Goal: Task Accomplishment & Management: Complete application form

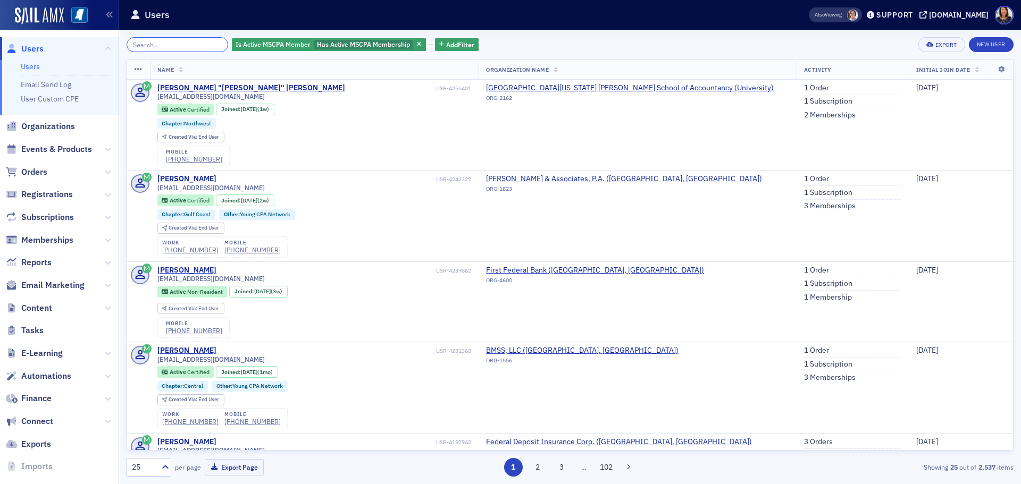
click at [156, 43] on input "search" at bounding box center [178, 44] width 102 height 15
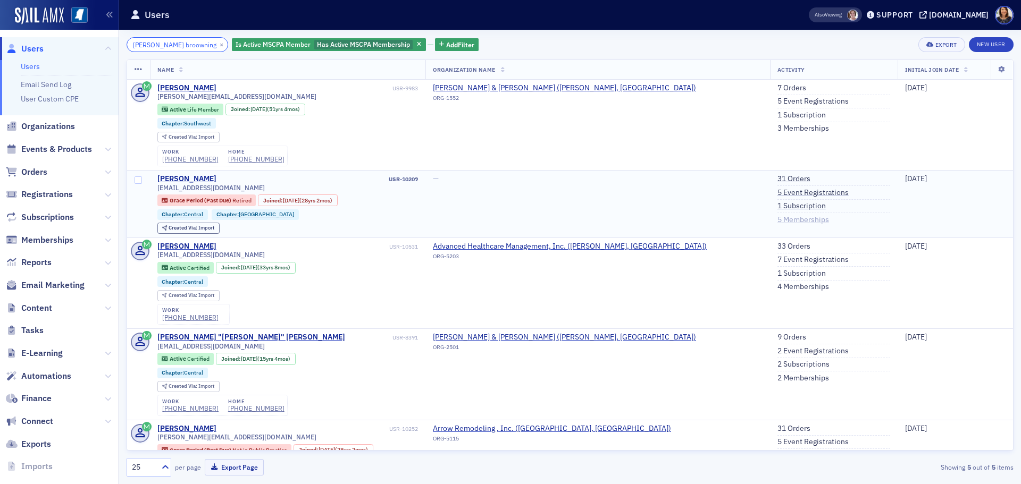
type input "[PERSON_NAME] broowning"
click at [777, 217] on link "5 Memberships" at bounding box center [803, 220] width 52 height 10
click at [777, 204] on link "1 Subscription" at bounding box center [801, 206] width 48 height 10
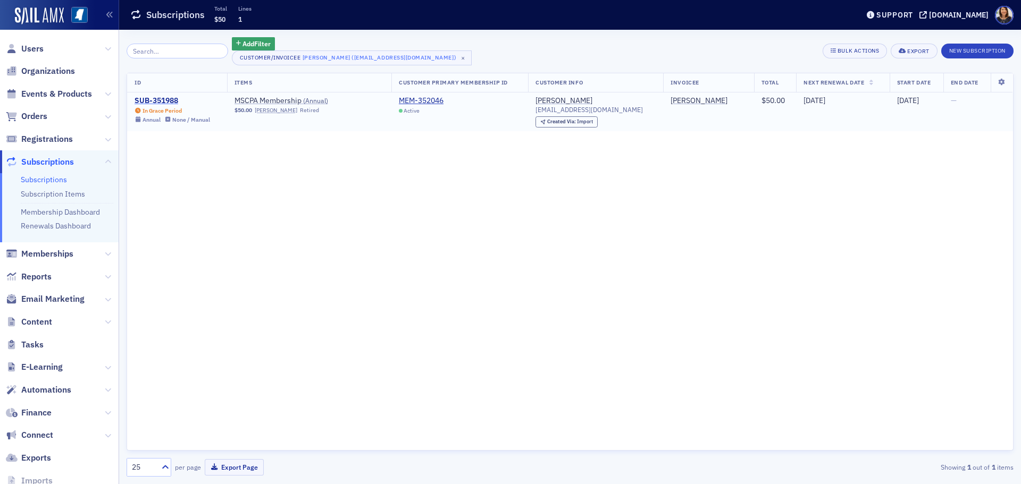
click at [154, 100] on div "SUB-351988" at bounding box center [171, 101] width 75 height 10
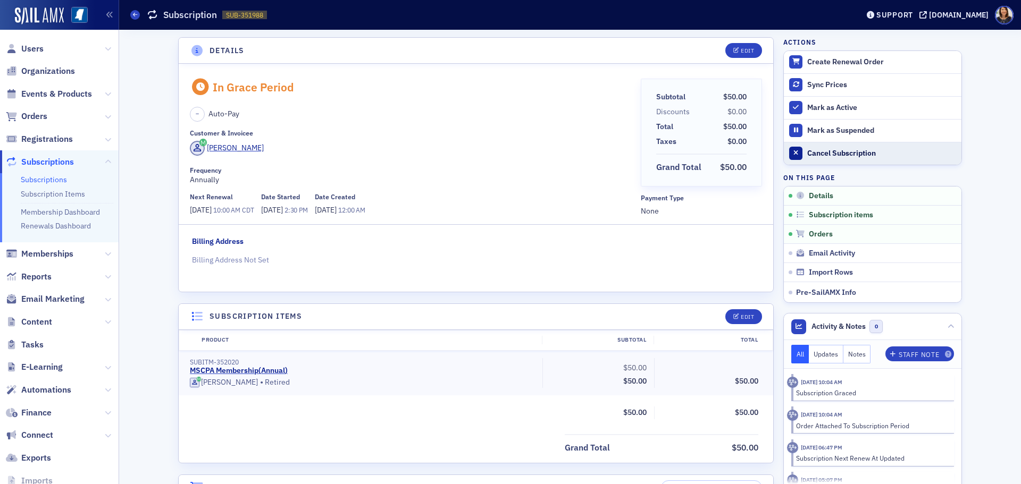
click at [828, 153] on div "Cancel Subscription" at bounding box center [881, 154] width 149 height 10
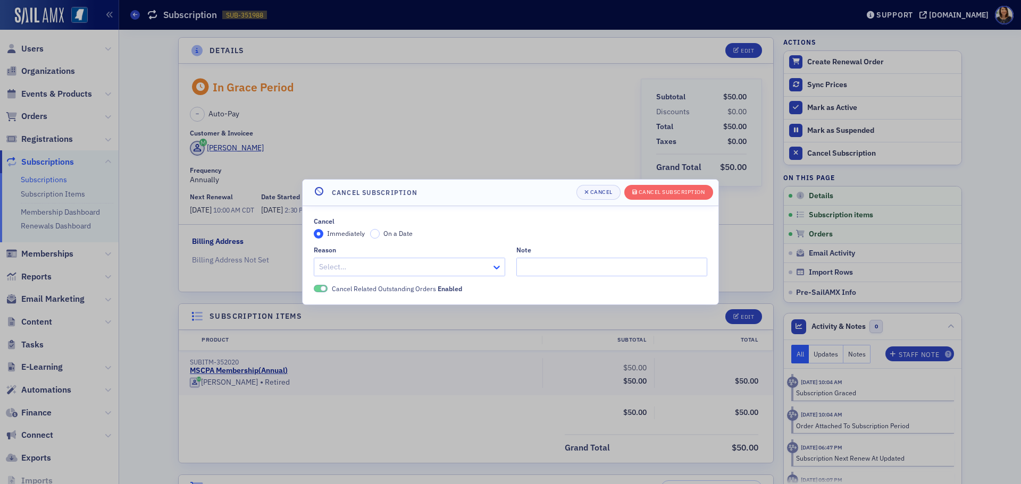
click at [495, 271] on icon at bounding box center [496, 267] width 11 height 11
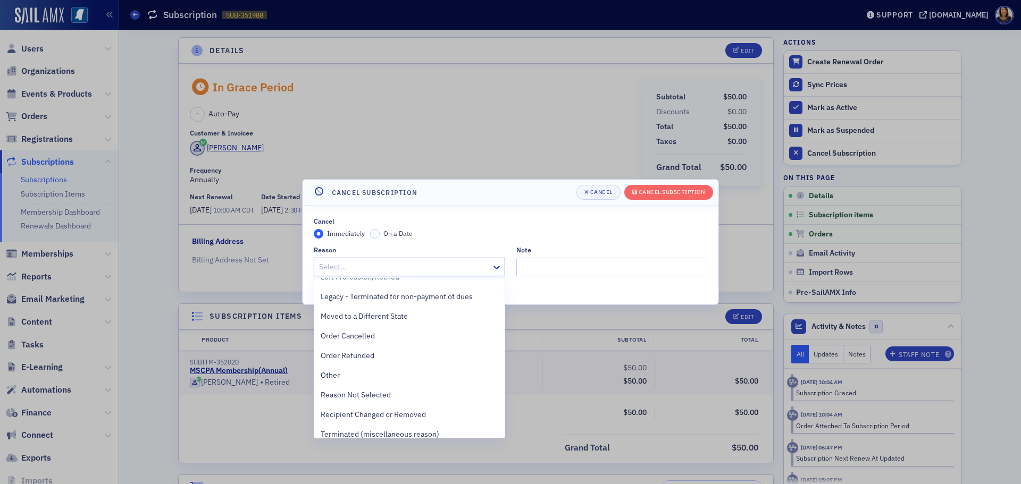
scroll to position [143, 0]
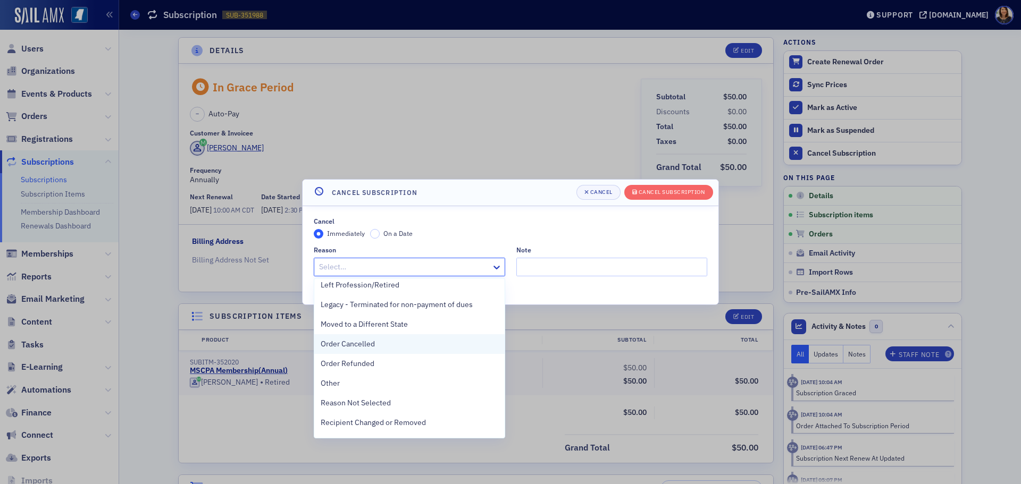
click at [369, 343] on span "Order Cancelled" at bounding box center [348, 344] width 54 height 11
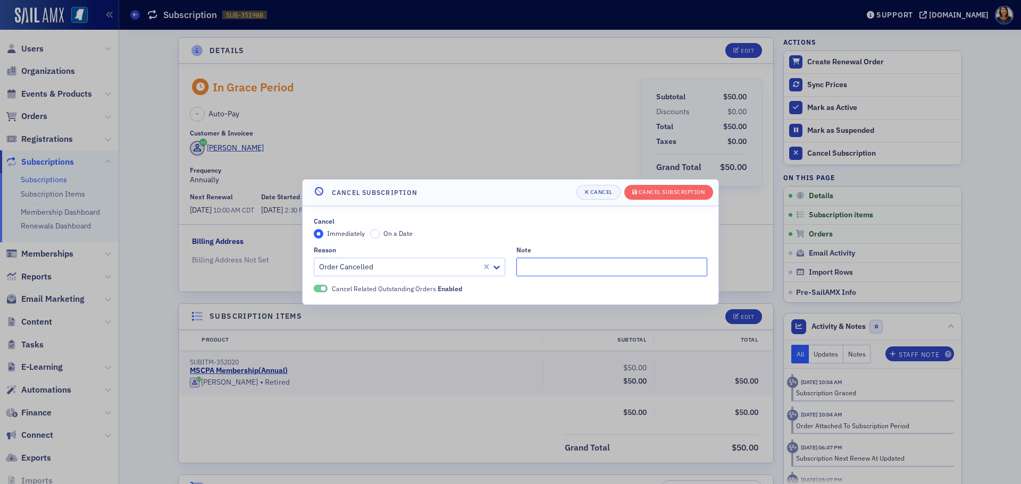
click at [563, 272] on input "Note" at bounding box center [611, 267] width 191 height 19
type input "doesn't wish to renew"
click at [672, 192] on div "Cancel Subscription" at bounding box center [671, 192] width 66 height 6
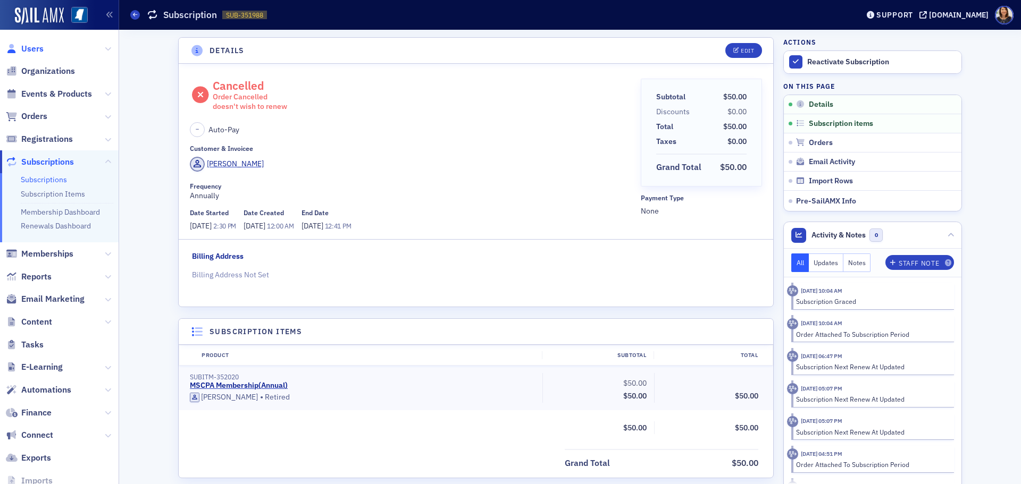
click at [35, 49] on span "Users" at bounding box center [32, 49] width 22 height 12
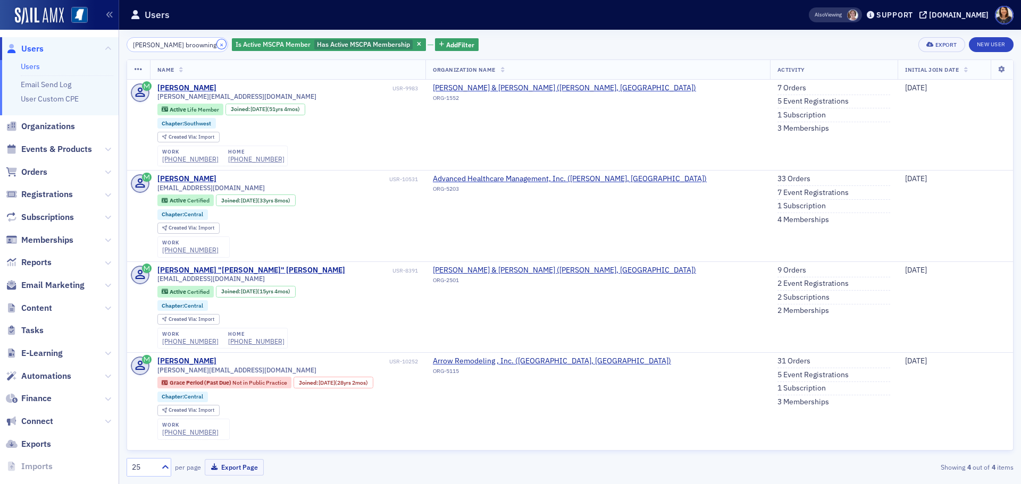
click at [217, 45] on button "×" at bounding box center [222, 44] width 10 height 10
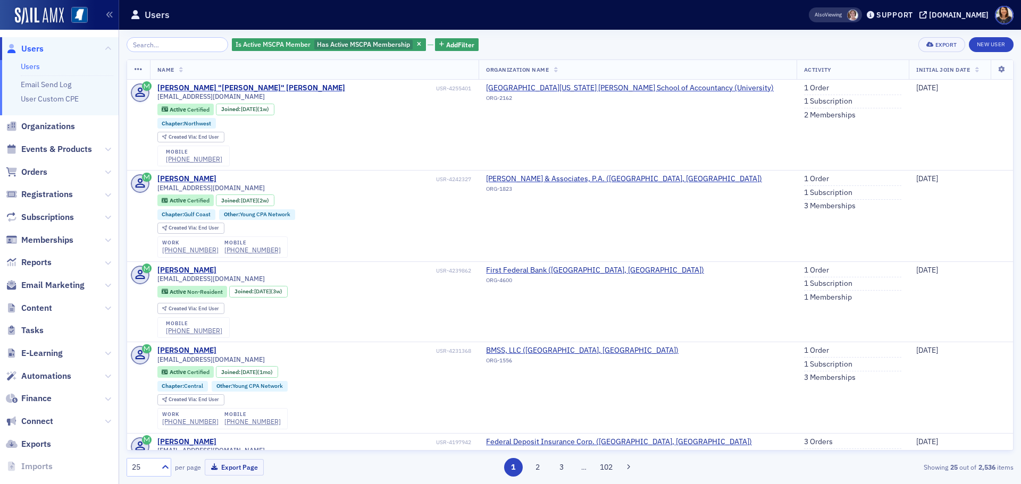
click at [28, 52] on span "Users" at bounding box center [32, 49] width 22 height 12
click at [994, 45] on link "New User" at bounding box center [991, 44] width 45 height 15
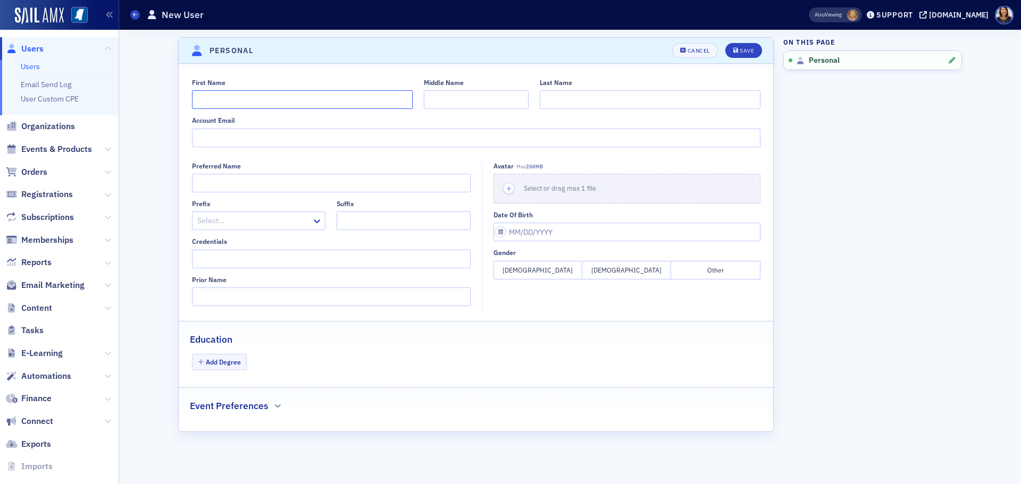
click at [253, 98] on input "First Name" at bounding box center [302, 99] width 221 height 19
type input "[PERSON_NAME]"
type input "Price"
type input "p"
type input "[EMAIL_ADDRESS][DOMAIN_NAME]"
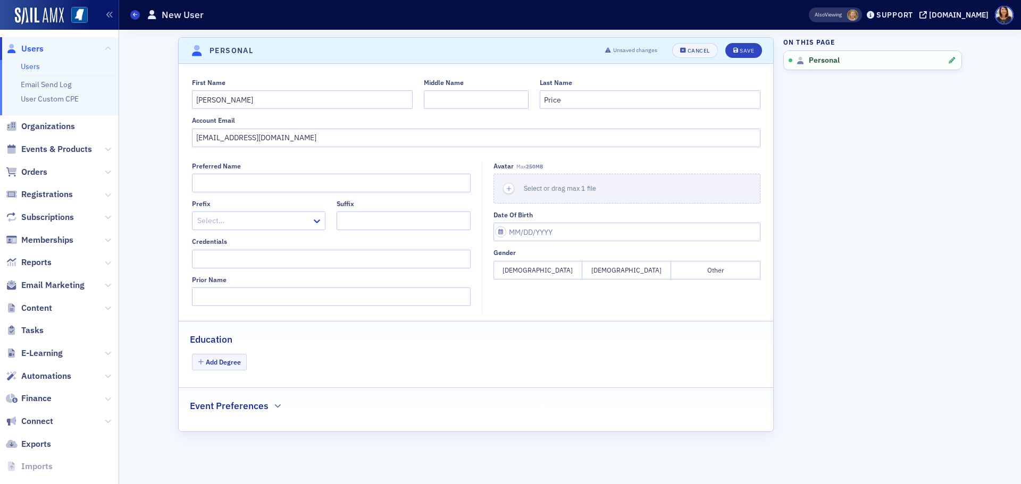
click at [625, 269] on button "[DEMOGRAPHIC_DATA]" at bounding box center [626, 270] width 89 height 19
click at [225, 360] on button "Add Degree" at bounding box center [219, 362] width 55 height 16
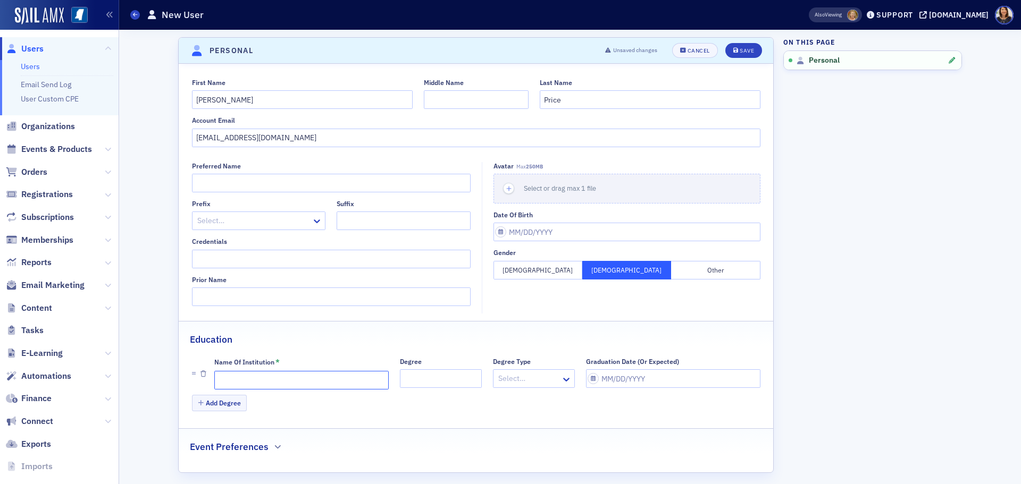
click at [335, 382] on input "Name of Institution *" at bounding box center [301, 380] width 174 height 19
type input "Ole Miss"
select select "8"
select select "2025"
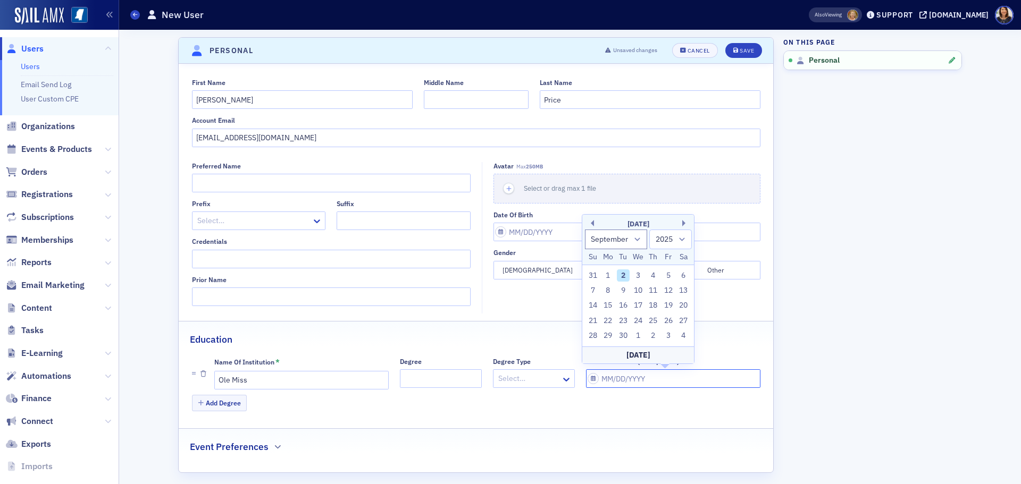
type input "0"
select select "0"
select select "2000"
type input "05"
select select "4"
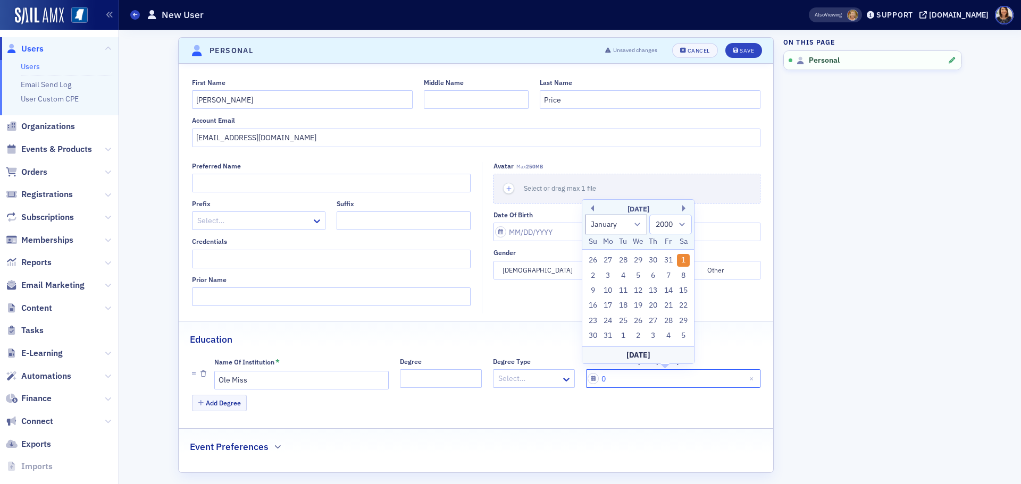
select select "2025"
type input "05/01/2"
select select "2002"
type input "[DATE]"
select select "2020"
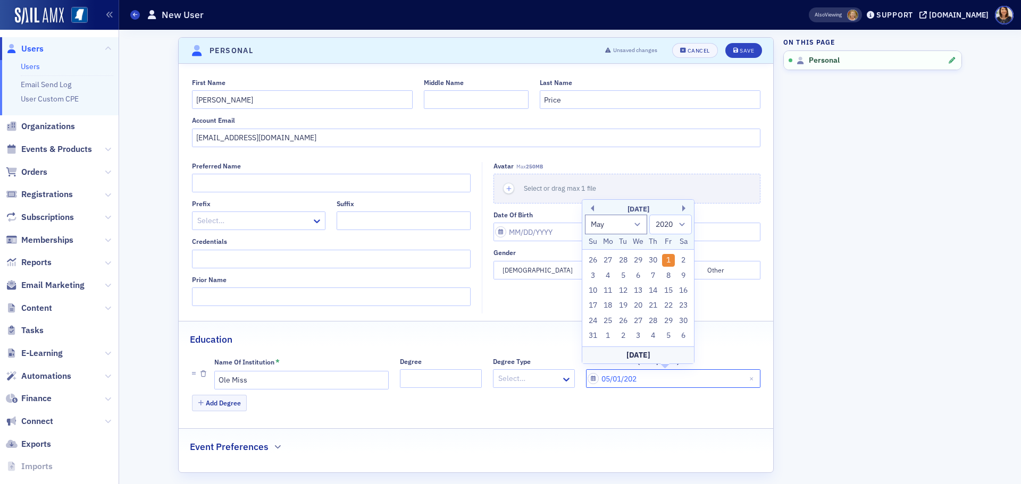
type input "[DATE]"
select select "2028"
type input "[DATE]"
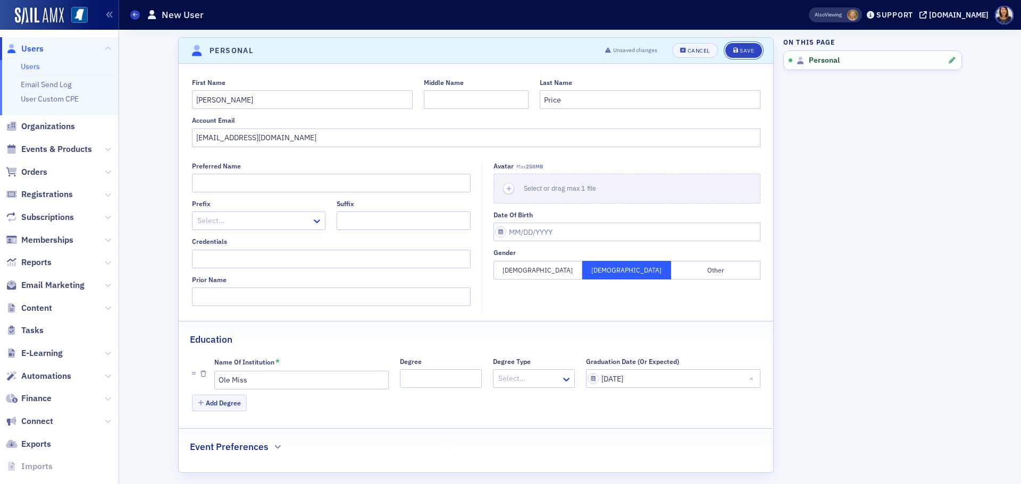
drag, startPoint x: 739, startPoint y: 49, endPoint x: 607, endPoint y: 473, distance: 443.9
click at [609, 470] on section "Personal Unsaved changes Cancel Save First Name [PERSON_NAME] Middle Name Last …" at bounding box center [475, 255] width 595 height 436
click at [563, 381] on icon at bounding box center [566, 380] width 6 height 4
click at [742, 52] on div "Save" at bounding box center [746, 51] width 14 height 6
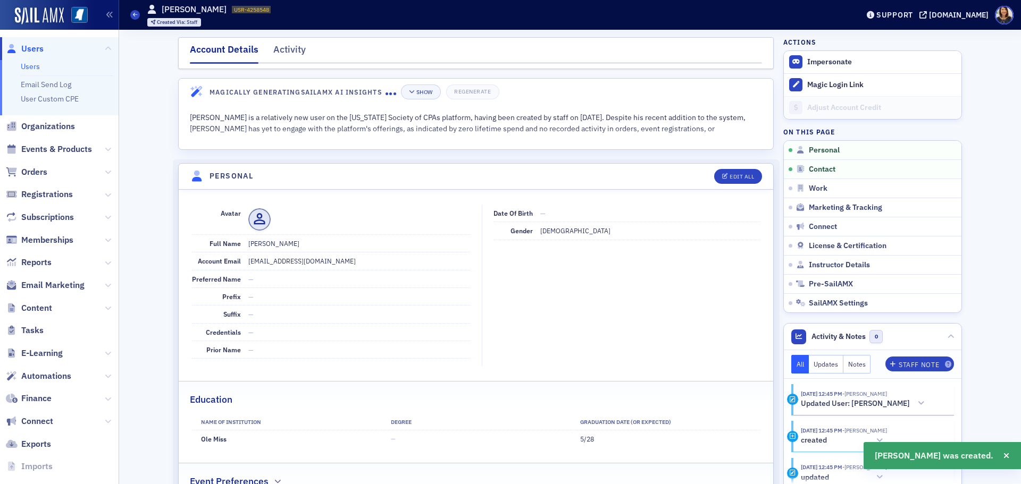
scroll to position [51, 0]
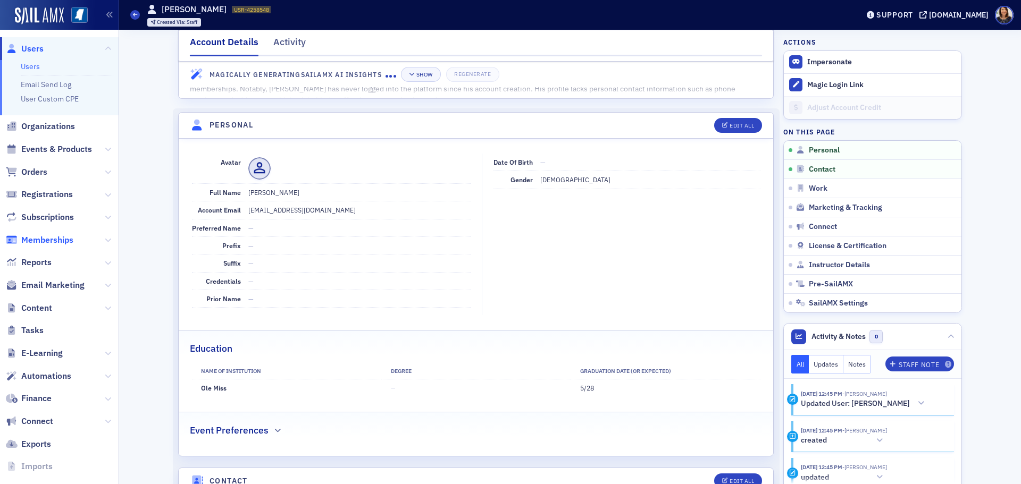
click at [47, 240] on span "Memberships" at bounding box center [47, 240] width 52 height 12
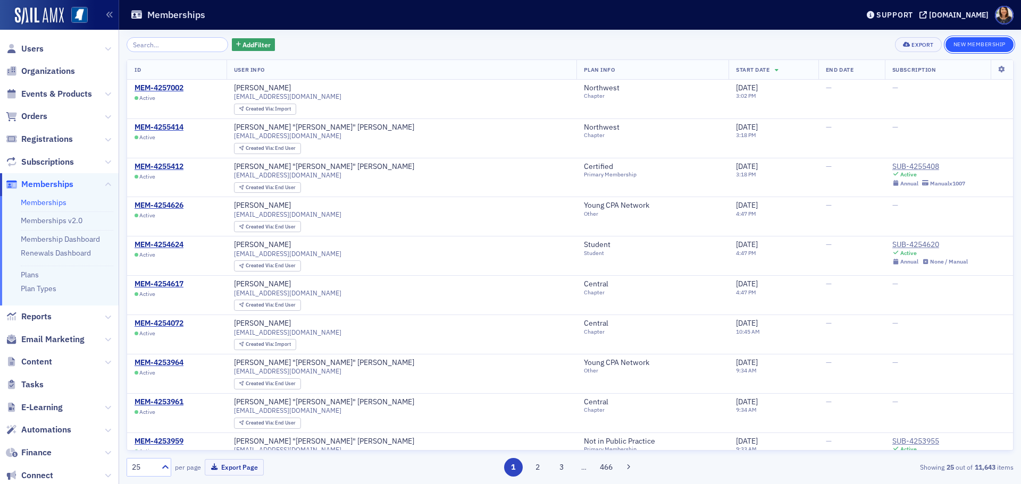
click at [997, 37] on button "New Membership" at bounding box center [979, 44] width 68 height 15
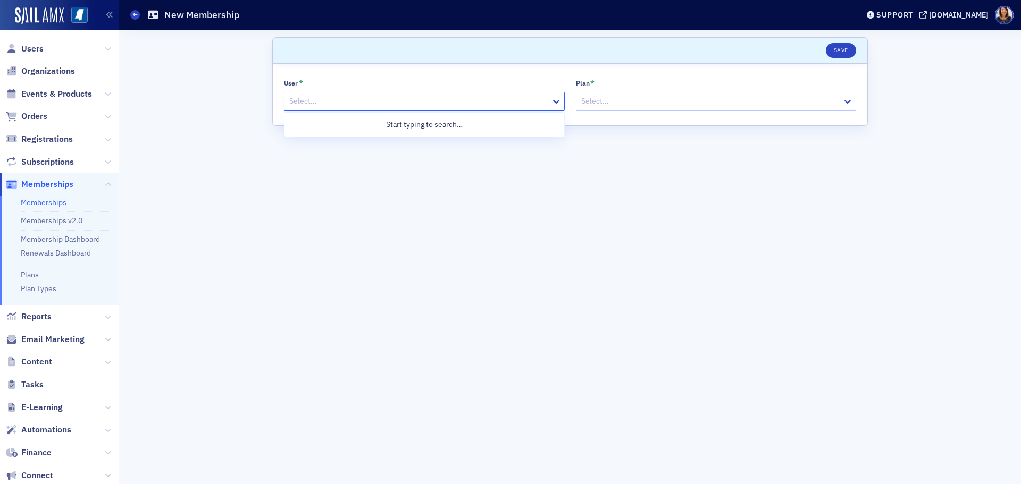
click at [324, 102] on div at bounding box center [419, 101] width 262 height 13
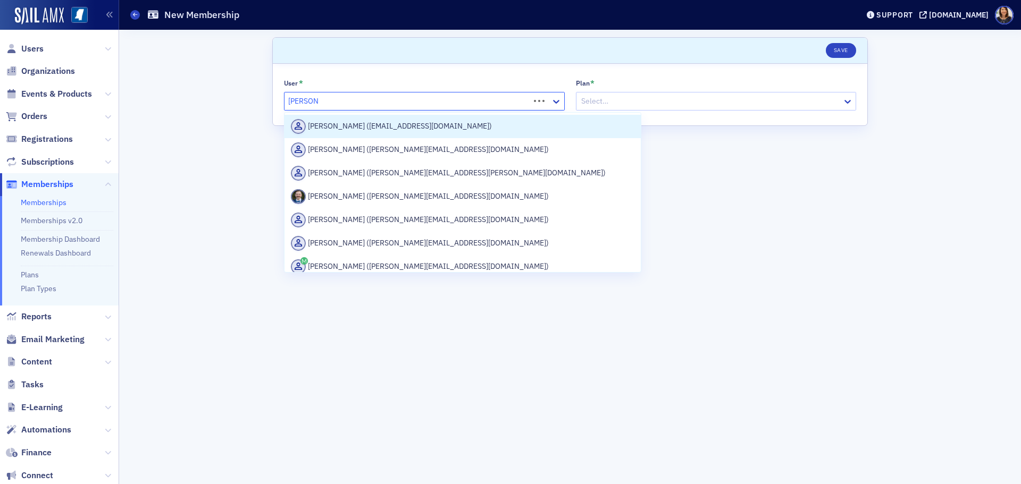
type input "[PERSON_NAME]"
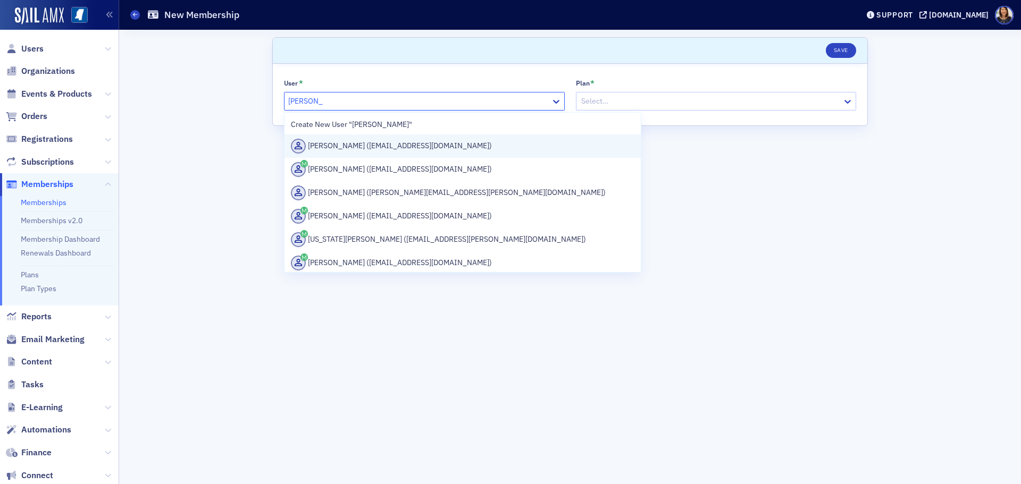
click at [345, 144] on div "[PERSON_NAME] ([EMAIL_ADDRESS][DOMAIN_NAME])" at bounding box center [462, 146] width 343 height 15
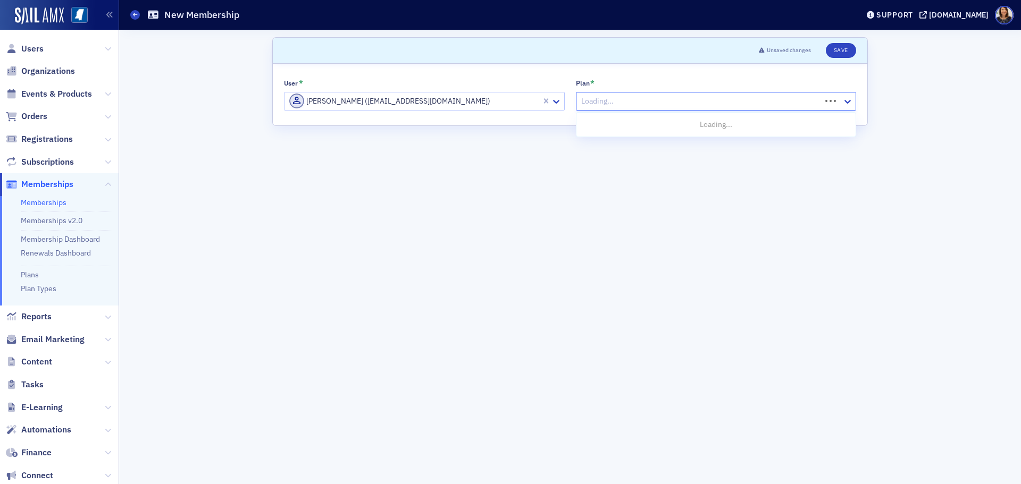
click at [637, 103] on div at bounding box center [700, 101] width 240 height 13
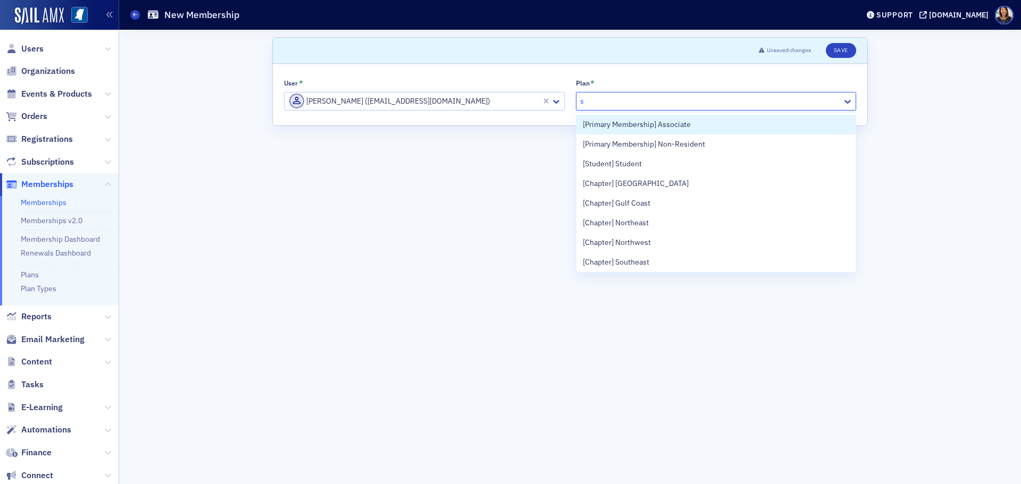
type input "st"
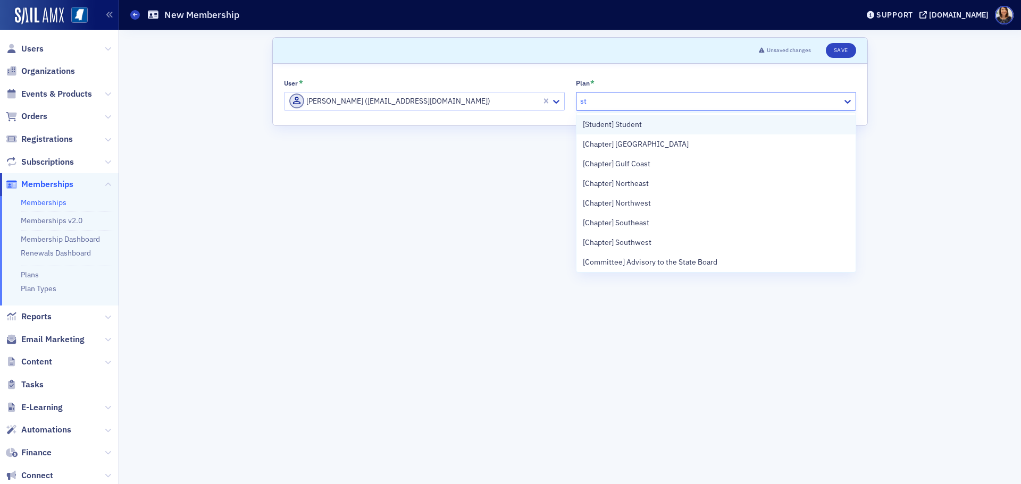
click at [626, 129] on span "[Student] Student" at bounding box center [612, 124] width 59 height 11
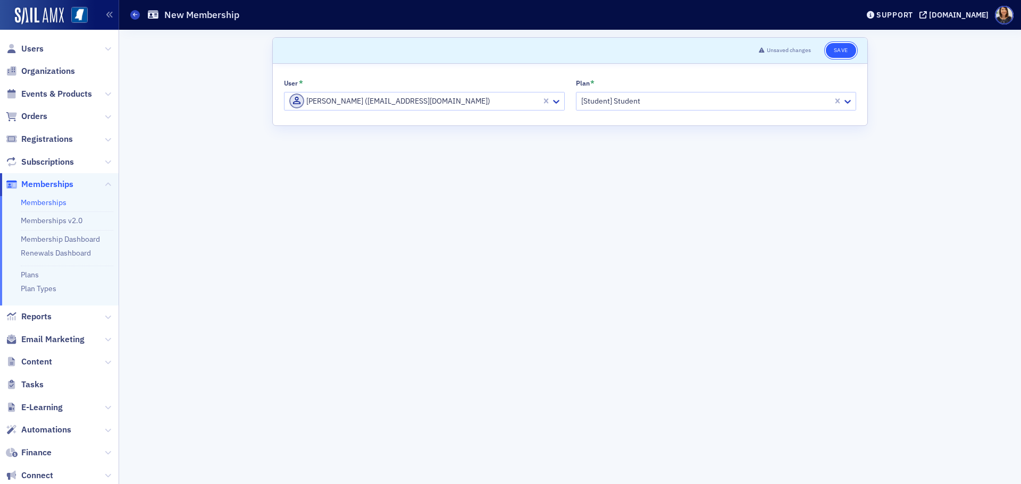
click at [845, 49] on button "Save" at bounding box center [841, 50] width 30 height 15
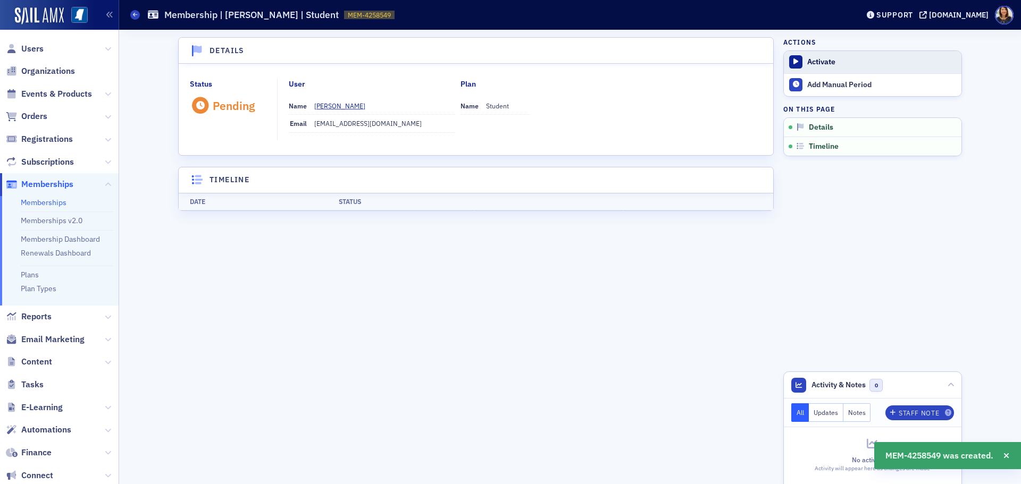
click at [818, 56] on button "Activate" at bounding box center [873, 62] width 178 height 22
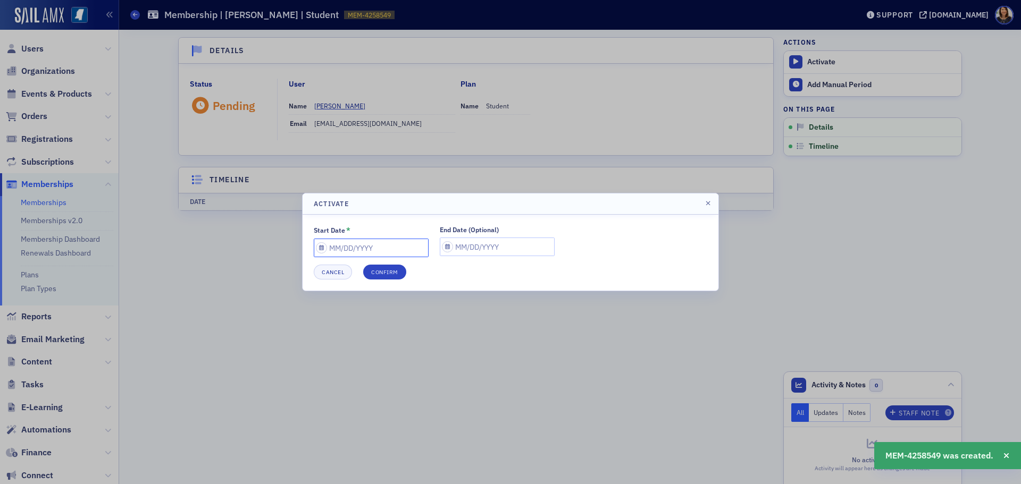
click at [377, 242] on input "Start Date *" at bounding box center [371, 248] width 115 height 19
select select "8"
select select "2025"
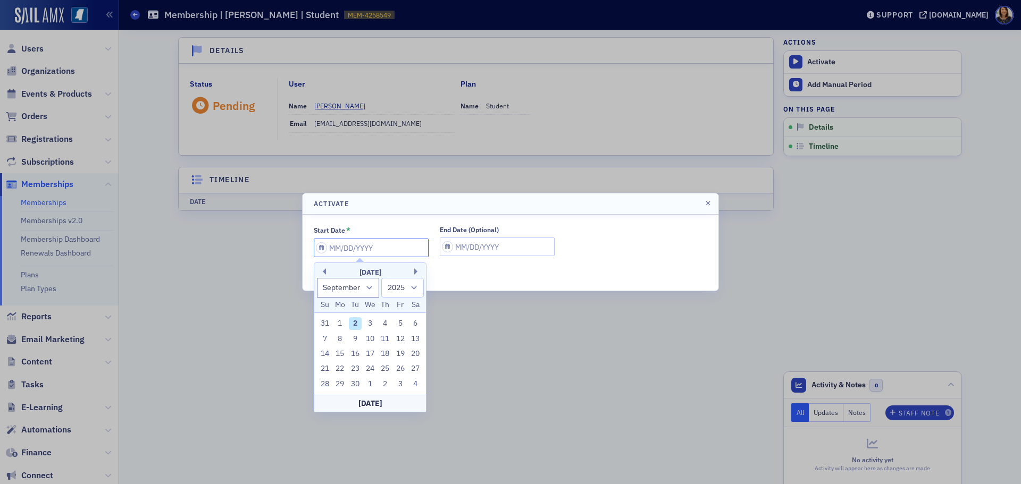
type input "0"
select select "0"
select select "2000"
type input "07"
select select "6"
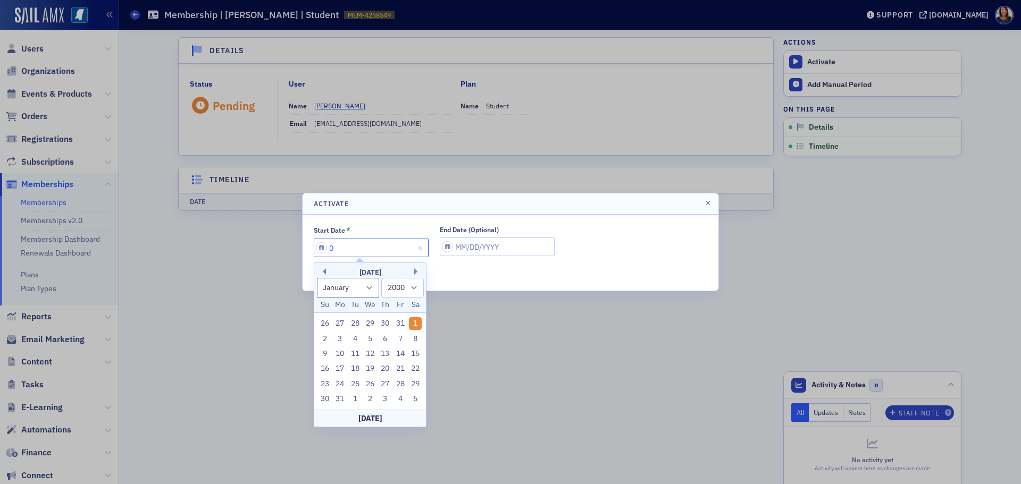
select select "2025"
type input "07/01/2"
select select "2002"
type input "[DATE]"
select select "2020"
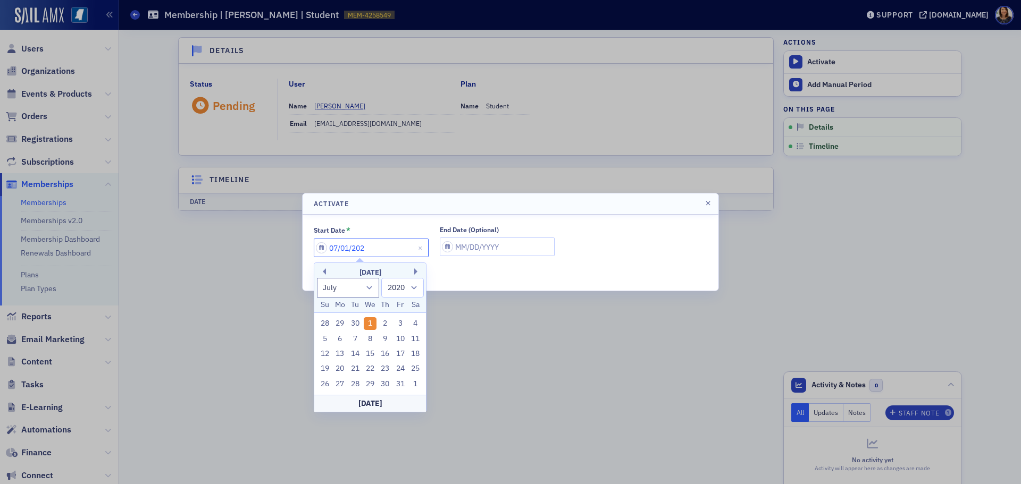
type input "[DATE]"
select select "2025"
type input "[DATE]"
select select "8"
select select "2025"
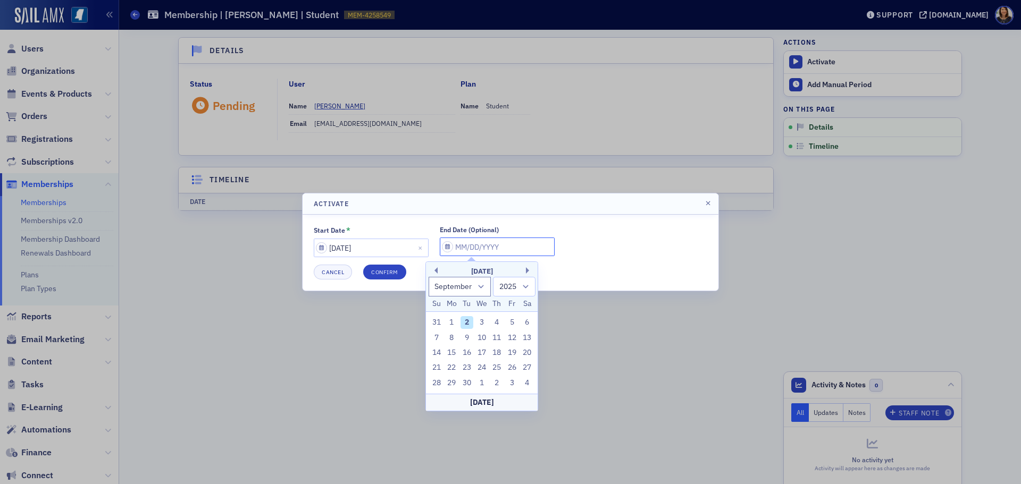
click at [486, 238] on input "End Date (Optional)" at bounding box center [497, 247] width 115 height 19
click at [488, 246] on input "End Date (Optional)" at bounding box center [497, 247] width 115 height 19
type input "0"
select select "0"
select select "2000"
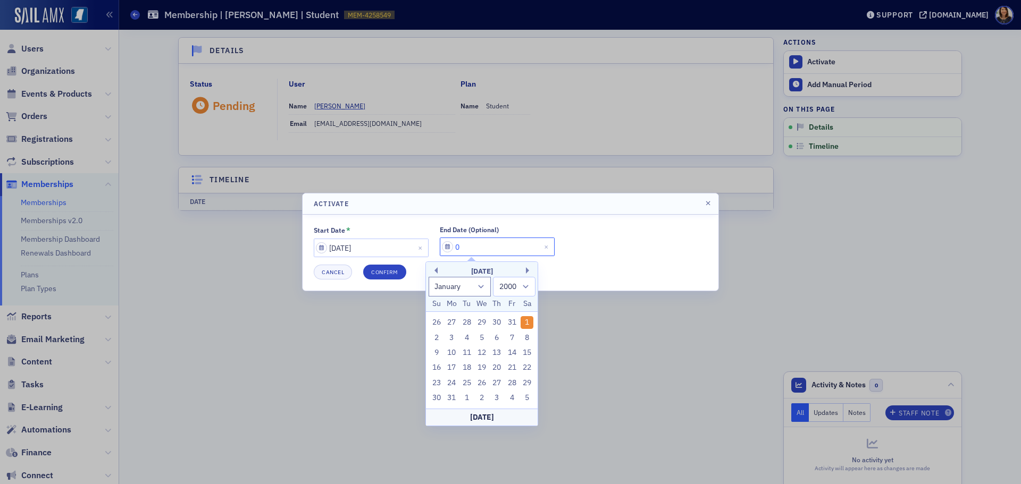
type input "06"
select select "5"
select select "2025"
type input "0"
select select "0"
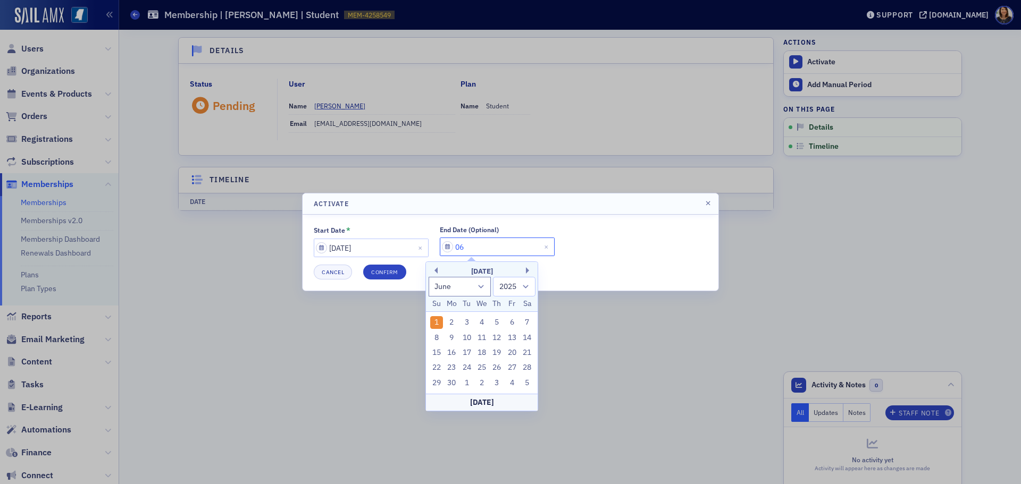
select select "2000"
type input "07"
select select "6"
select select "2025"
type input "07/01/2"
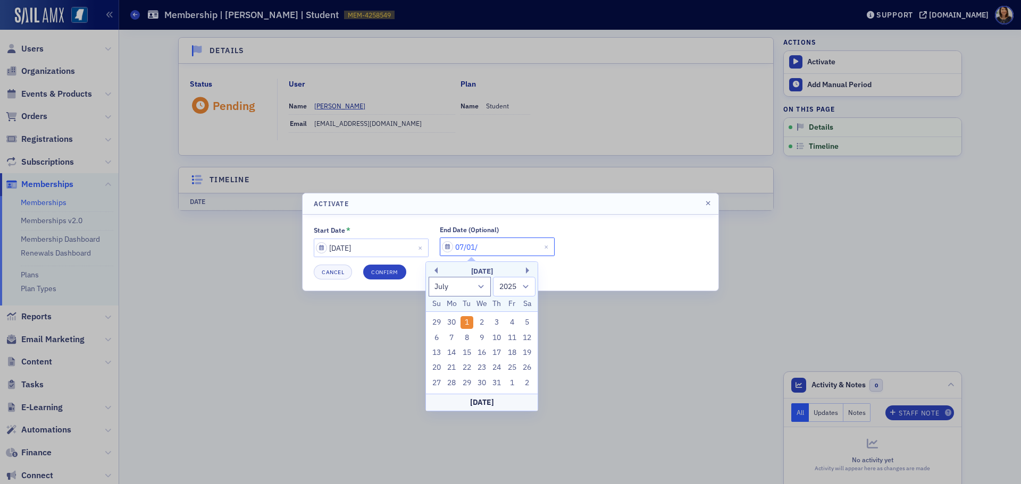
select select "2002"
type input "[DATE]"
select select "2020"
type input "[DATE]"
select select "2025"
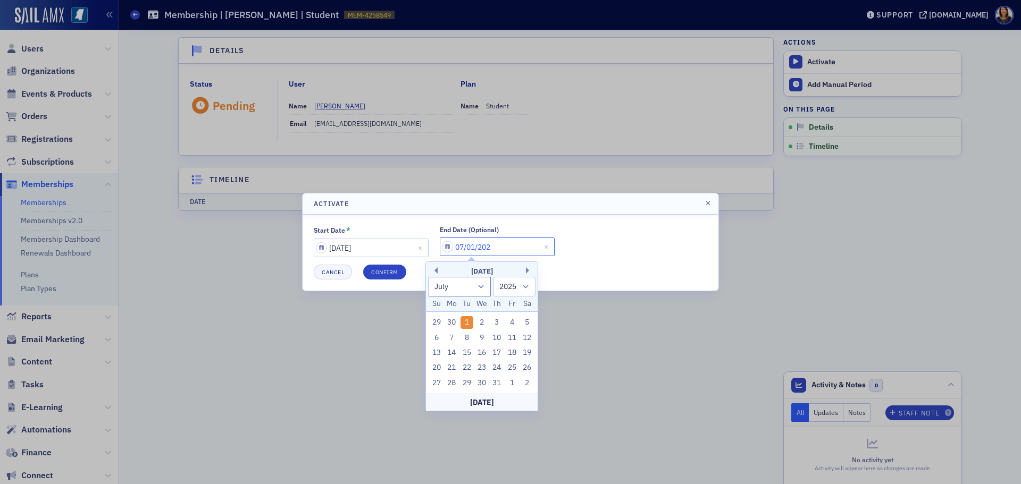
type input "[DATE]"
select select "2026"
type input "[DATE]"
click at [377, 267] on button "Confirm" at bounding box center [384, 272] width 43 height 15
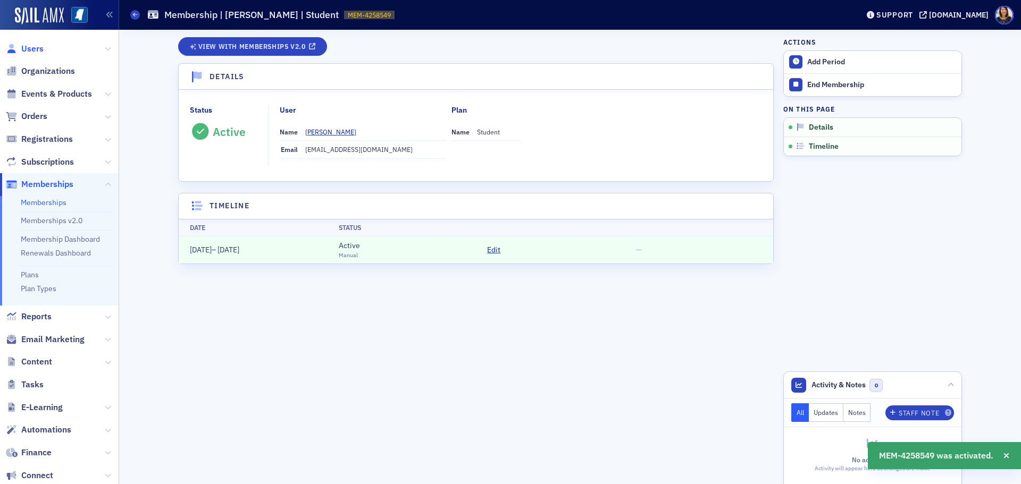
click at [23, 48] on span "Users" at bounding box center [32, 49] width 22 height 12
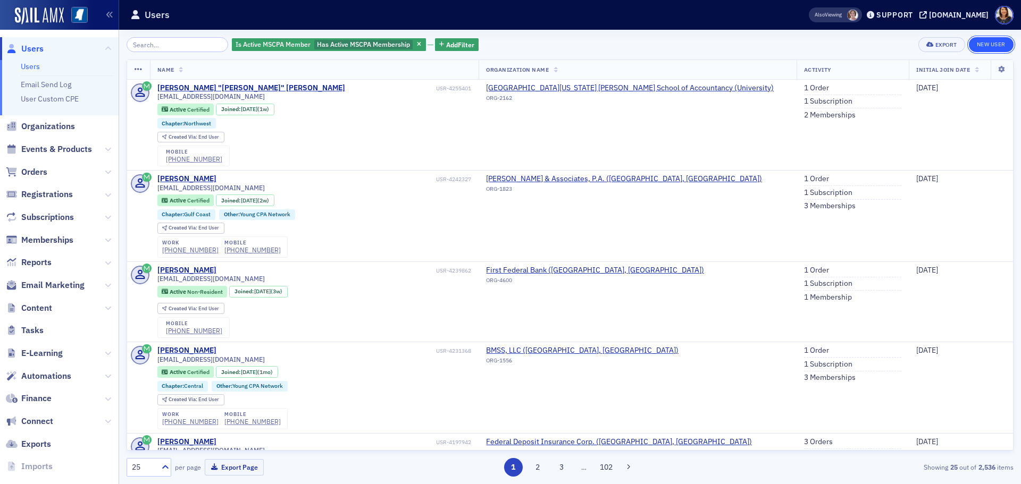
click at [996, 45] on link "New User" at bounding box center [991, 44] width 45 height 15
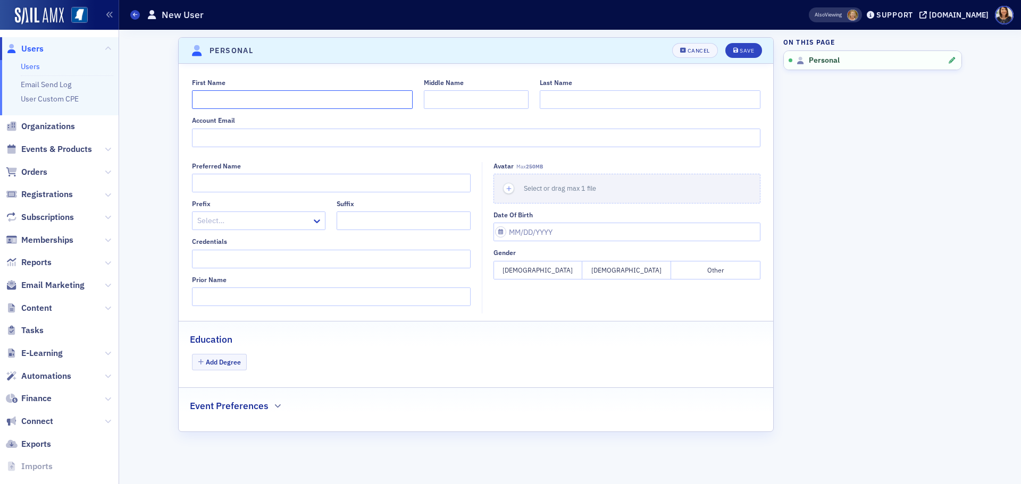
click at [281, 100] on input "First Name" at bounding box center [302, 99] width 221 height 19
type input "sofie"
type input "Talazac"
click at [229, 137] on input "Account Email" at bounding box center [476, 138] width 568 height 19
type input "[EMAIL_ADDRESS][DOMAIN_NAME]"
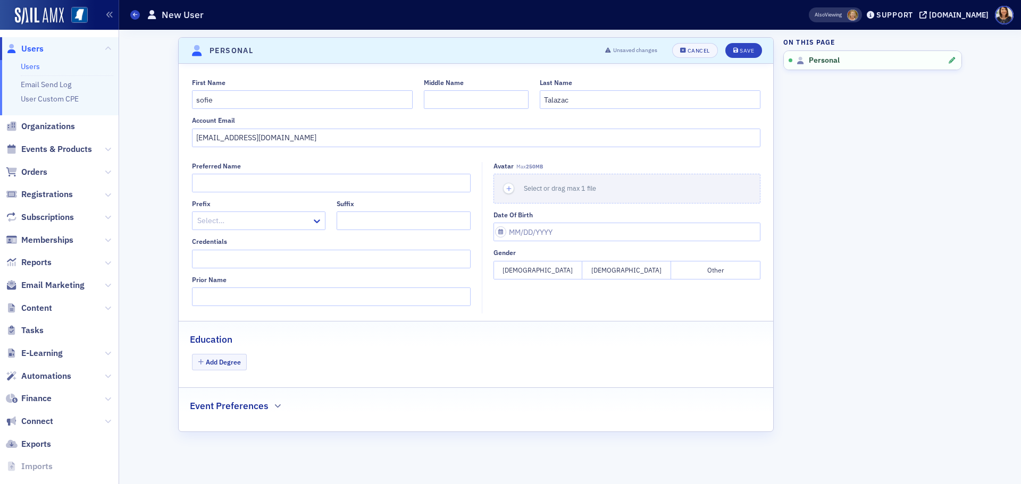
click at [552, 265] on button "[DEMOGRAPHIC_DATA]" at bounding box center [537, 270] width 89 height 19
click at [239, 360] on button "Add Degree" at bounding box center [219, 362] width 55 height 16
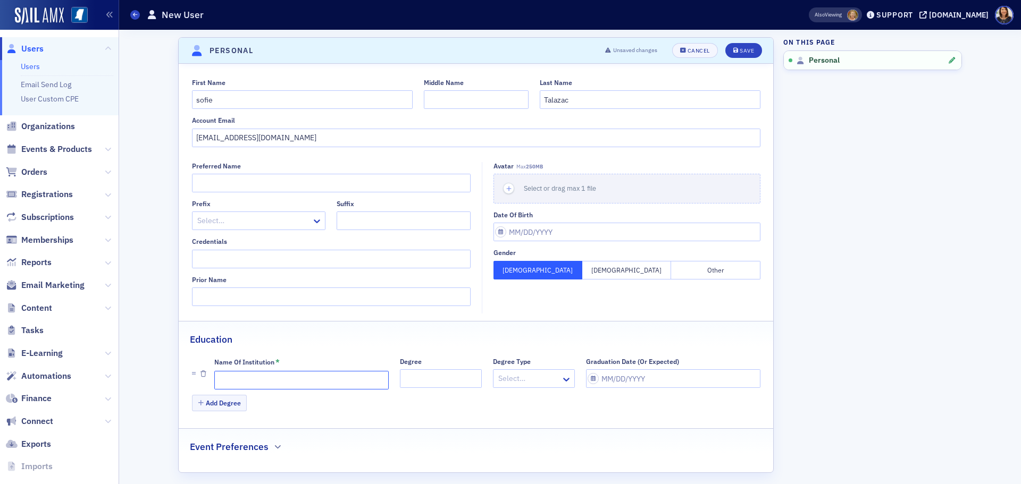
click at [316, 381] on input "Name of Institution *" at bounding box center [301, 380] width 174 height 19
type input "Ole Miss"
click at [608, 379] on input "Graduation Date (Or Expected)" at bounding box center [673, 378] width 174 height 19
select select "8"
select select "2025"
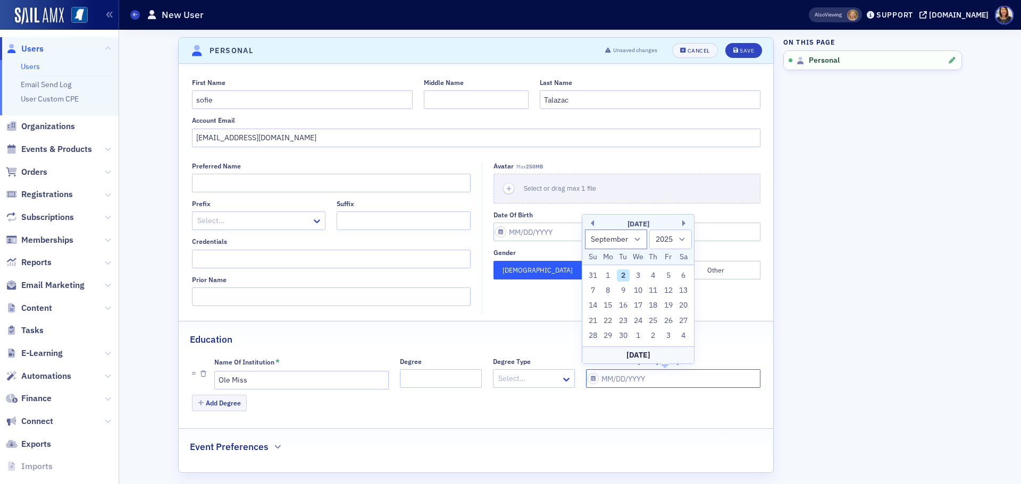
type input "0"
select select "0"
select select "2000"
type input "05"
select select "4"
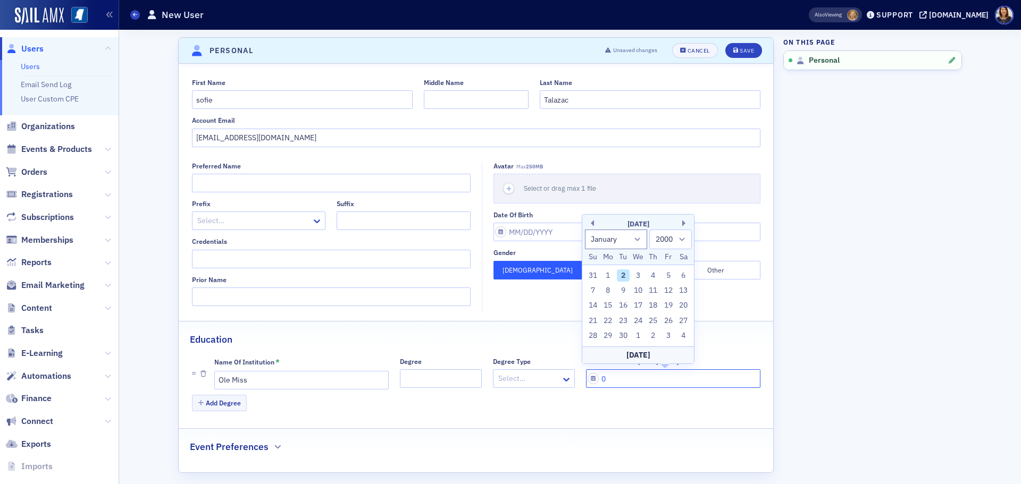
select select "2025"
type input "05/01/2"
select select "2002"
type input "[DATE]"
select select "2020"
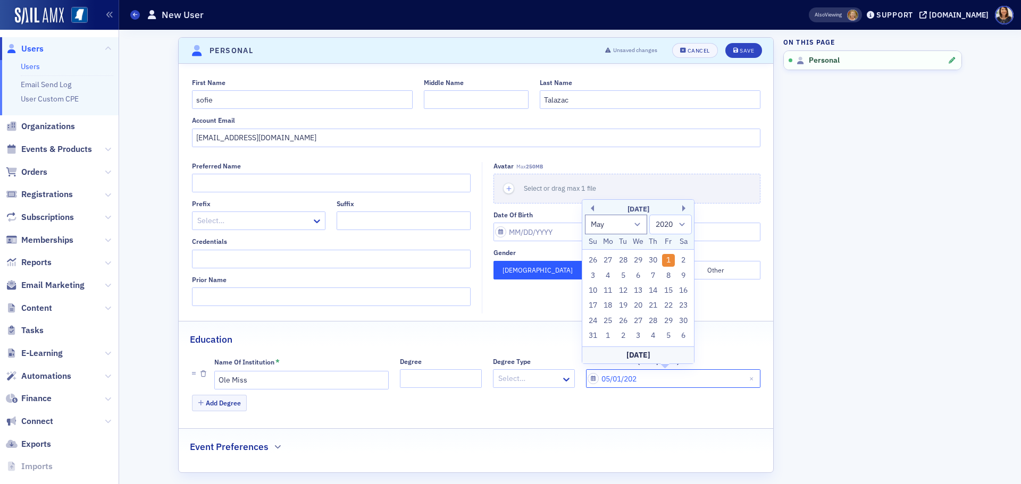
type input "[DATE]"
select select "2028"
type input "[DATE]"
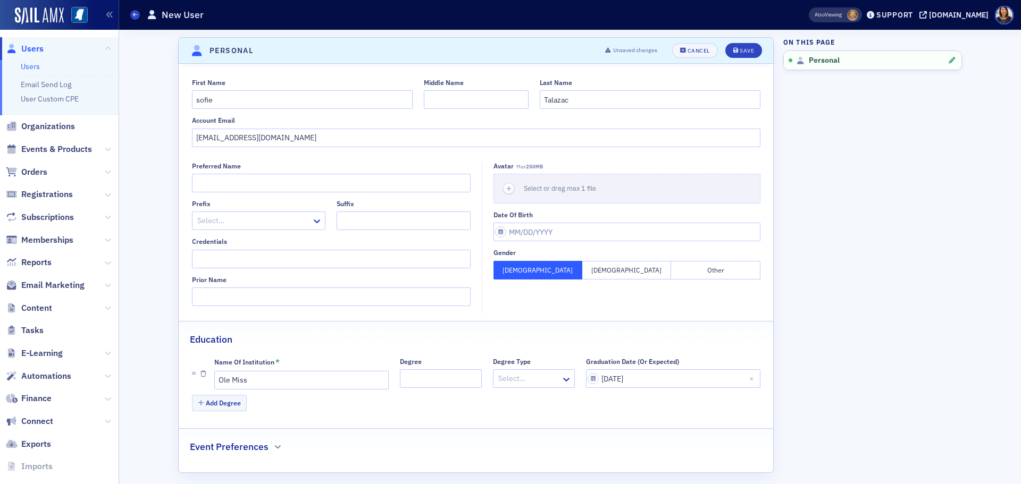
click at [606, 414] on fieldset "Education Name of Institution * Ole Miss Degree Degree Type Select… Graduation …" at bounding box center [476, 371] width 594 height 100
click at [741, 53] on div "Save" at bounding box center [746, 51] width 14 height 6
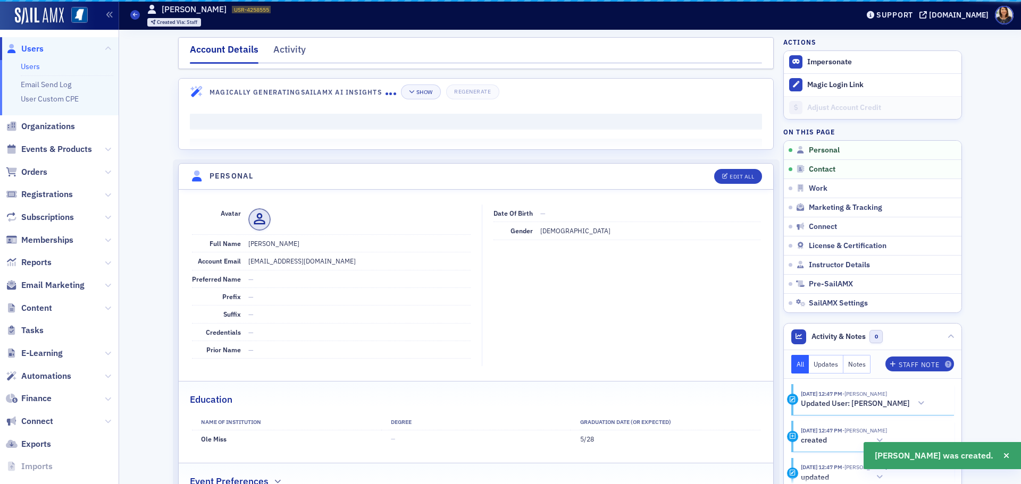
scroll to position [128, 0]
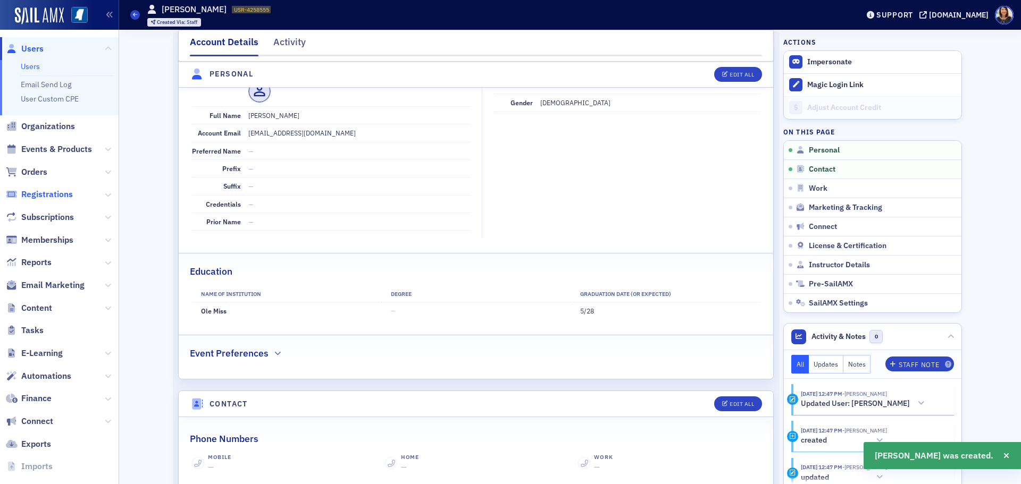
click at [47, 193] on span "Registrations" at bounding box center [47, 195] width 52 height 12
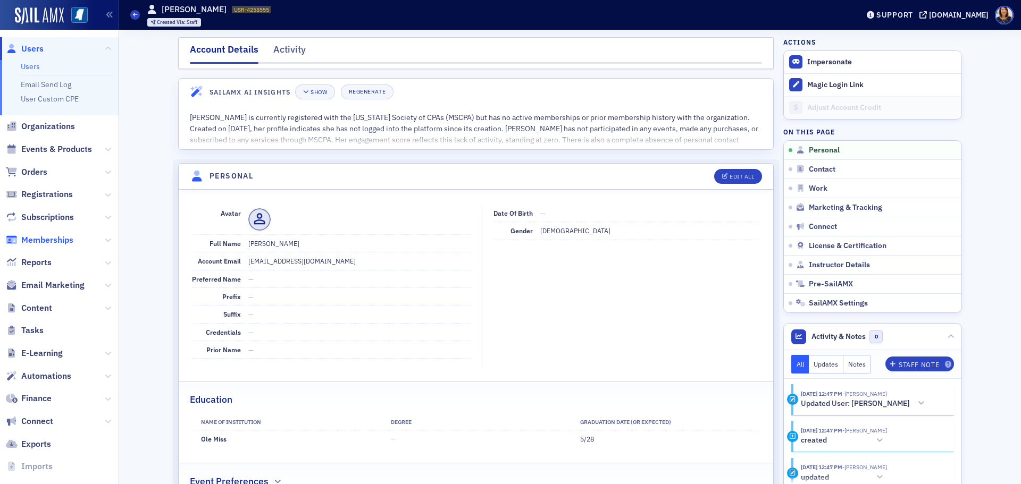
click at [46, 238] on span "Memberships" at bounding box center [47, 240] width 52 height 12
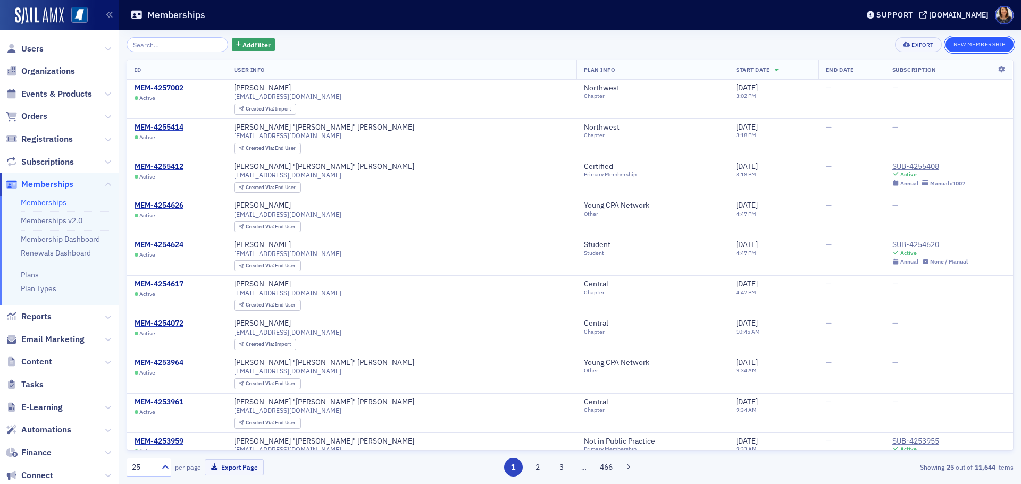
click at [980, 41] on button "New Membership" at bounding box center [979, 44] width 68 height 15
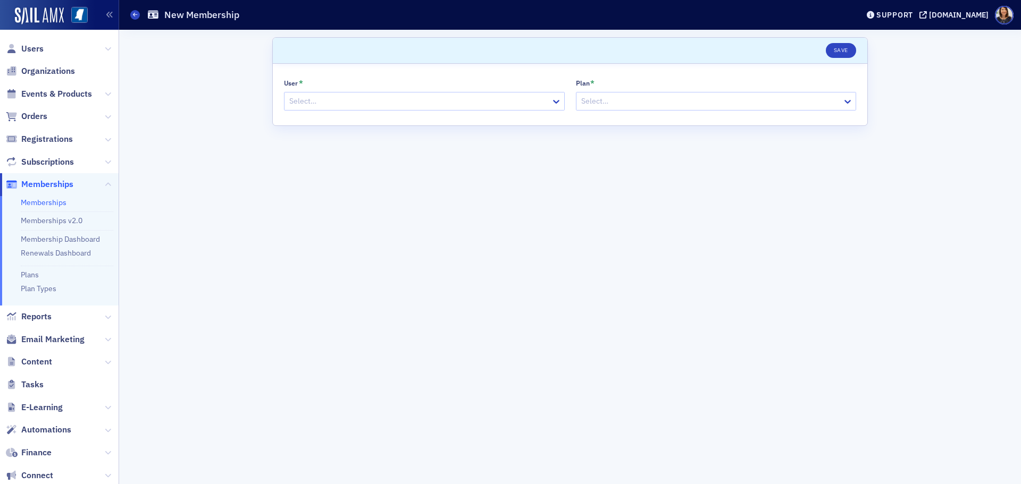
click at [387, 104] on div at bounding box center [419, 101] width 262 height 13
type input "sofie"
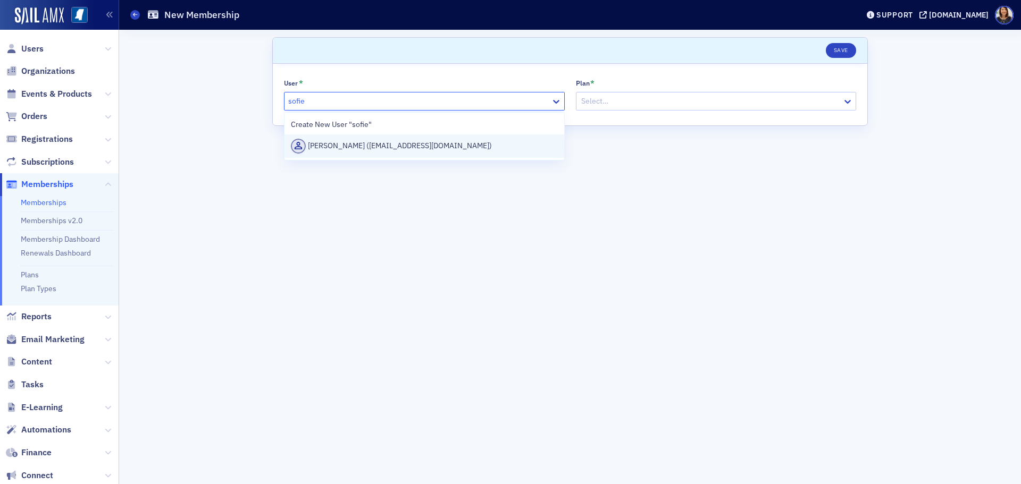
click at [416, 150] on div "[PERSON_NAME] ([EMAIL_ADDRESS][DOMAIN_NAME])" at bounding box center [424, 146] width 267 height 15
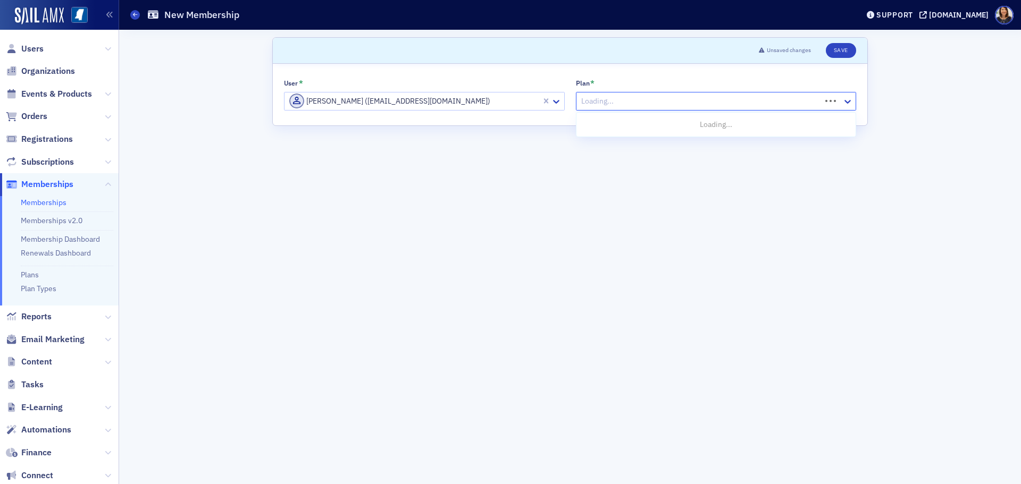
click at [635, 102] on div at bounding box center [700, 101] width 240 height 13
type input "st"
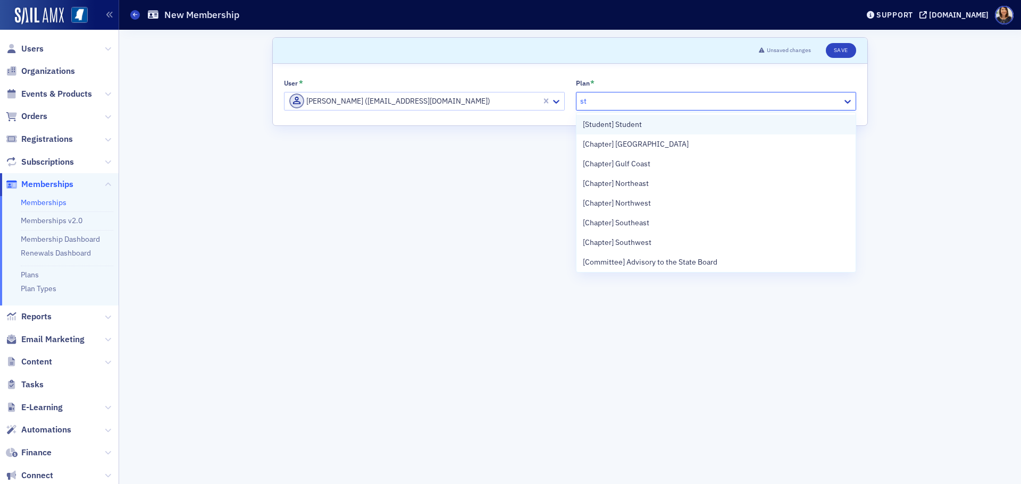
click at [630, 124] on span "[Student] Student" at bounding box center [612, 124] width 59 height 11
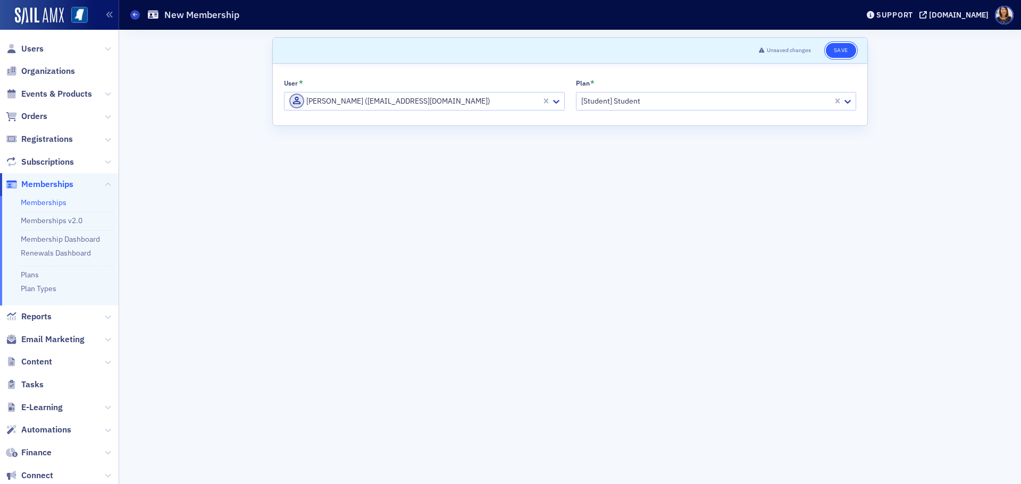
click at [840, 51] on button "Save" at bounding box center [841, 50] width 30 height 15
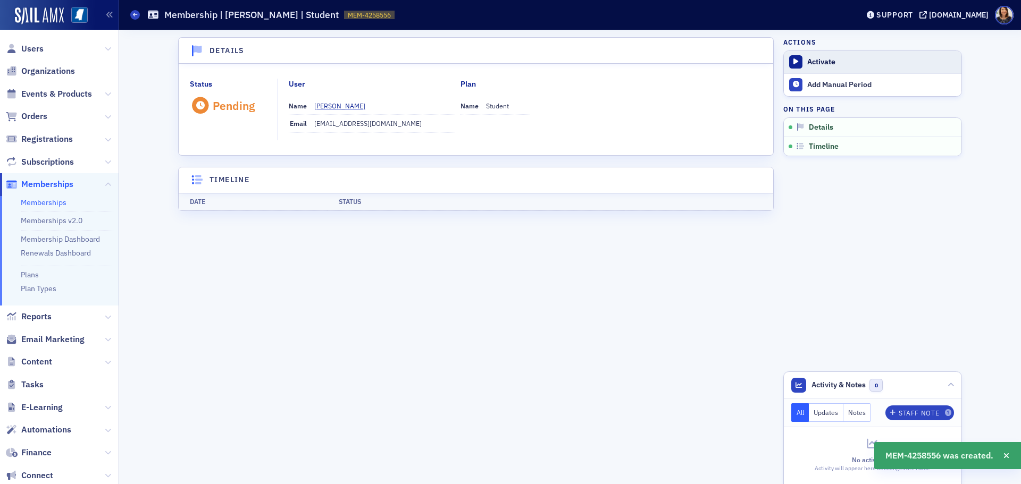
click at [821, 63] on div "Activate" at bounding box center [881, 62] width 149 height 10
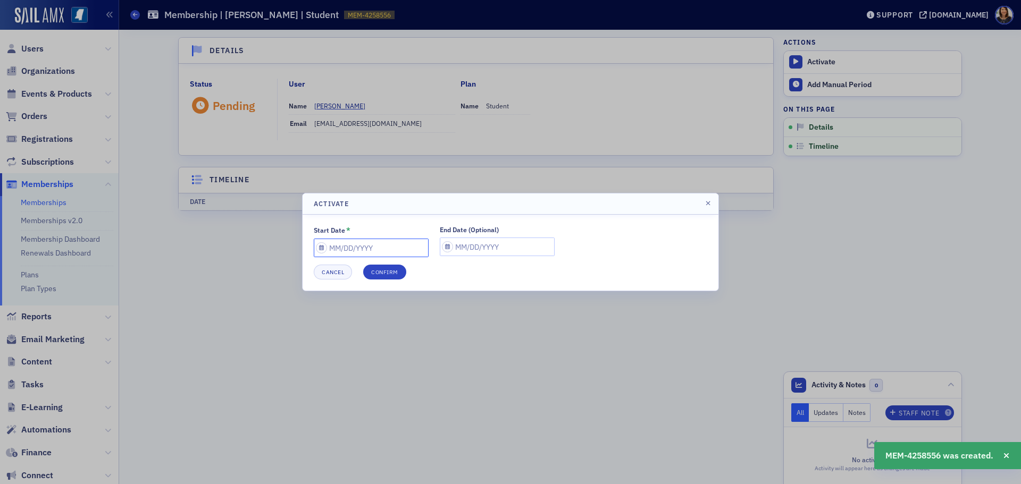
click at [363, 243] on input "Start Date *" at bounding box center [371, 248] width 115 height 19
select select "8"
select select "2025"
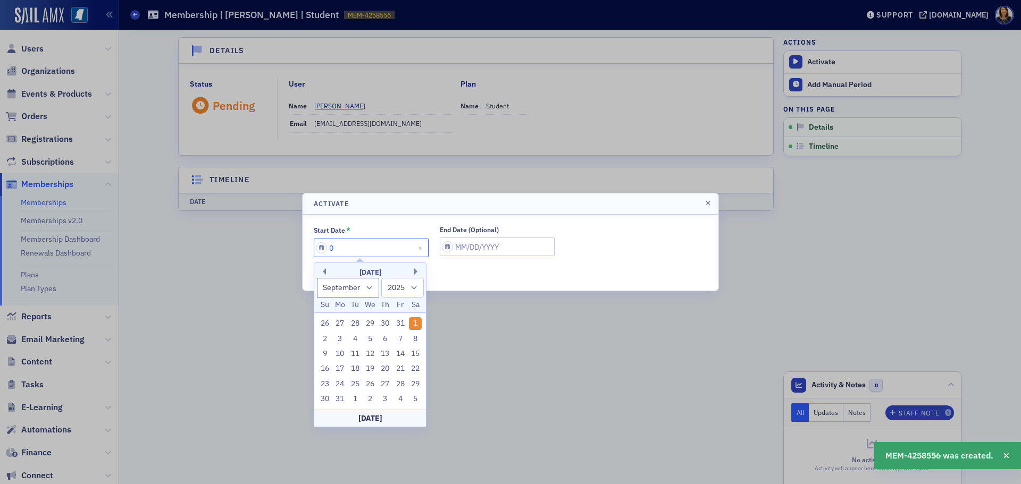
type input "0"
select select "0"
select select "2000"
type input "07"
select select "6"
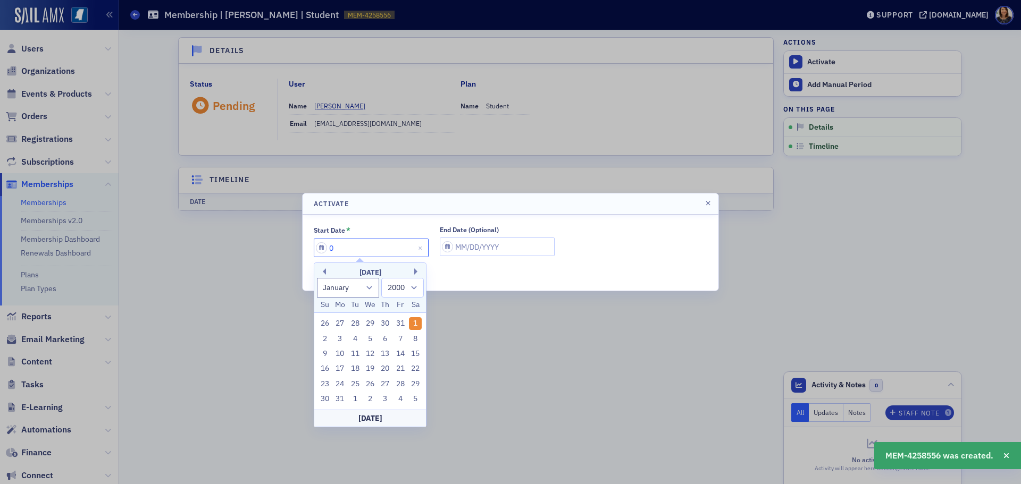
select select "2025"
type input "07/01/2"
select select "2002"
type input "[DATE]"
select select "2020"
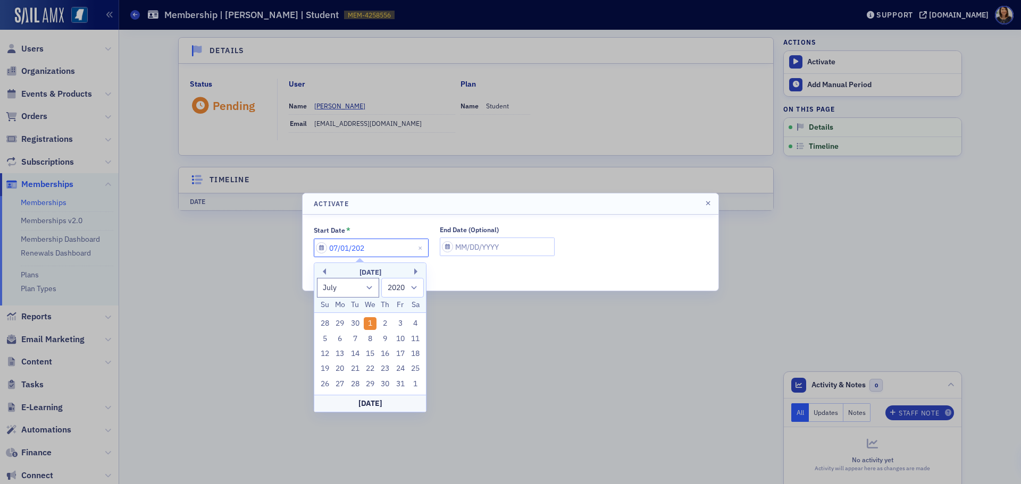
type input "[DATE]"
select select "2024"
type input "[DATE]"
select select "2025"
type input "[DATE]"
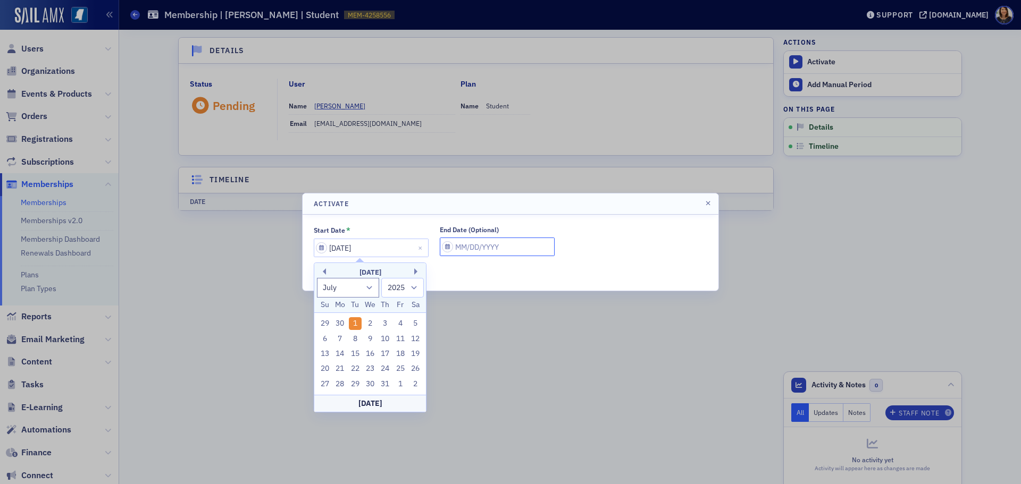
click at [459, 242] on input "End Date (Optional)" at bounding box center [497, 247] width 115 height 19
select select "8"
select select "2025"
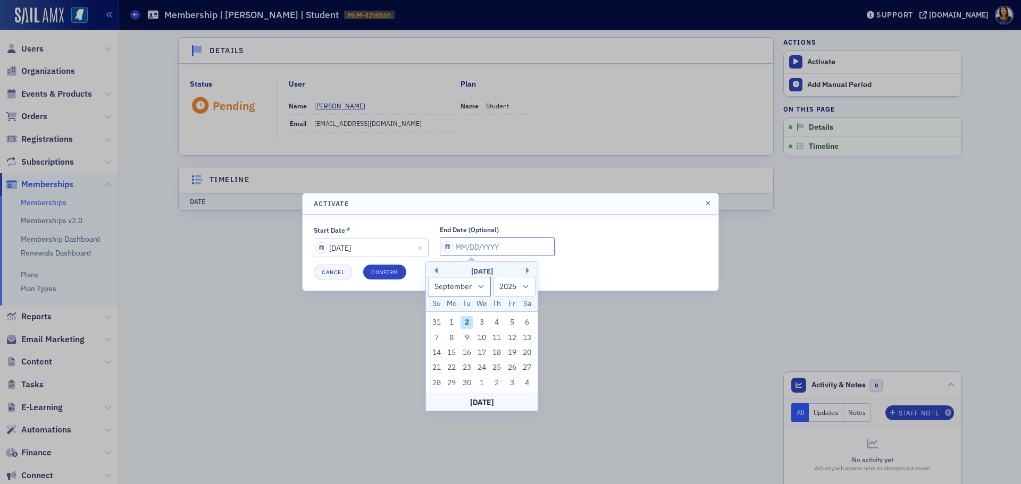
type input "0"
select select "0"
select select "2000"
type input "07"
select select "6"
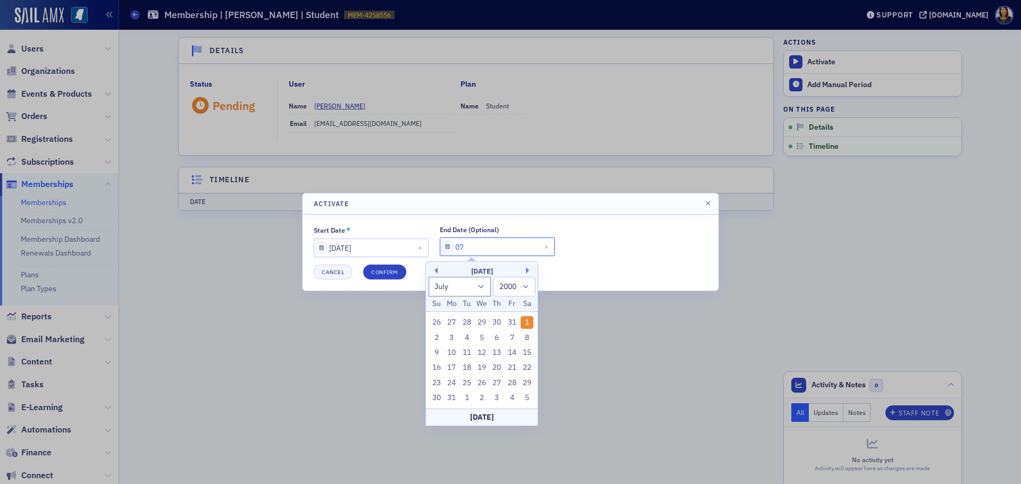
select select "2025"
type input "07/01/2"
select select "2002"
type input "[DATE]"
select select "2020"
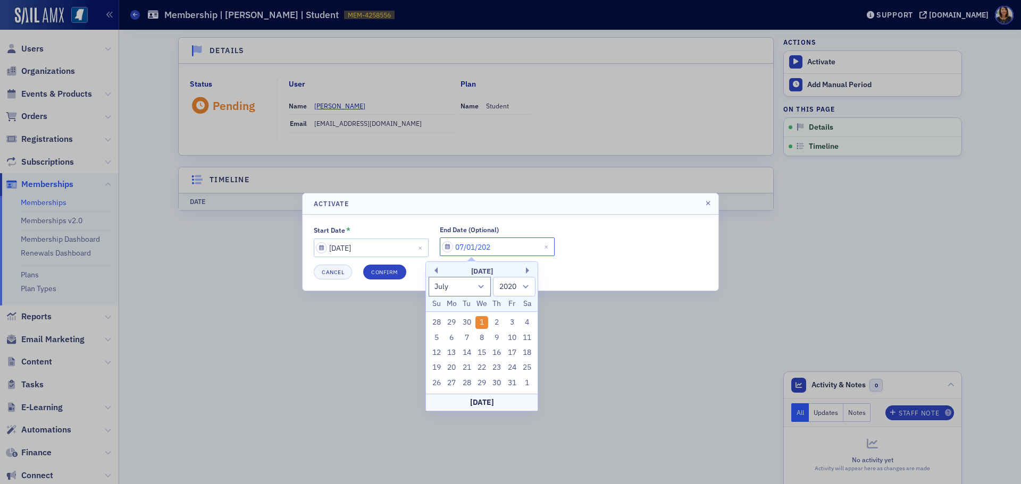
type input "[DATE]"
select select "2026"
type input "[DATE]"
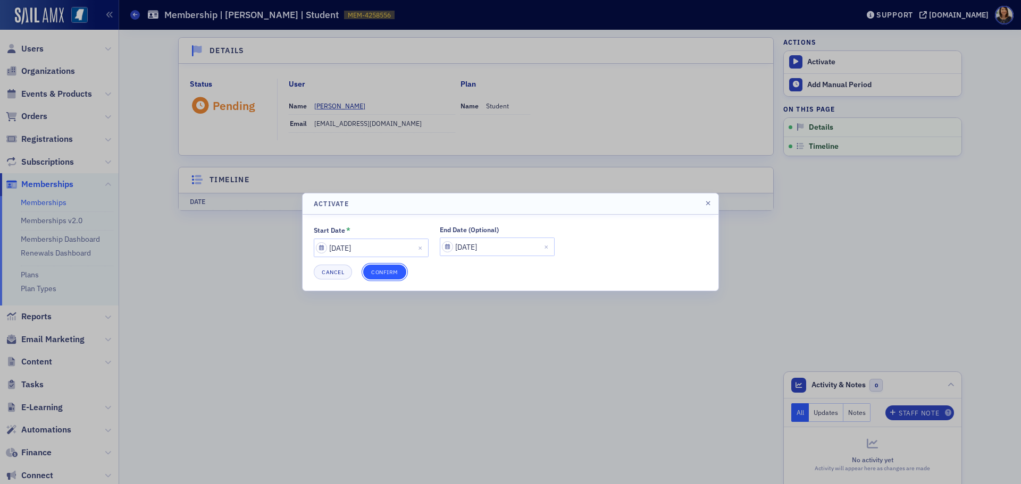
click at [393, 277] on button "Confirm" at bounding box center [384, 272] width 43 height 15
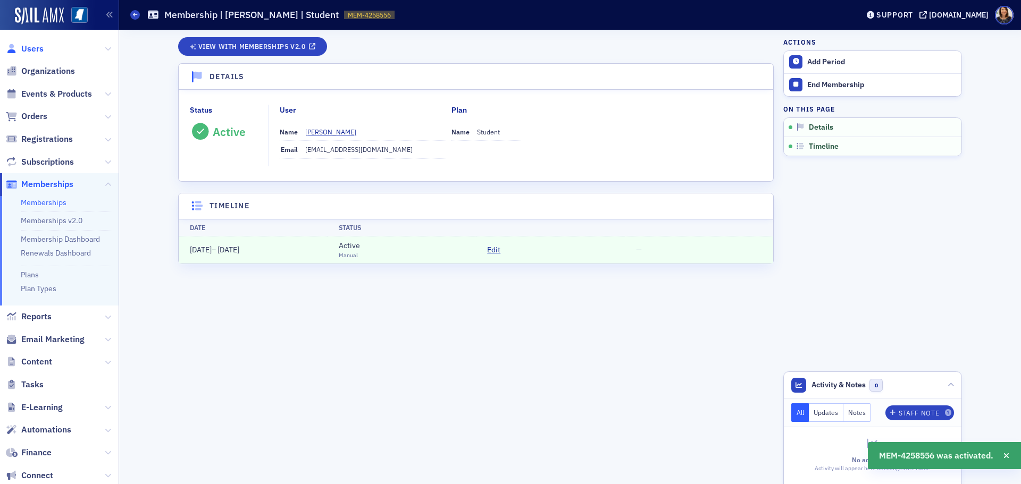
click at [31, 44] on span "Users" at bounding box center [32, 49] width 22 height 12
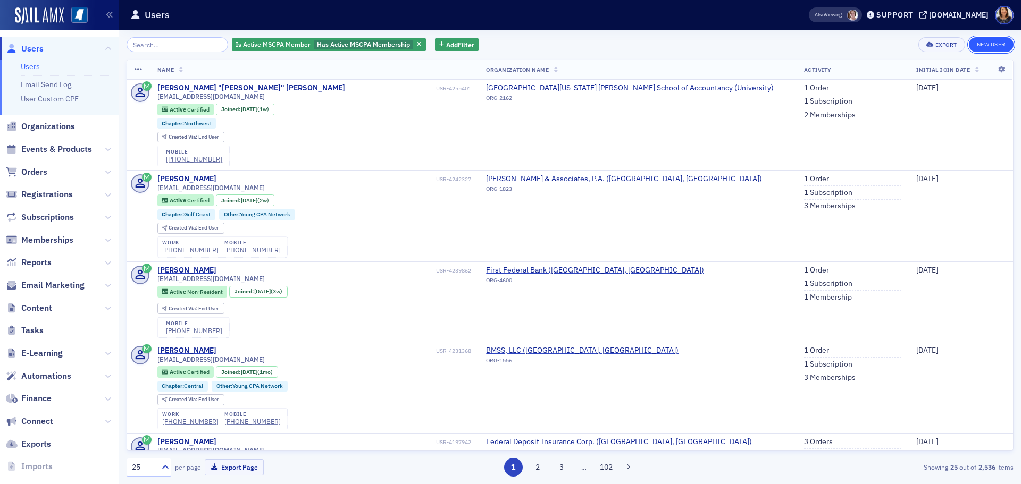
click at [988, 46] on link "New User" at bounding box center [991, 44] width 45 height 15
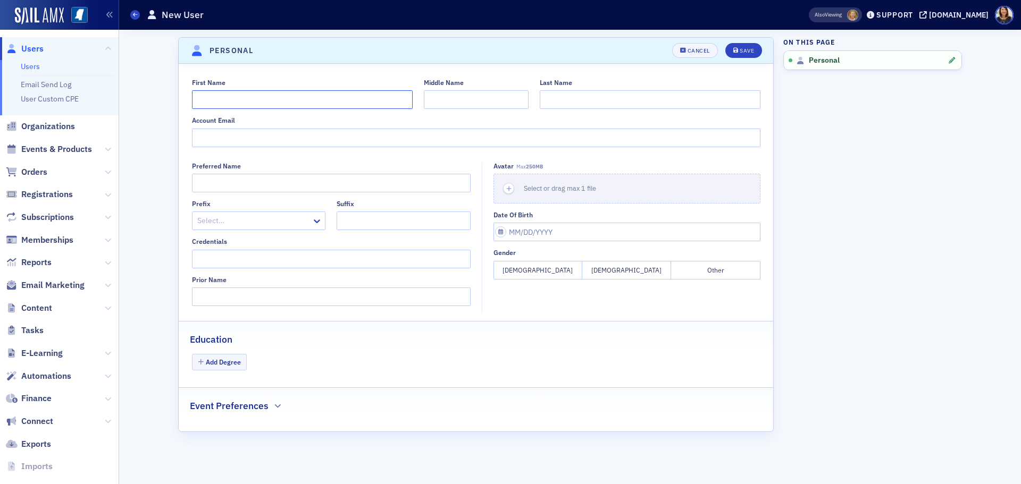
click at [265, 95] on input "First Name" at bounding box center [302, 99] width 221 height 19
type input "[PERSON_NAME]"
click at [282, 142] on input "Account Email" at bounding box center [476, 138] width 568 height 19
type input "[EMAIL_ADDRESS][DOMAIN_NAME]"
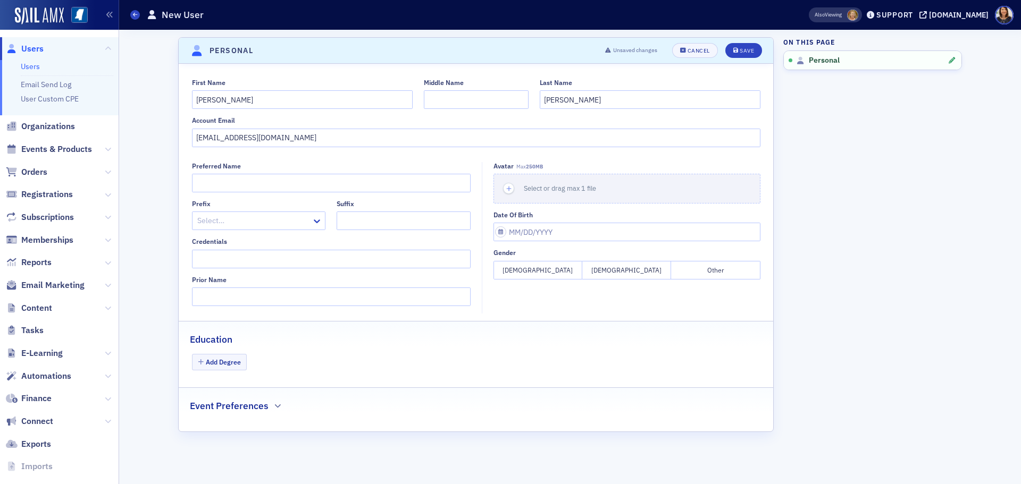
click at [625, 268] on button "[DEMOGRAPHIC_DATA]" at bounding box center [626, 270] width 89 height 19
click at [236, 368] on button "Add Degree" at bounding box center [219, 362] width 55 height 16
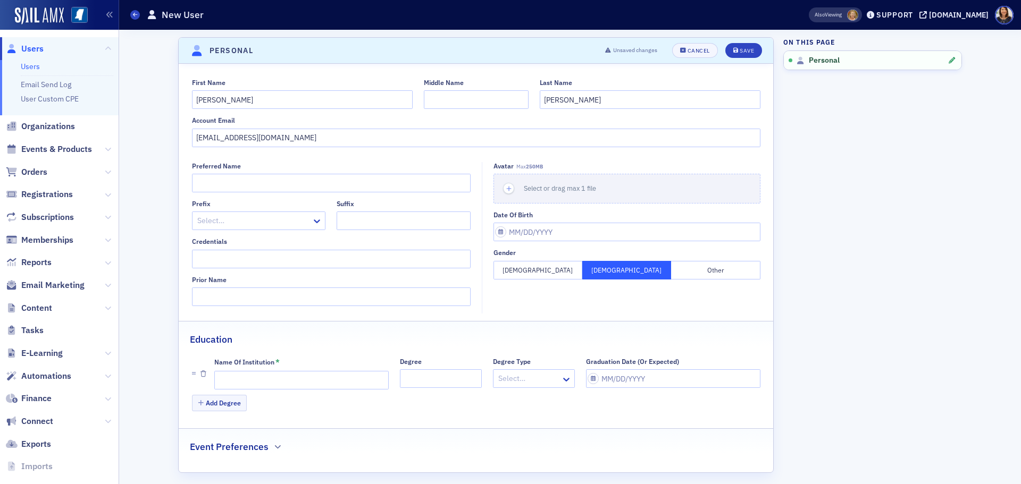
click at [257, 369] on div "Name of Institution *" at bounding box center [301, 374] width 174 height 32
drag, startPoint x: 257, startPoint y: 369, endPoint x: 259, endPoint y: 389, distance: 19.3
click at [259, 389] on div "Name of Institution *" at bounding box center [301, 374] width 174 height 32
click at [259, 389] on input "Name of Institution *" at bounding box center [301, 380] width 174 height 19
type input "Ole Miss"
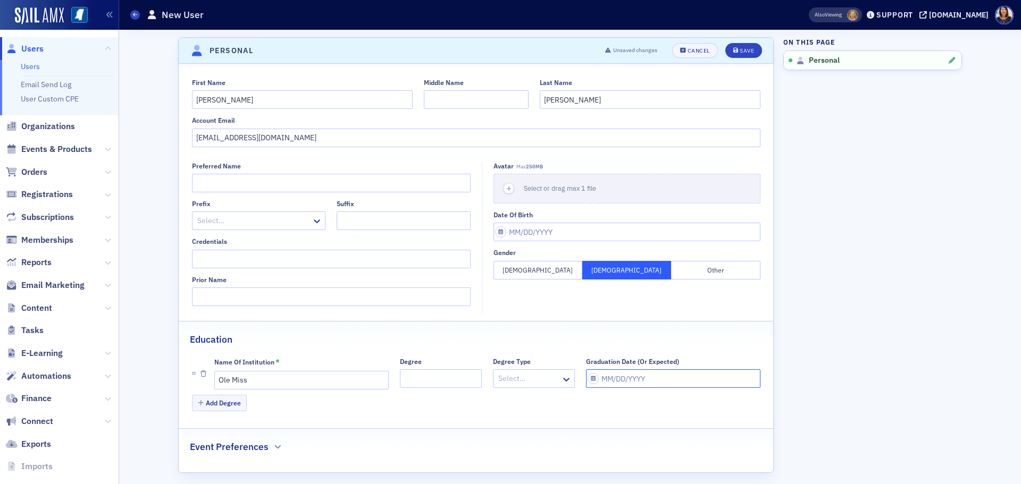
select select "8"
select select "2025"
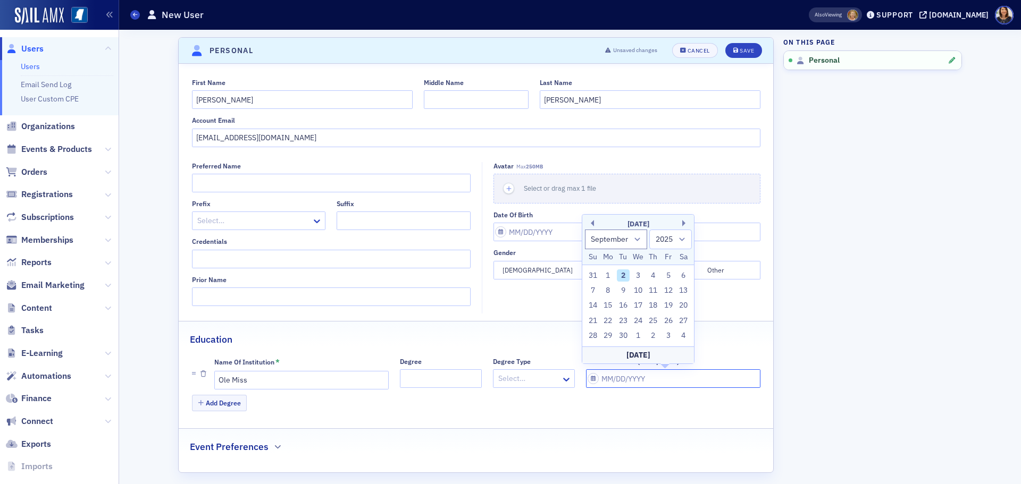
click at [614, 379] on input "Graduation Date (Or Expected)" at bounding box center [673, 378] width 174 height 19
type input "0"
select select "0"
select select "2000"
type input "07"
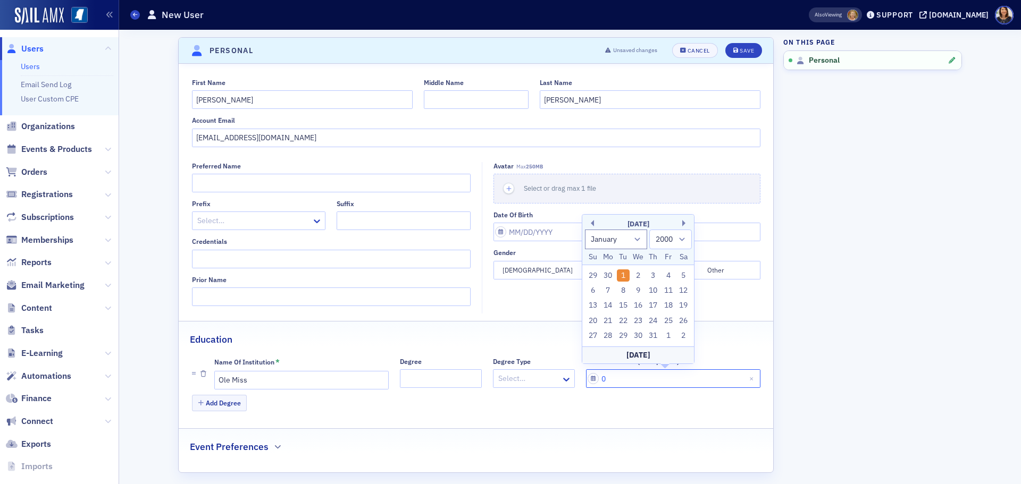
select select "6"
select select "2025"
type input "0"
select select "0"
select select "2000"
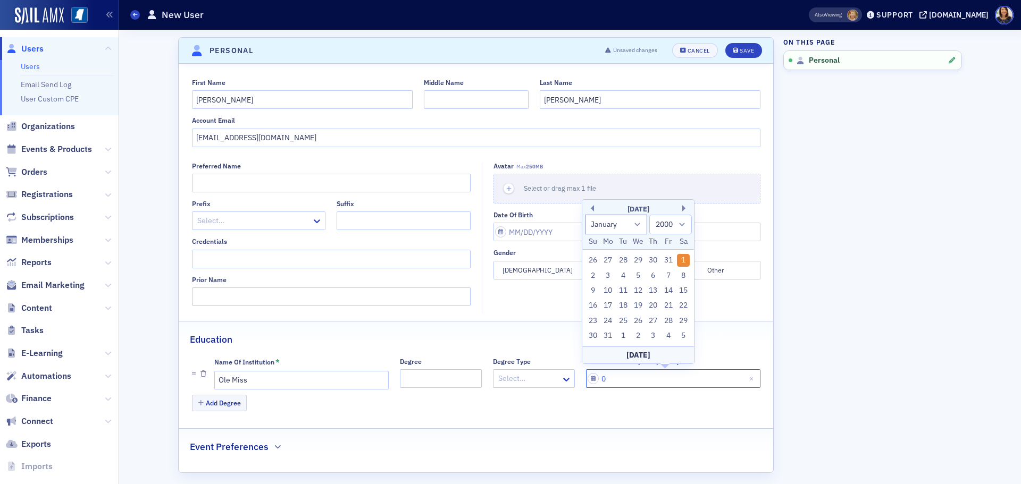
type input "05"
select select "4"
select select "2025"
type input "05/01/2"
select select "2002"
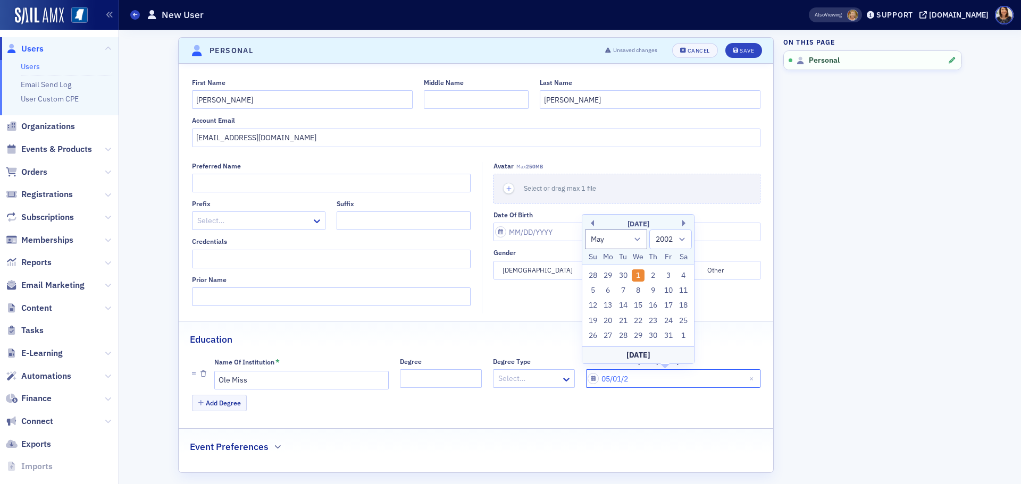
type input "[DATE]"
select select "2020"
type input "[DATE]"
select select "2026"
type input "[DATE]"
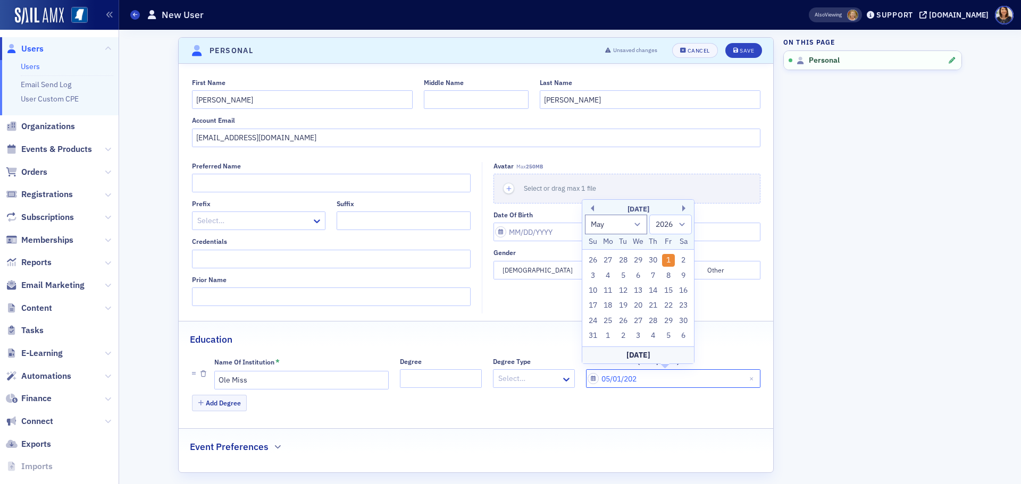
select select "2027"
type input "[DATE]"
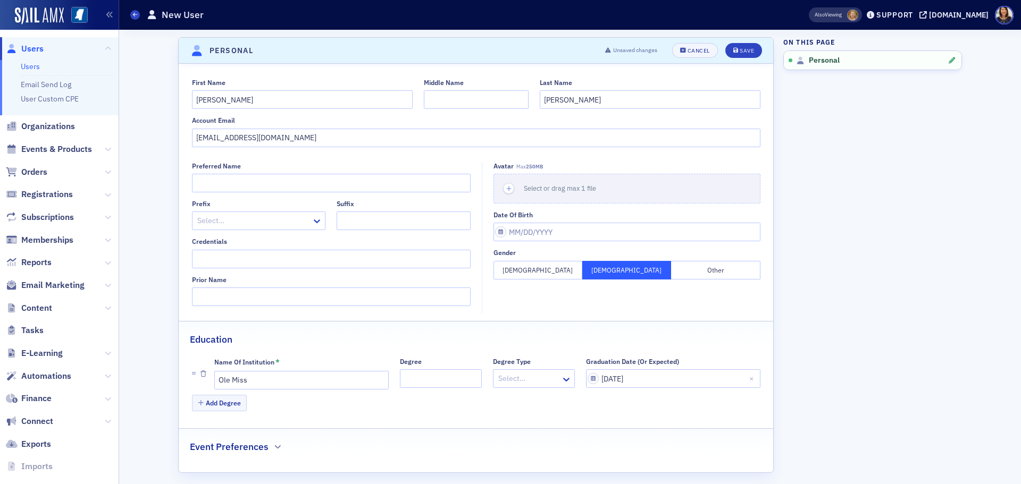
click at [470, 427] on div "First Name [PERSON_NAME] Middle Name Last Name [PERSON_NAME] Account Email [EMA…" at bounding box center [476, 268] width 594 height 409
click at [733, 51] on icon "submit" at bounding box center [735, 51] width 5 height 6
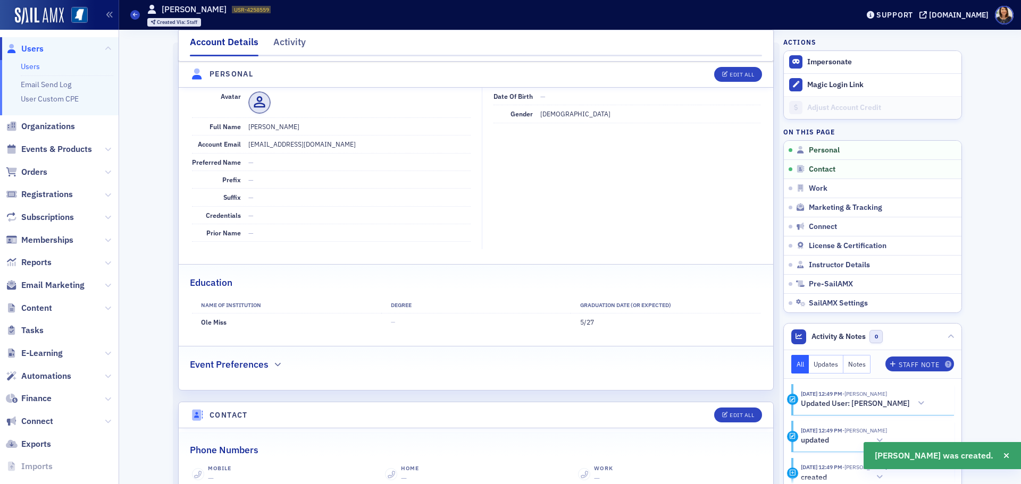
scroll to position [128, 0]
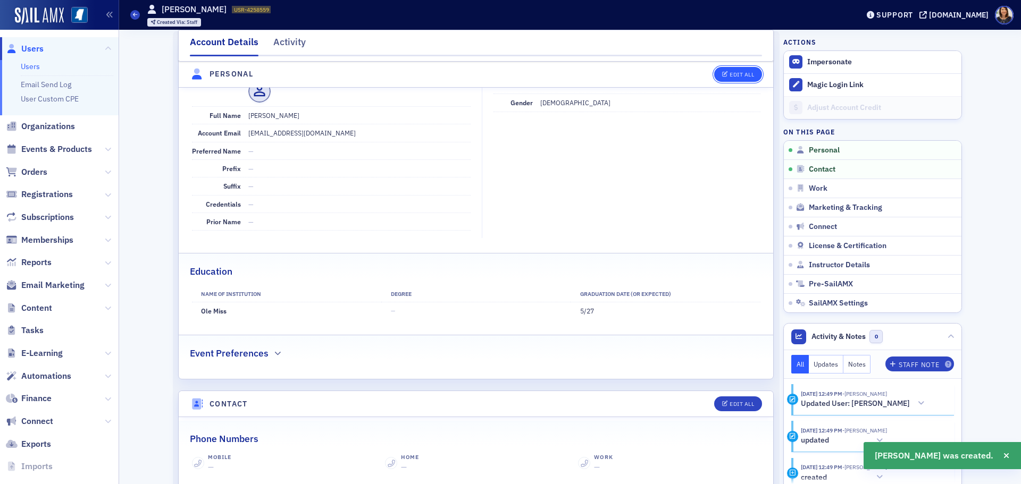
click at [723, 79] on button "Edit All" at bounding box center [738, 74] width 48 height 15
select select "US"
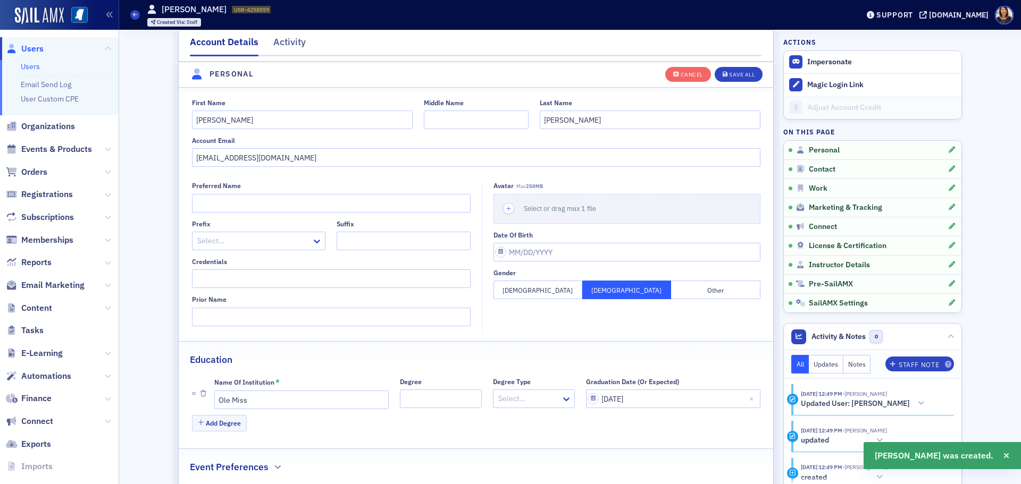
scroll to position [124, 0]
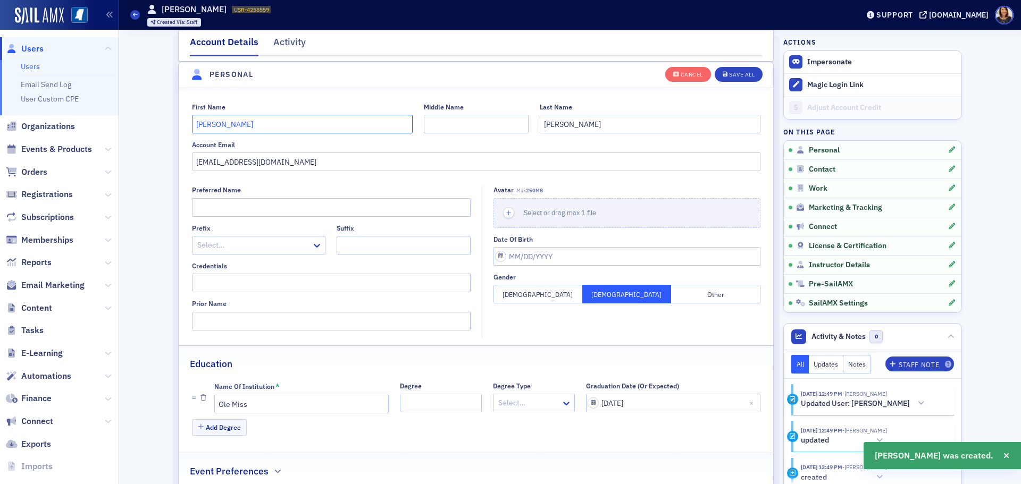
click at [197, 125] on input "[PERSON_NAME]" at bounding box center [302, 124] width 221 height 19
type input "[PERSON_NAME]"
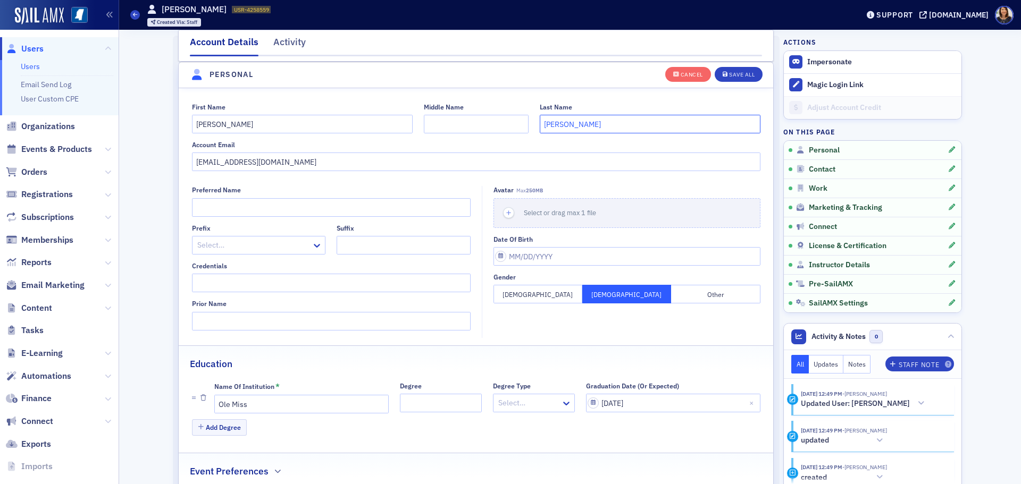
drag, startPoint x: 545, startPoint y: 124, endPoint x: 555, endPoint y: 125, distance: 9.6
click at [546, 124] on input "[PERSON_NAME]" at bounding box center [650, 124] width 221 height 19
type input "[PERSON_NAME]"
click at [691, 51] on nav "Account Details Activity" at bounding box center [476, 45] width 572 height 21
click at [764, 77] on header "Personal" at bounding box center [476, 75] width 594 height 26
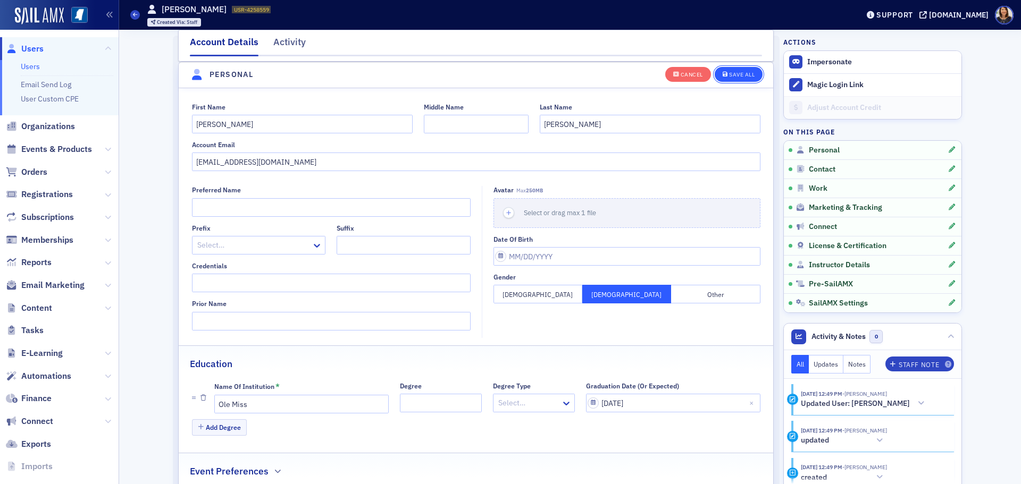
click at [754, 74] on button "Save All" at bounding box center [738, 73] width 48 height 15
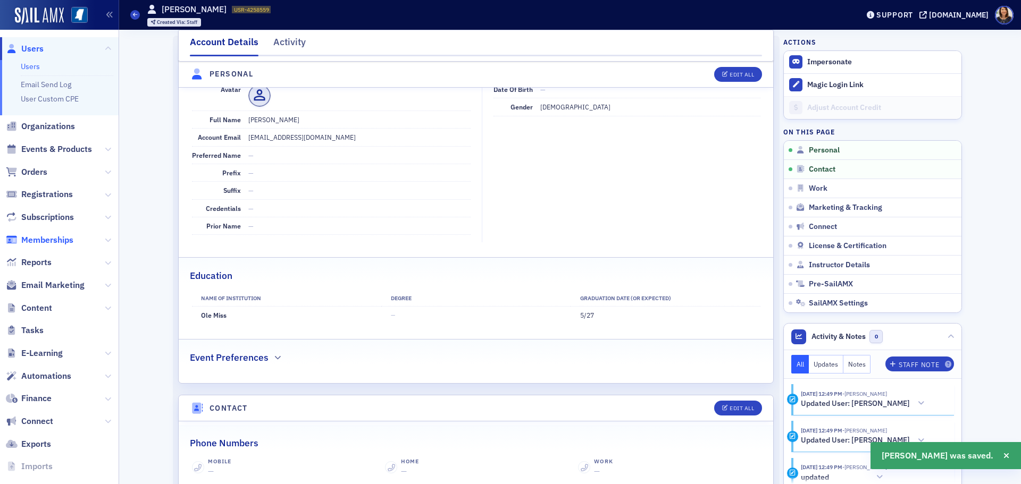
click at [53, 243] on span "Memberships" at bounding box center [47, 240] width 52 height 12
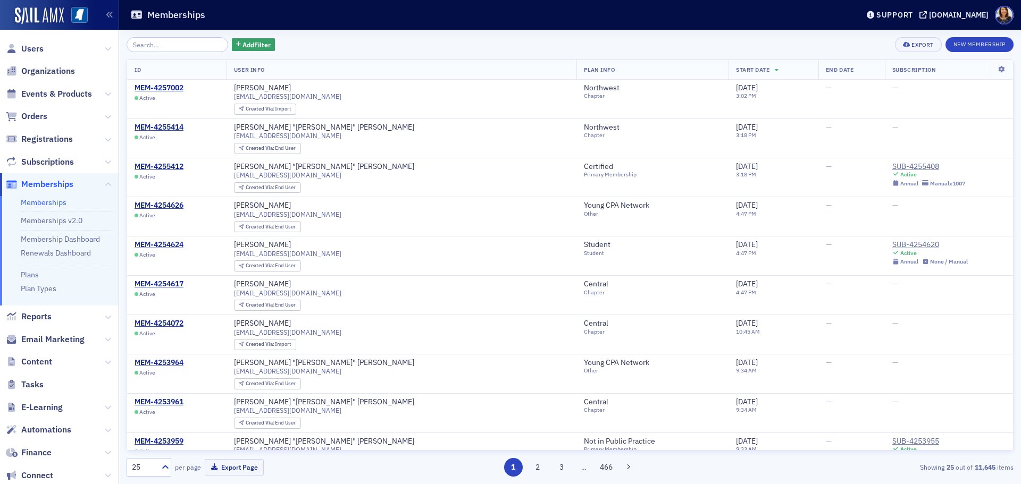
click at [973, 53] on div "Add Filter Export New Membership ID User Info Plan Info Start Date End Date Sub…" at bounding box center [570, 257] width 887 height 440
click at [975, 49] on button "New Membership" at bounding box center [979, 44] width 68 height 15
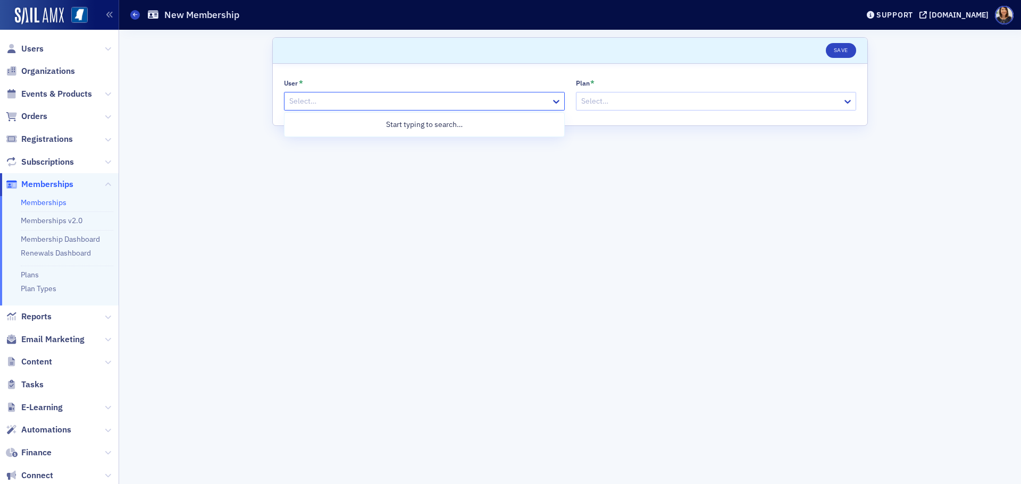
click at [334, 103] on div at bounding box center [419, 101] width 262 height 13
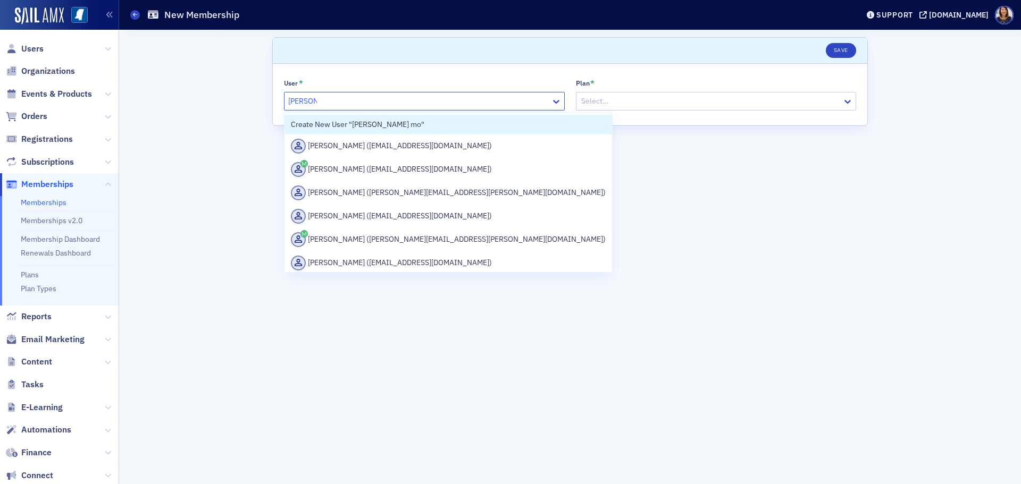
type input "[PERSON_NAME]"
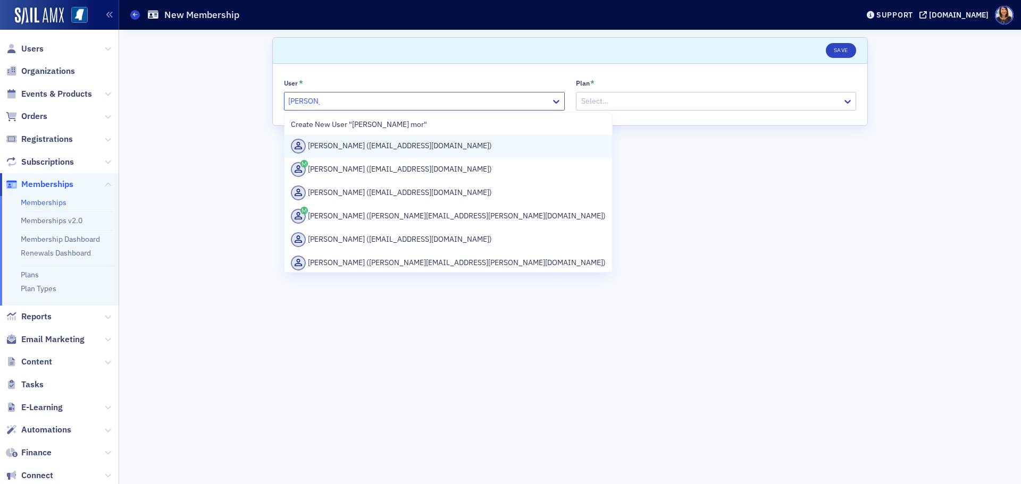
click at [373, 145] on div "[PERSON_NAME] ([EMAIL_ADDRESS][DOMAIN_NAME])" at bounding box center [448, 146] width 315 height 15
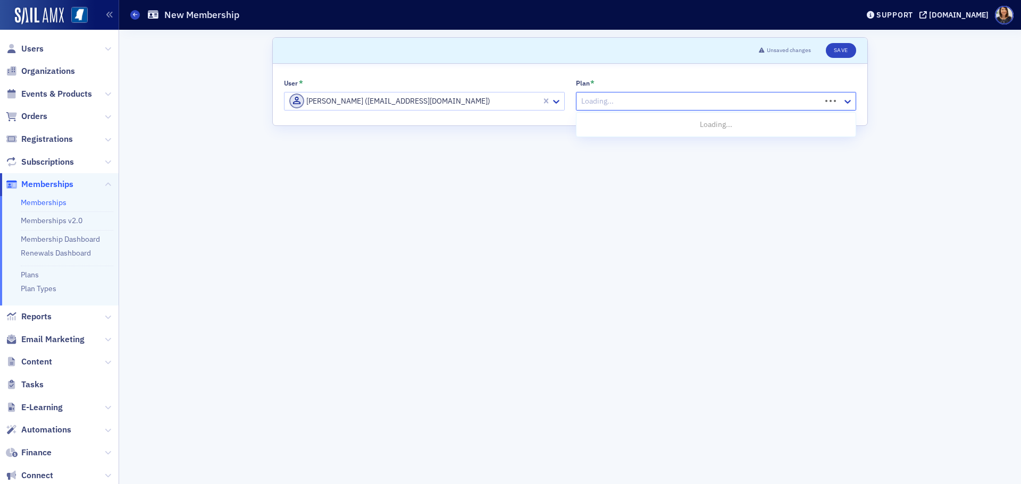
click at [649, 102] on div at bounding box center [700, 101] width 240 height 13
type input "st"
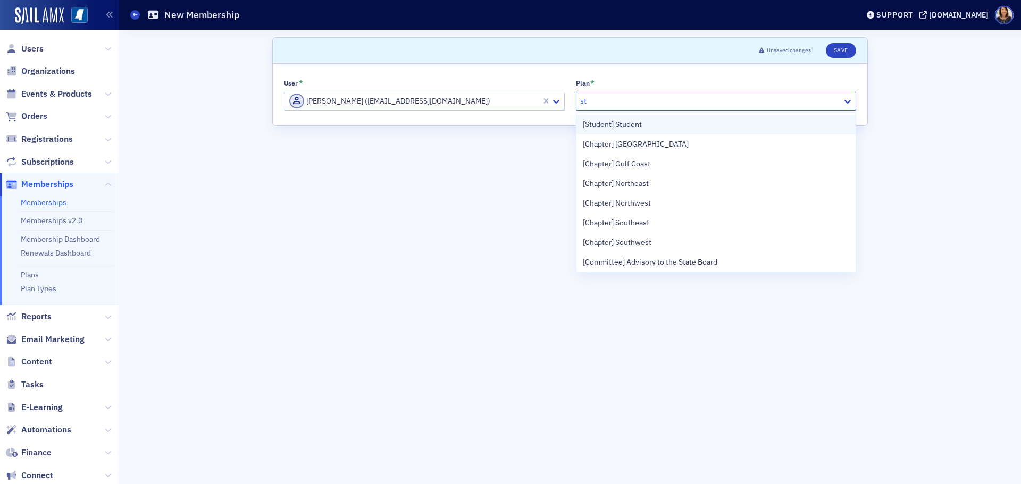
click at [633, 123] on span "[Student] Student" at bounding box center [612, 124] width 59 height 11
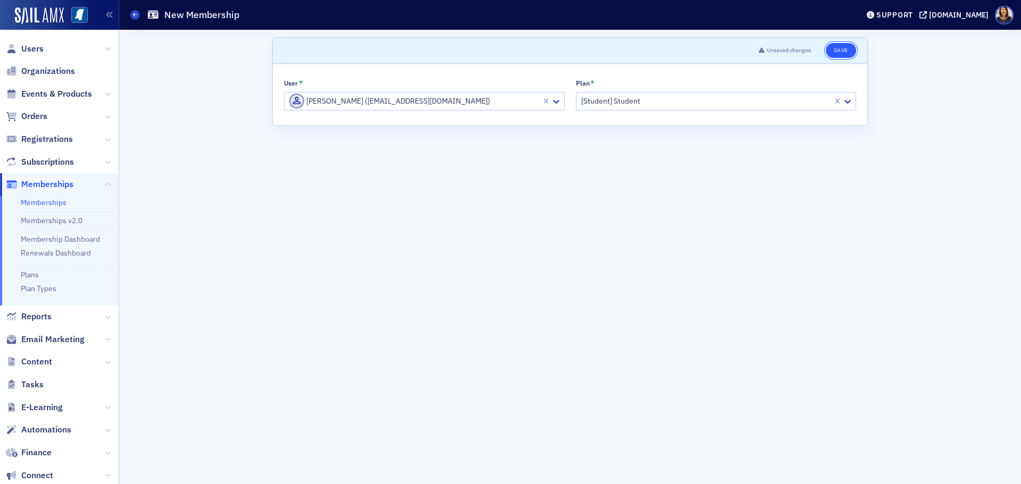
click at [837, 53] on button "Save" at bounding box center [841, 50] width 30 height 15
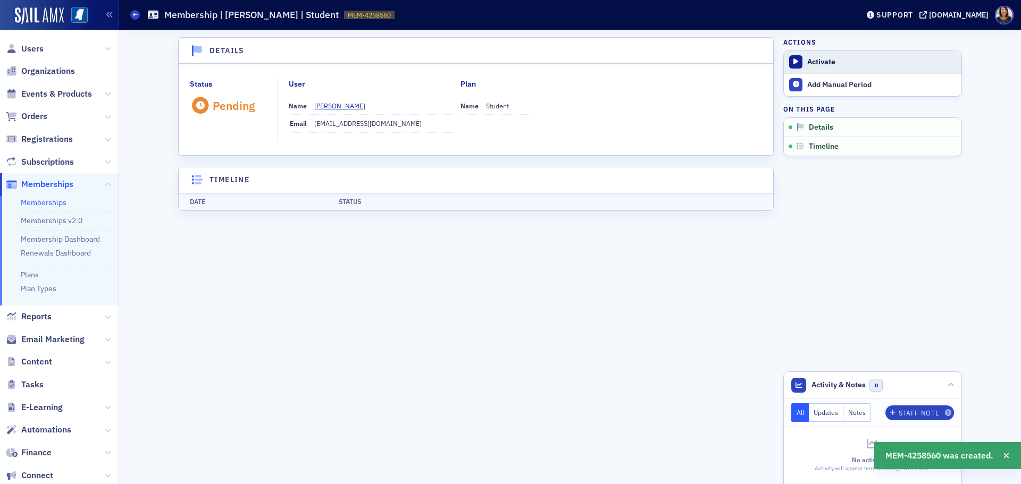
click at [829, 63] on div "Activate" at bounding box center [881, 62] width 149 height 10
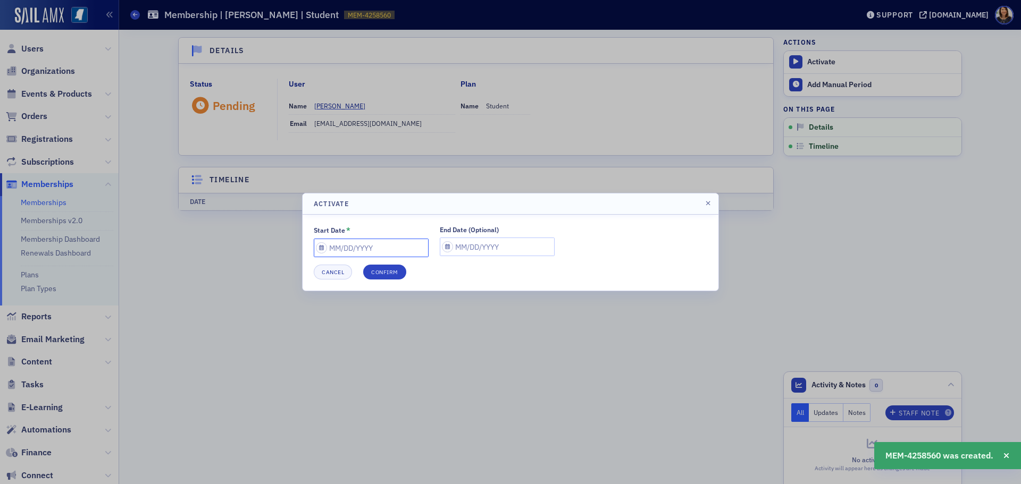
select select "8"
select select "2025"
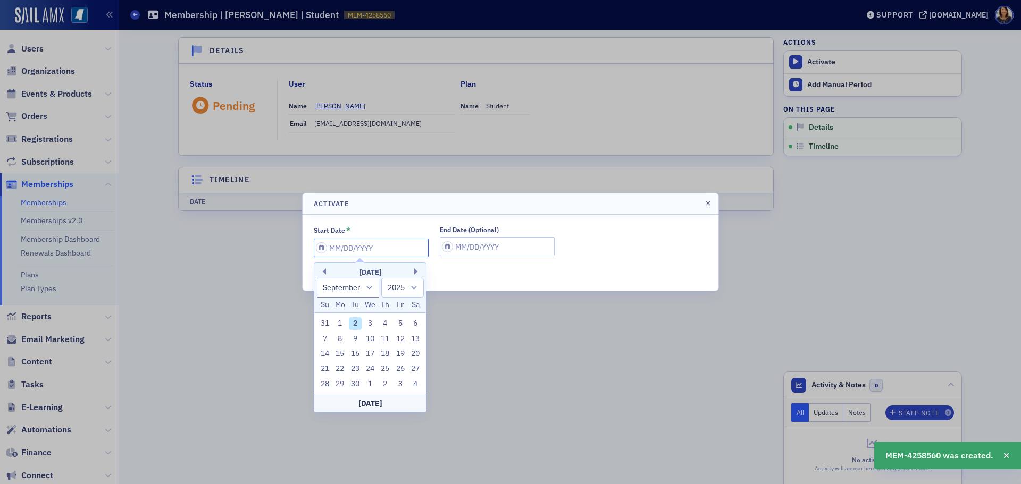
click at [389, 246] on input "Start Date *" at bounding box center [371, 248] width 115 height 19
type input "0"
select select "0"
select select "2000"
type input "07"
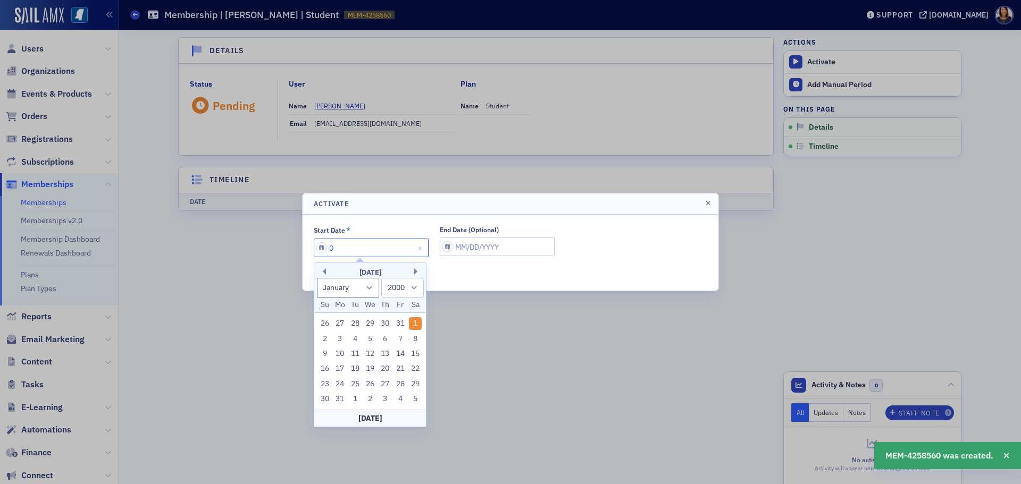
select select "6"
select select "2025"
type input "07/01/2"
select select "2002"
type input "[DATE]"
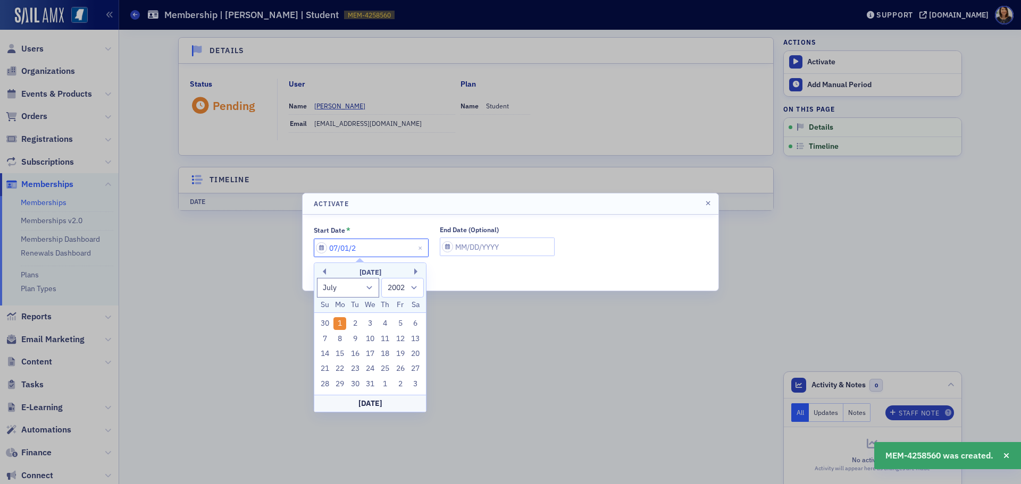
select select "2020"
type input "[DATE]"
select select "2025"
type input "07/01/20256"
select select "1900"
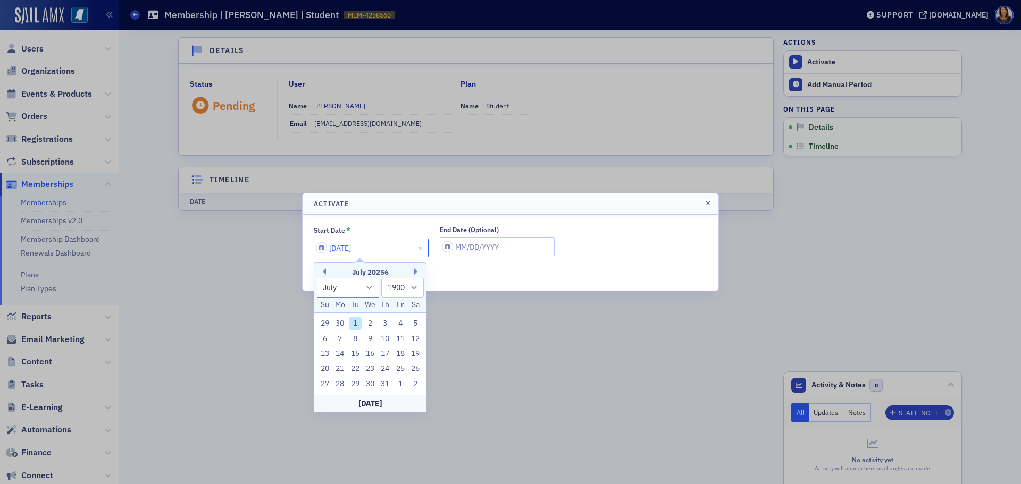
type input "[DATE]"
select select "8"
select select "2025"
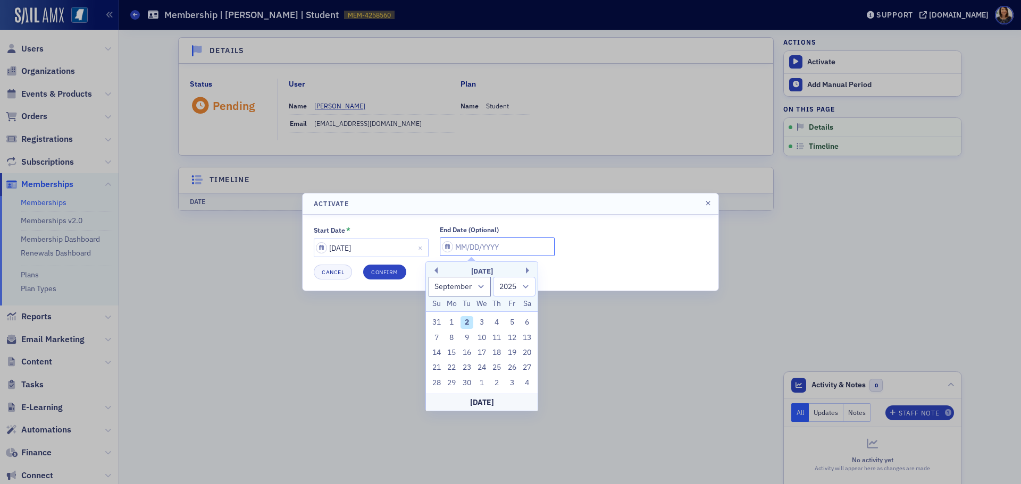
click at [499, 246] on input "End Date (Optional)" at bounding box center [497, 247] width 115 height 19
type input "0"
select select "0"
select select "2000"
type input "07"
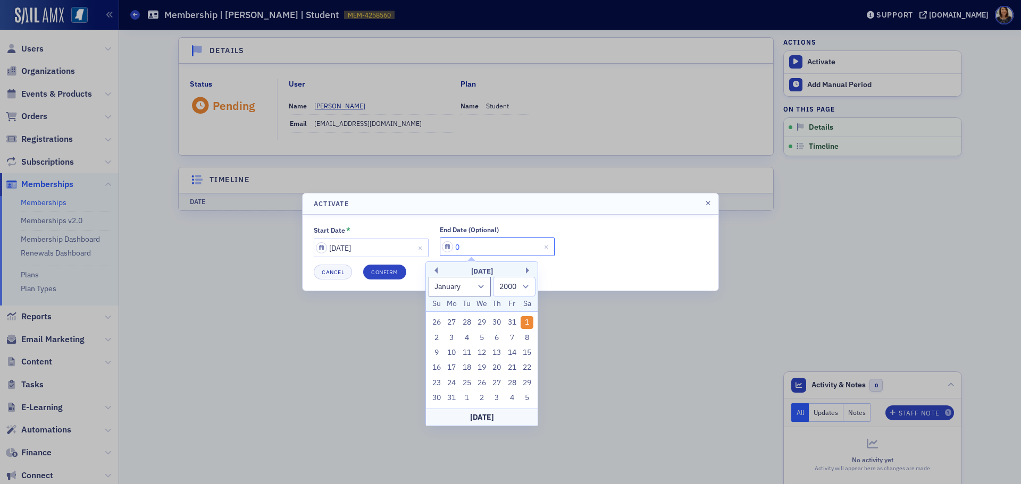
select select "6"
select select "2025"
type input "07/01/2"
select select "2002"
type input "[DATE]"
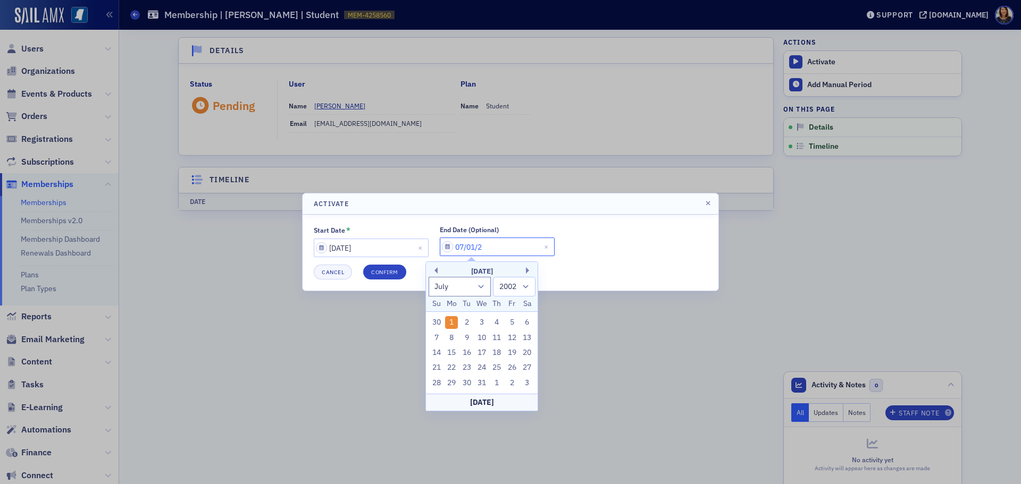
select select "2020"
type input "[DATE]"
select select "2026"
type input "[DATE]"
click at [382, 270] on button "Confirm" at bounding box center [384, 272] width 43 height 15
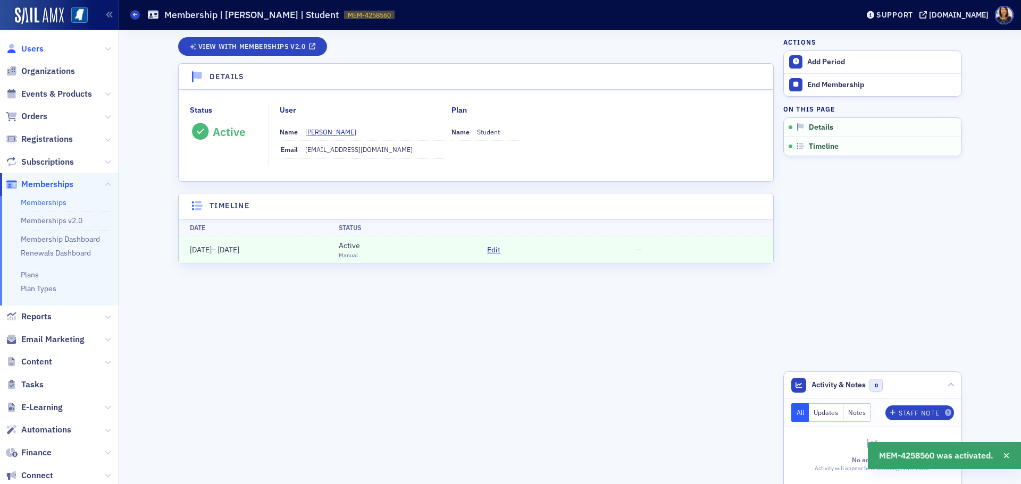
click at [36, 53] on span "Users" at bounding box center [32, 49] width 22 height 12
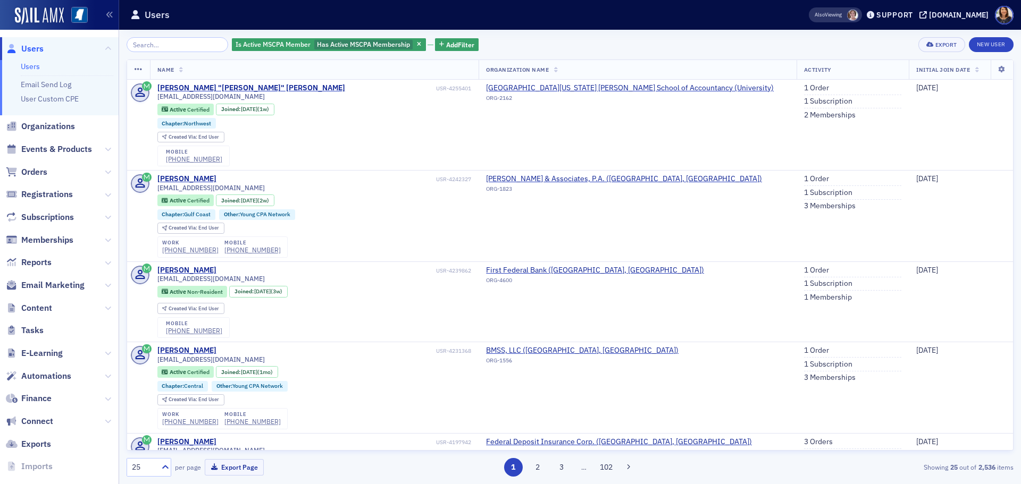
click at [46, 46] on span "Users" at bounding box center [59, 48] width 119 height 23
click at [987, 38] on link "New User" at bounding box center [991, 44] width 45 height 15
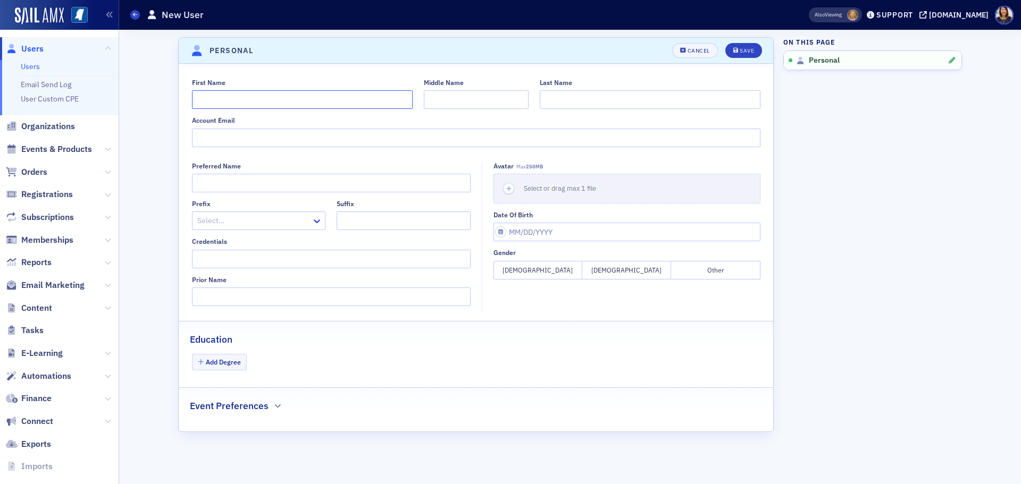
click at [237, 97] on input "First Name" at bounding box center [302, 99] width 221 height 19
type input "[PERSON_NAME]"
type input "[DEMOGRAPHIC_DATA]"
click at [220, 144] on input "Account Email" at bounding box center [476, 138] width 568 height 19
type input "[EMAIL_ADDRESS][DOMAIN_NAME]"
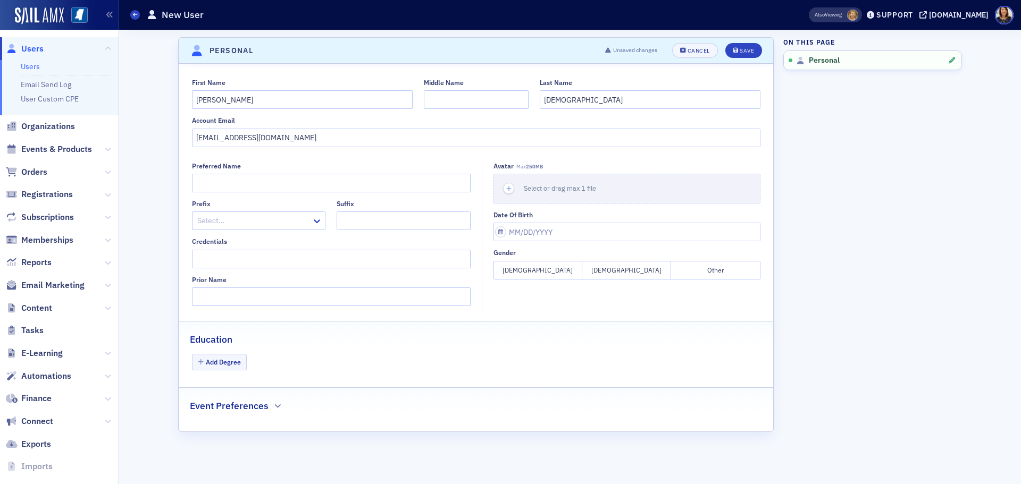
click at [541, 271] on button "[DEMOGRAPHIC_DATA]" at bounding box center [537, 270] width 89 height 19
click at [209, 364] on button "Add Degree" at bounding box center [219, 362] width 55 height 16
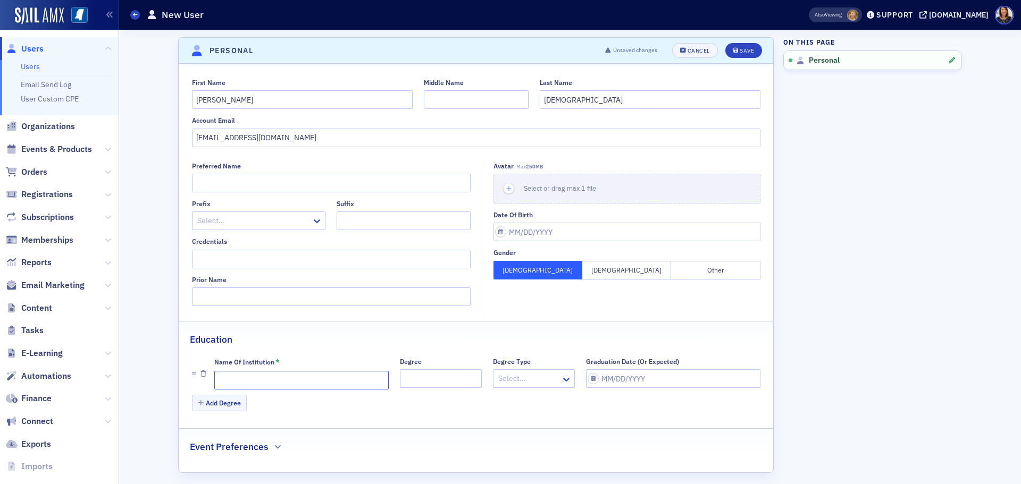
click at [242, 384] on input "Name of Institution *" at bounding box center [301, 380] width 174 height 19
type input "Ole Miss"
click at [619, 385] on input "Graduation Date (Or Expected)" at bounding box center [673, 378] width 174 height 19
select select "8"
select select "2025"
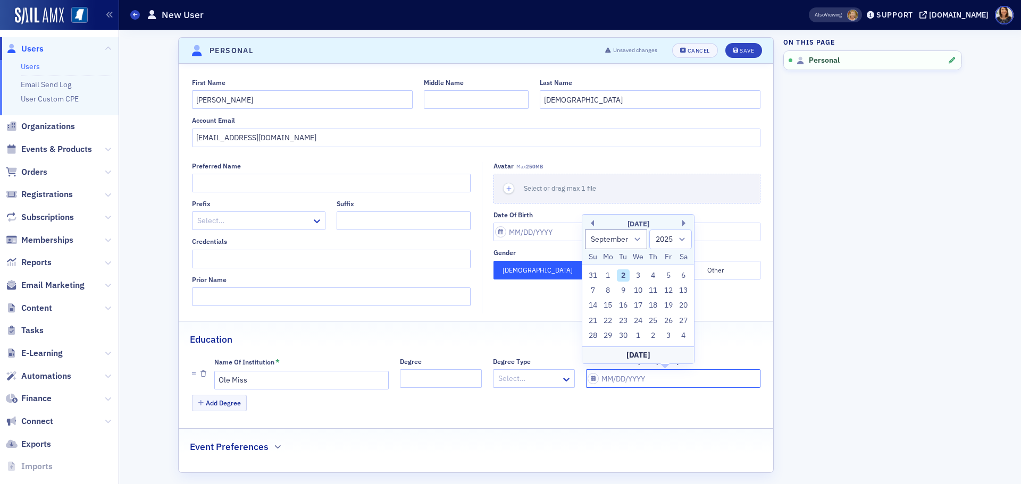
type input "0"
select select "0"
select select "2000"
type input "06"
select select "5"
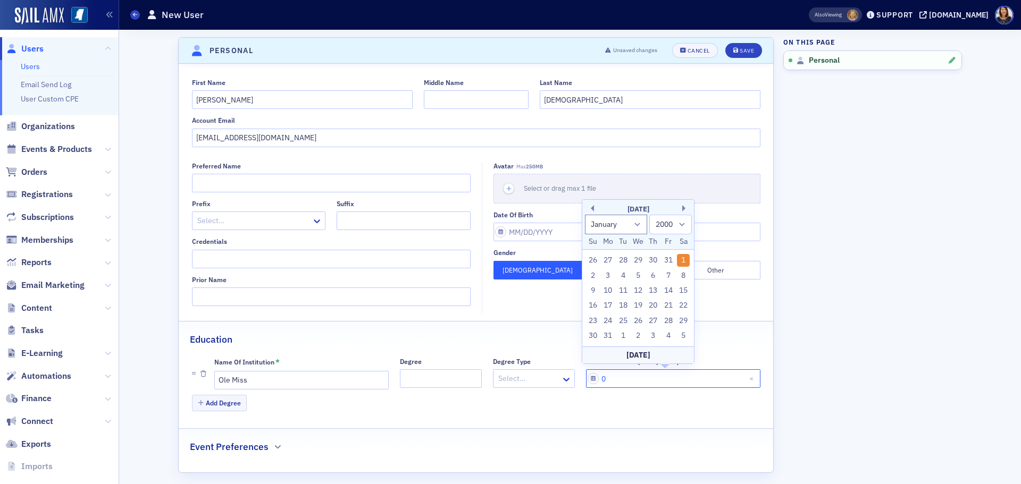
select select "2025"
click at [740, 48] on div "Save" at bounding box center [746, 51] width 14 height 6
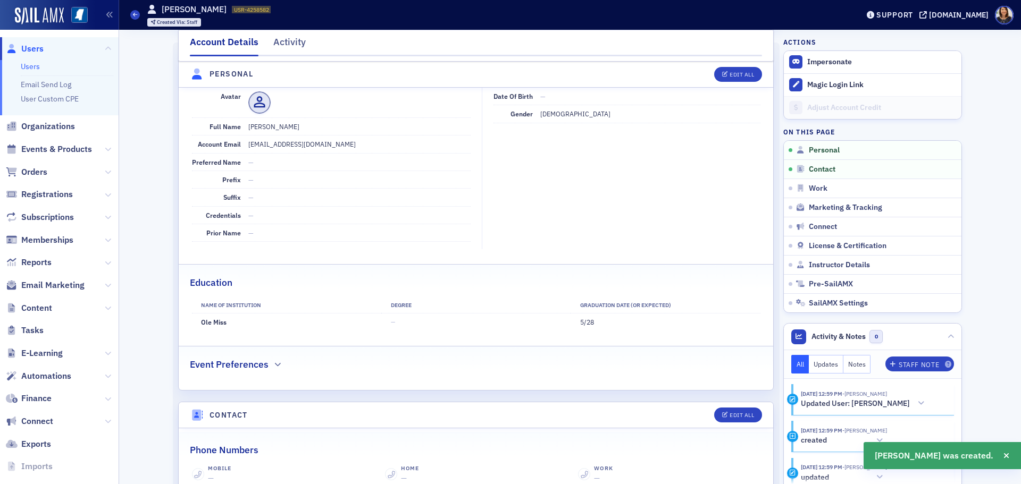
scroll to position [128, 0]
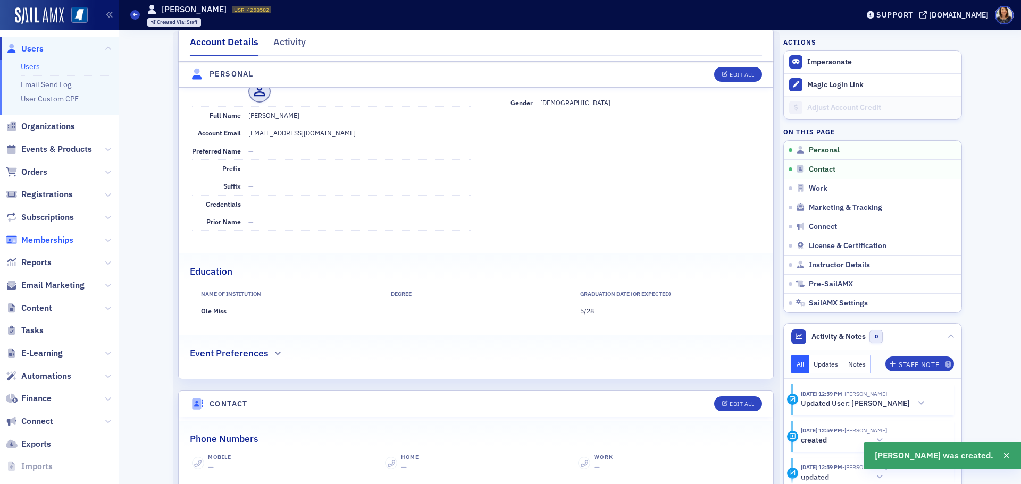
click at [48, 239] on span "Memberships" at bounding box center [47, 240] width 52 height 12
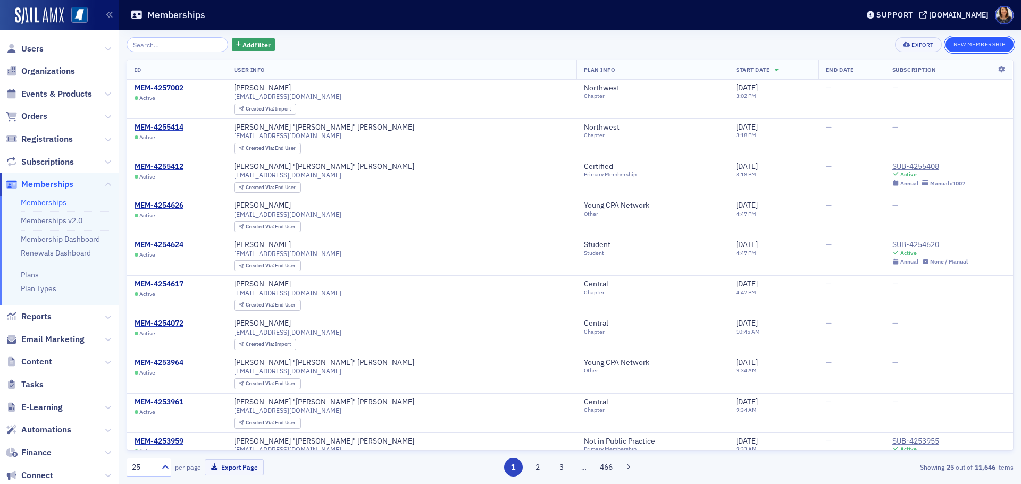
click at [990, 48] on button "New Membership" at bounding box center [979, 44] width 68 height 15
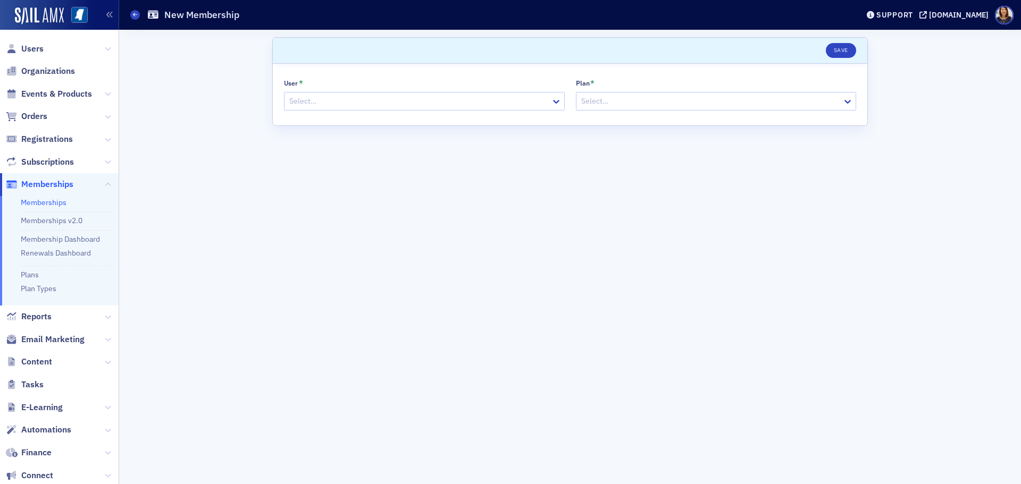
click at [323, 105] on div at bounding box center [419, 101] width 262 height 13
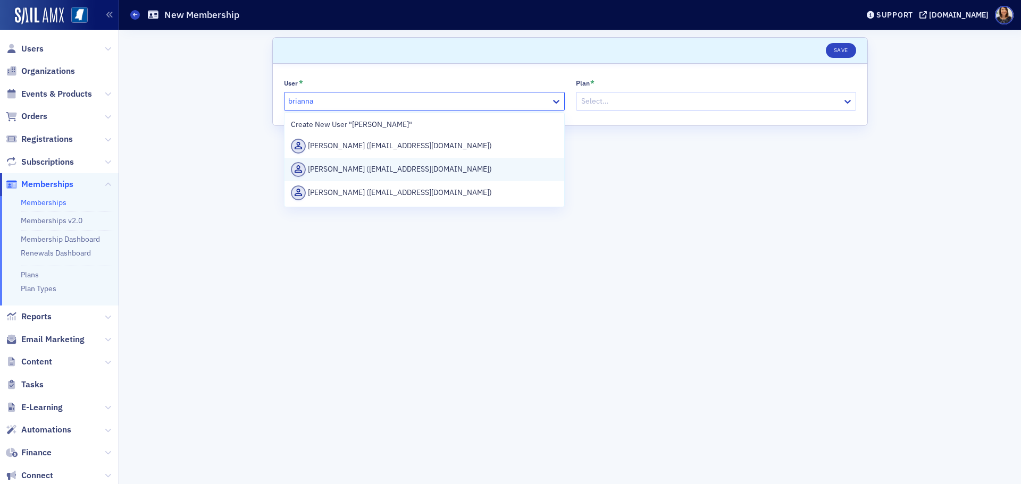
click at [367, 165] on div "[PERSON_NAME] ([EMAIL_ADDRESS][DOMAIN_NAME])" at bounding box center [424, 169] width 280 height 23
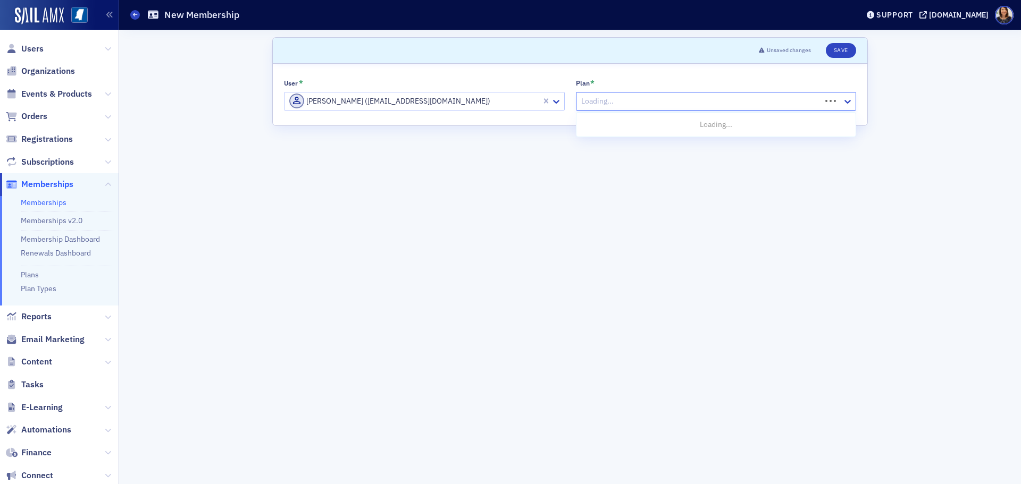
click at [668, 105] on div at bounding box center [700, 101] width 240 height 13
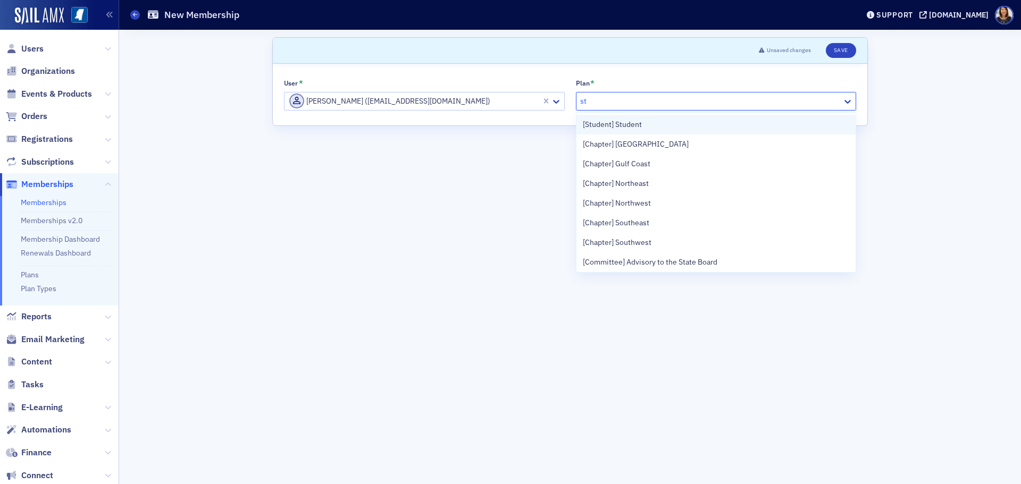
click at [637, 128] on span "[Student] Student" at bounding box center [612, 124] width 59 height 11
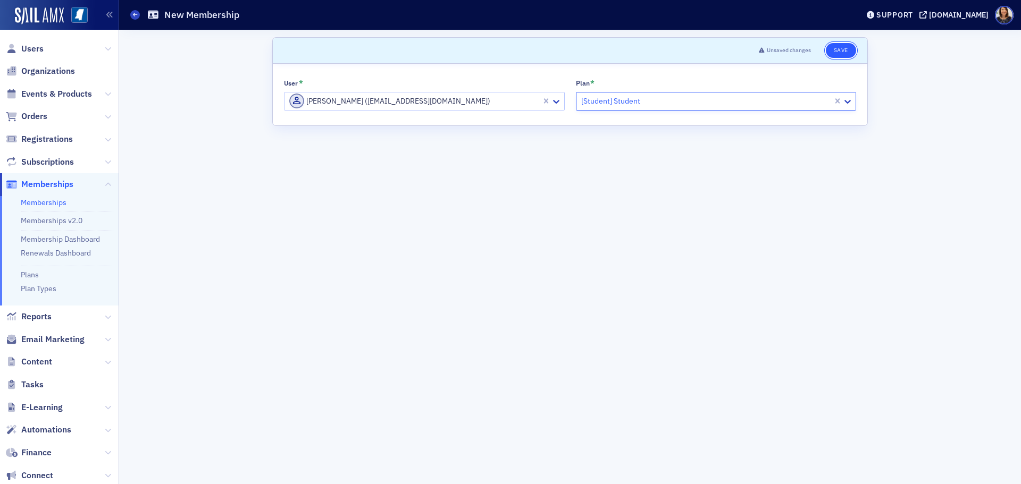
click at [840, 49] on button "Save" at bounding box center [841, 50] width 30 height 15
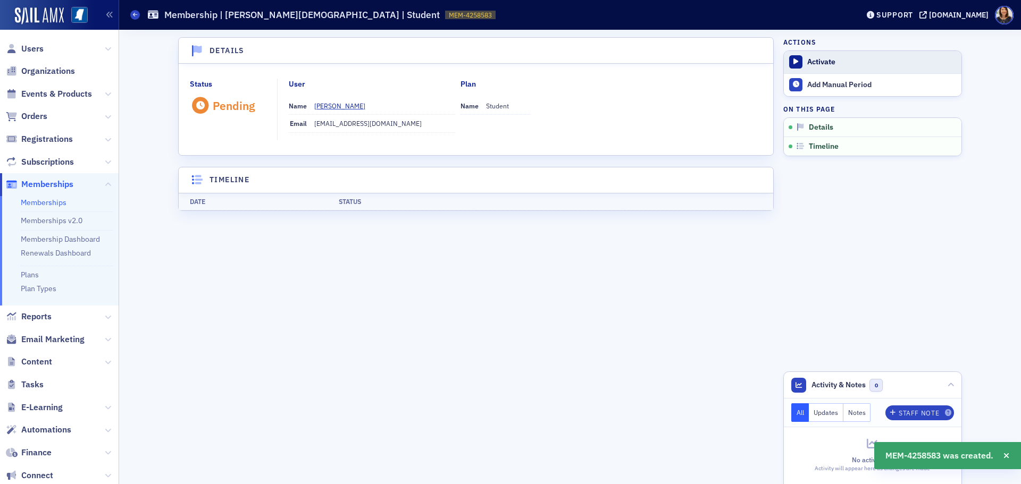
click at [827, 64] on div "Activate" at bounding box center [881, 62] width 149 height 10
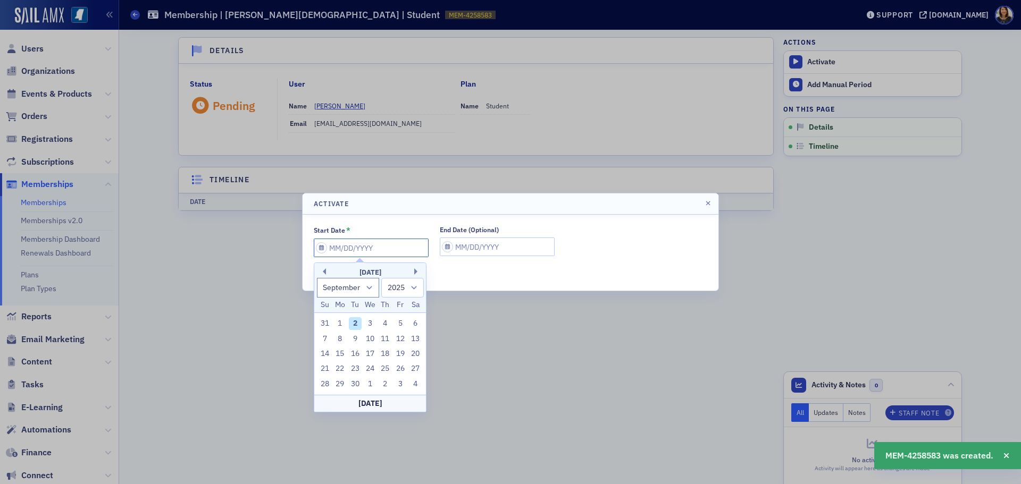
click at [386, 249] on input "Start Date *" at bounding box center [371, 248] width 115 height 19
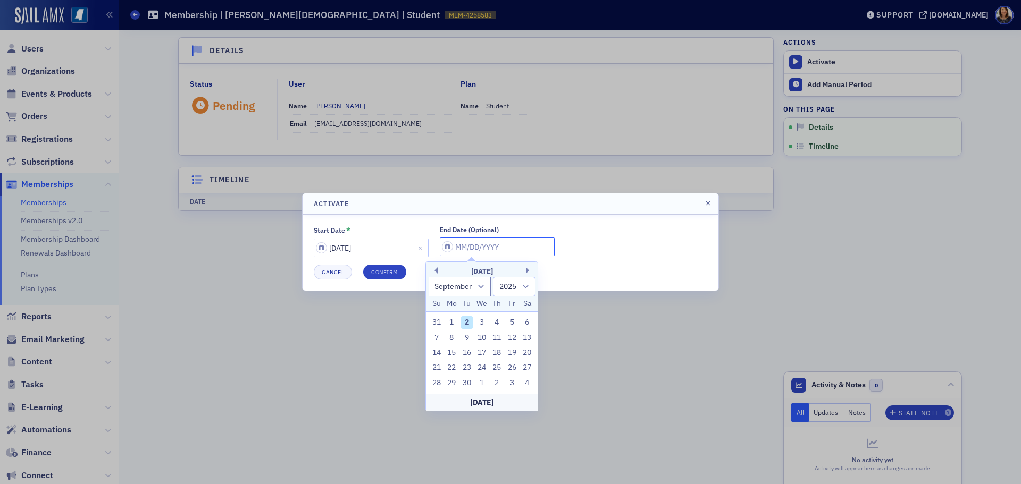
click at [452, 250] on input "End Date (Optional)" at bounding box center [497, 247] width 115 height 19
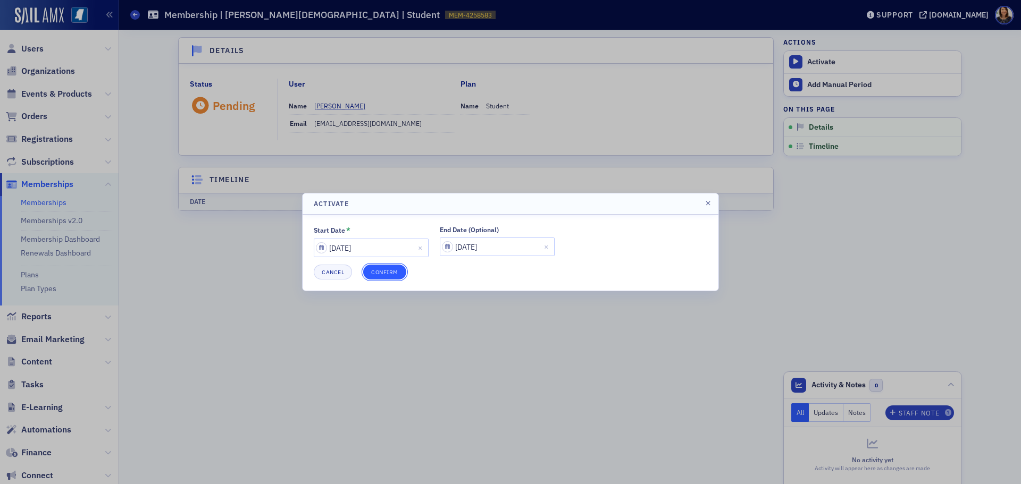
click at [398, 268] on button "Confirm" at bounding box center [384, 272] width 43 height 15
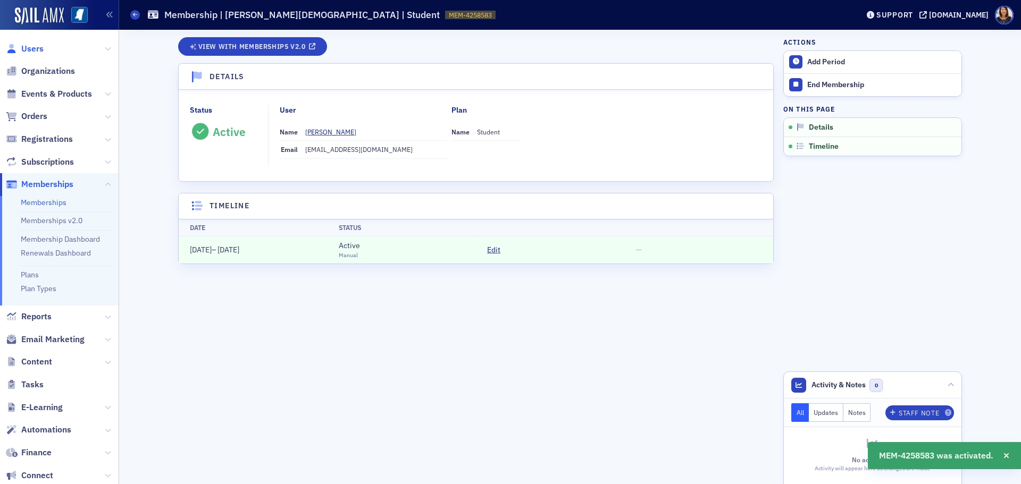
click at [37, 50] on span "Users" at bounding box center [32, 49] width 22 height 12
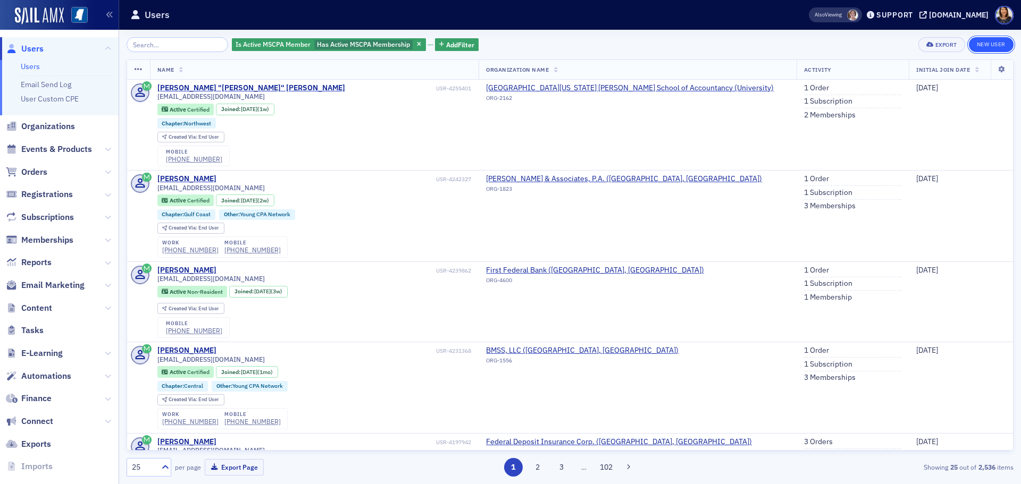
click at [1003, 39] on link "New User" at bounding box center [991, 44] width 45 height 15
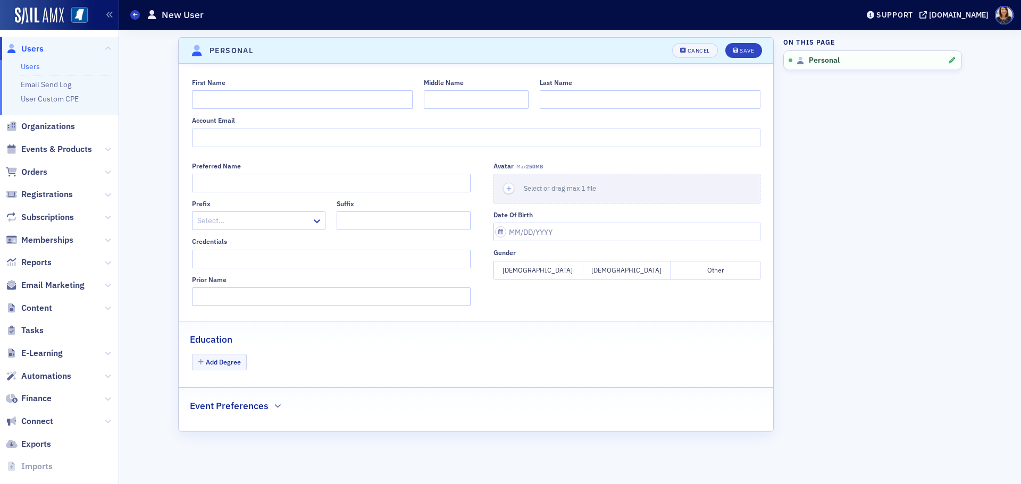
click at [218, 90] on div "First Name" at bounding box center [302, 94] width 221 height 30
click at [216, 91] on input "First Name" at bounding box center [302, 99] width 221 height 19
click at [210, 130] on input "Account Email" at bounding box center [476, 138] width 568 height 19
click at [528, 271] on button "[DEMOGRAPHIC_DATA]" at bounding box center [537, 270] width 89 height 19
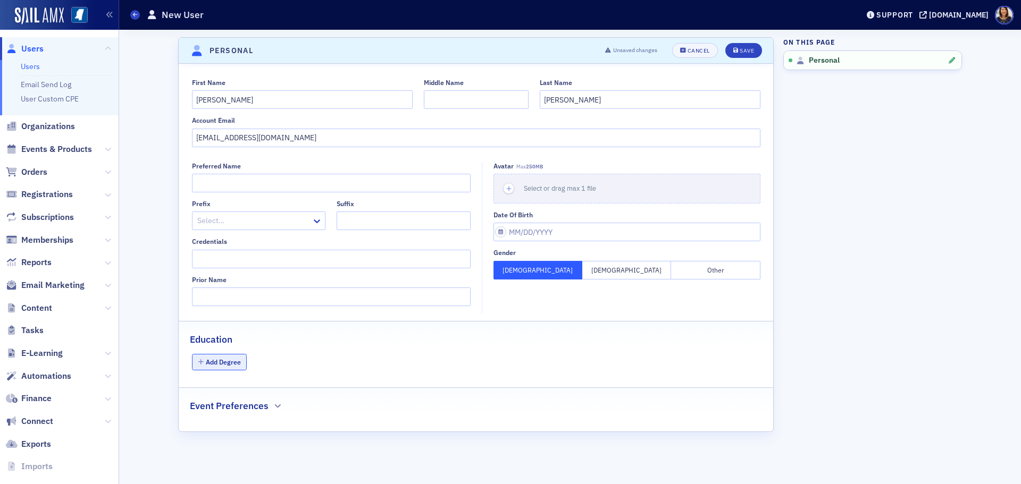
click at [223, 370] on button "Add Degree" at bounding box center [219, 362] width 55 height 16
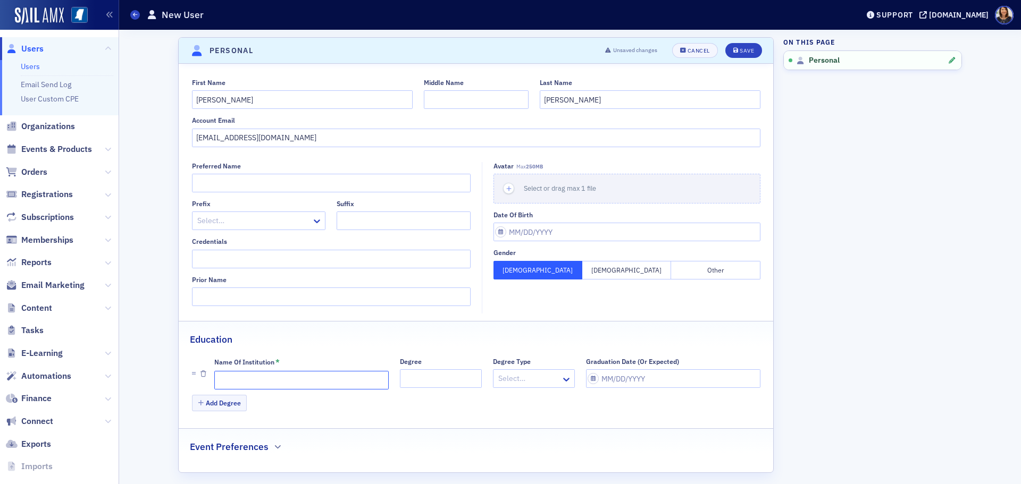
click at [364, 380] on input "Name of Institution *" at bounding box center [301, 380] width 174 height 19
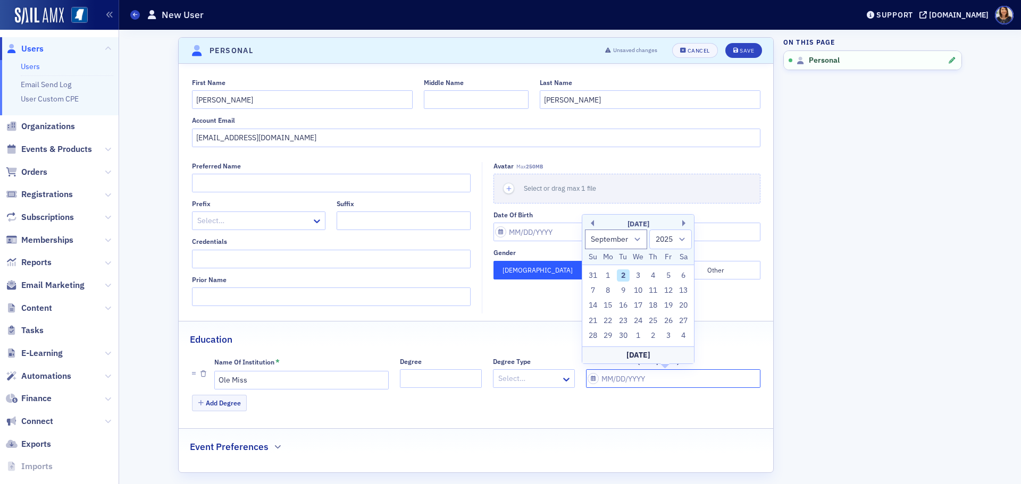
click at [650, 388] on input "Graduation Date (Or Expected)" at bounding box center [673, 378] width 174 height 19
click at [741, 51] on div "Save" at bounding box center [746, 51] width 14 height 6
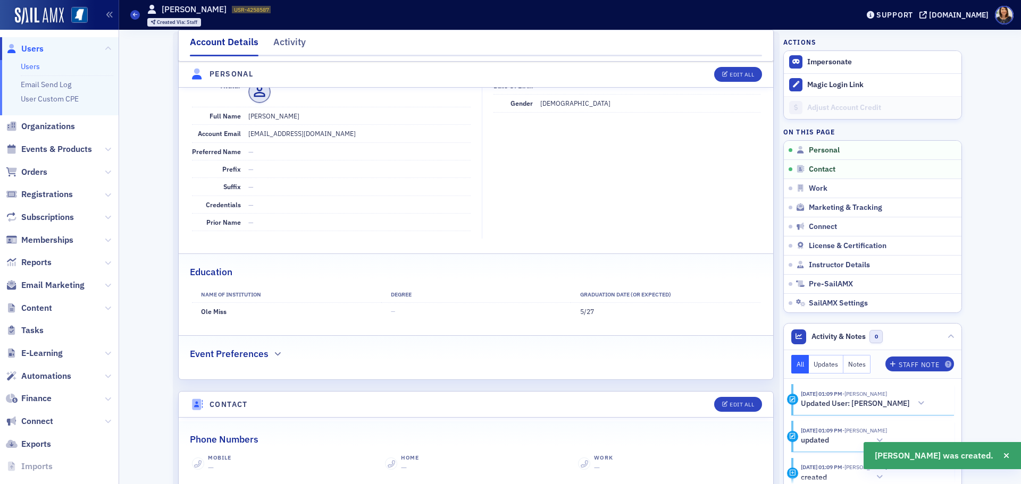
scroll to position [128, 0]
click at [49, 238] on span "Memberships" at bounding box center [47, 240] width 52 height 12
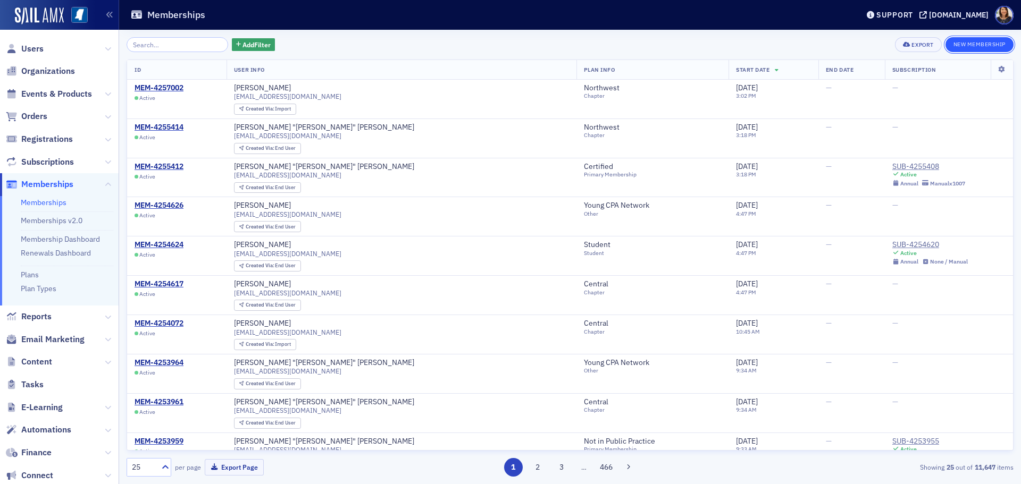
click at [981, 39] on button "New Membership" at bounding box center [979, 44] width 68 height 15
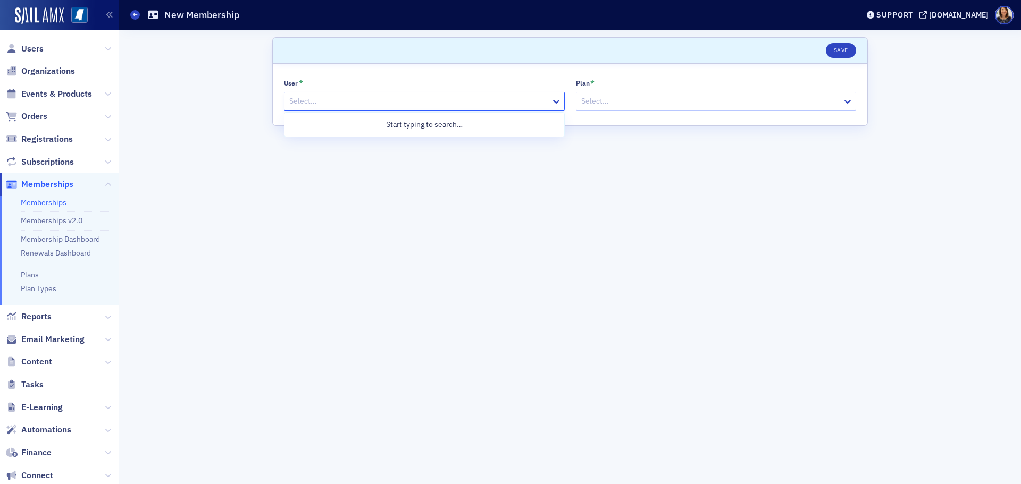
click at [409, 96] on div at bounding box center [419, 101] width 262 height 13
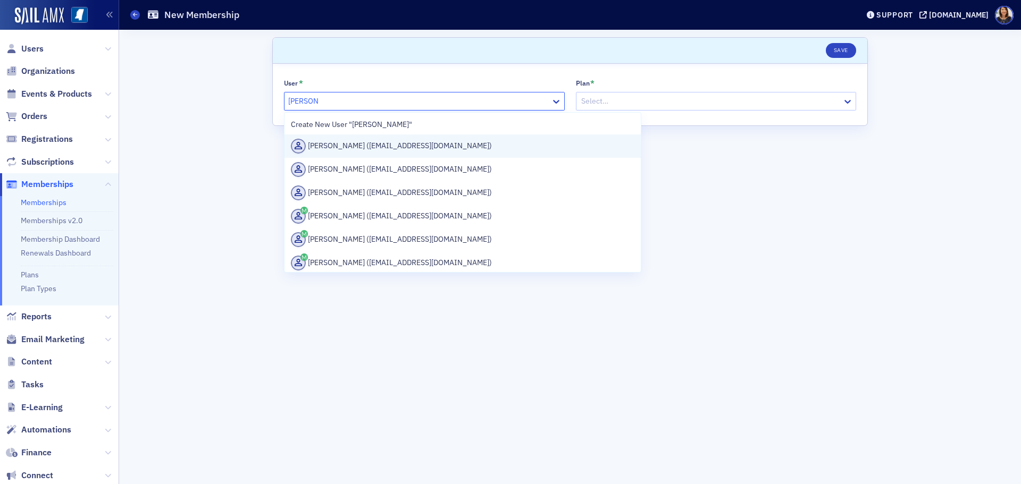
click at [398, 142] on div "[PERSON_NAME] ([EMAIL_ADDRESS][DOMAIN_NAME])" at bounding box center [462, 146] width 343 height 15
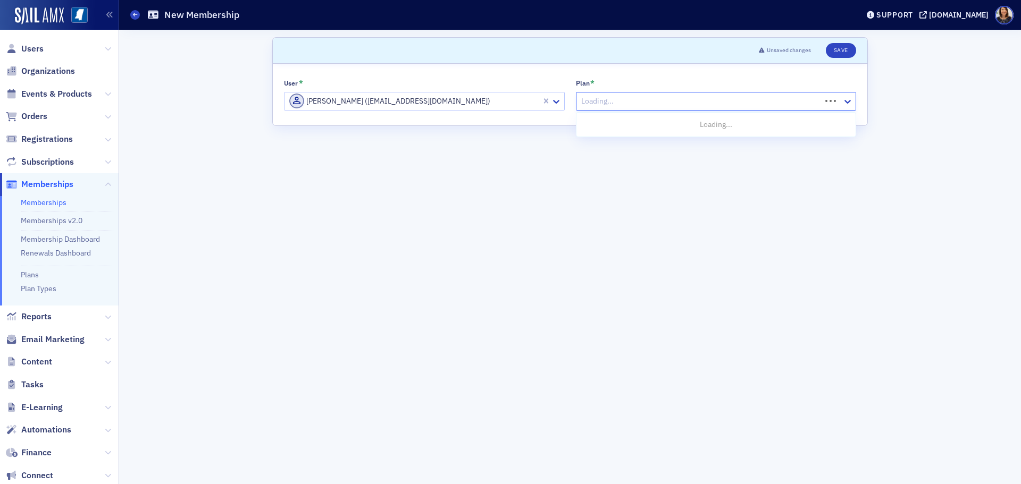
click at [688, 108] on div "Loading..." at bounding box center [698, 101] width 245 height 15
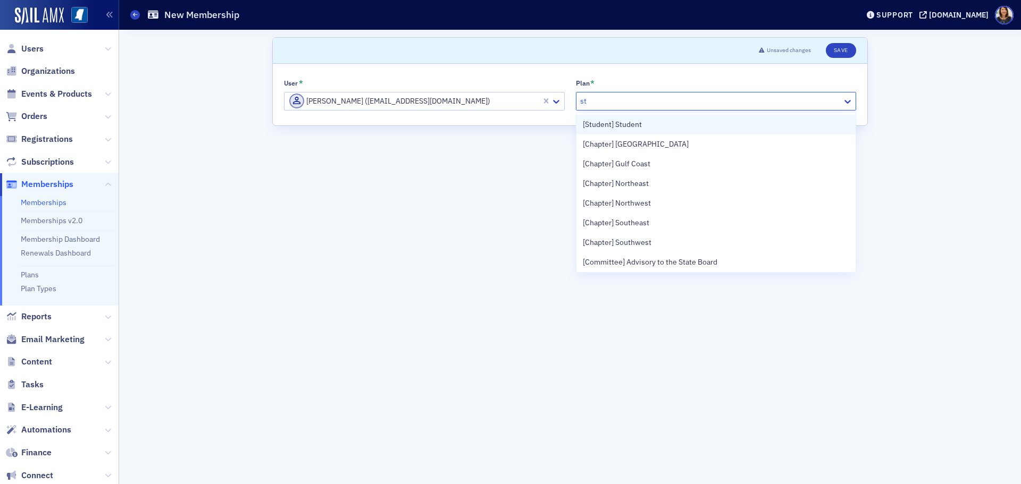
click at [630, 128] on span "[Student] Student" at bounding box center [612, 124] width 59 height 11
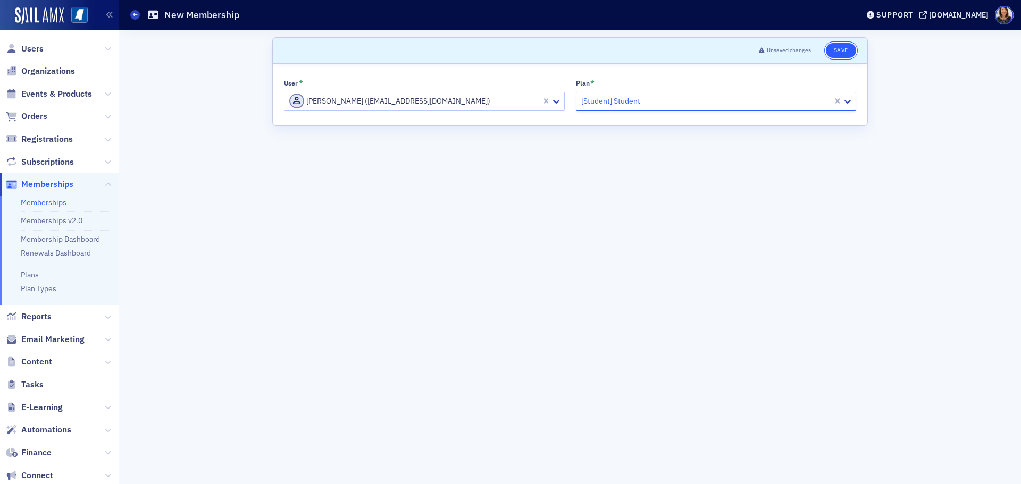
click at [840, 57] on button "Save" at bounding box center [841, 50] width 30 height 15
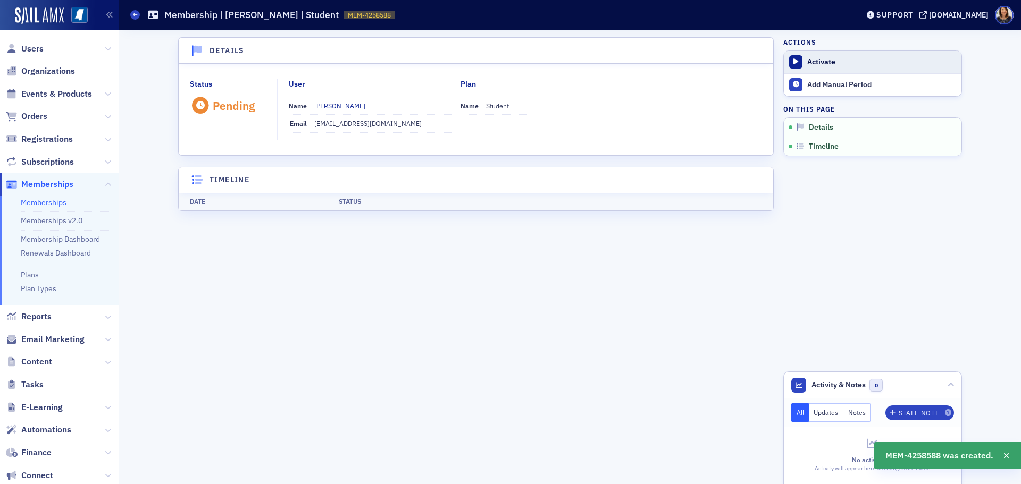
click at [817, 62] on div "Activate" at bounding box center [881, 62] width 149 height 10
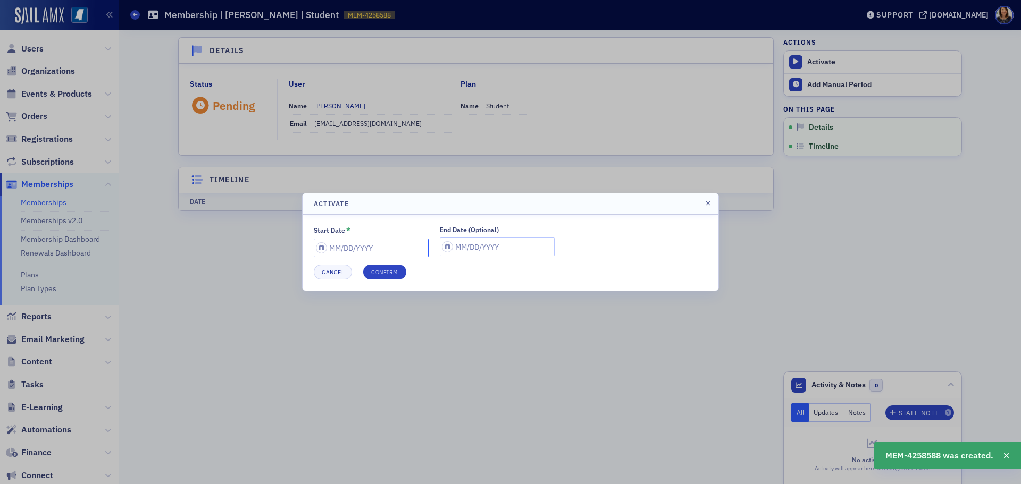
click at [408, 245] on input "Start Date *" at bounding box center [371, 248] width 115 height 19
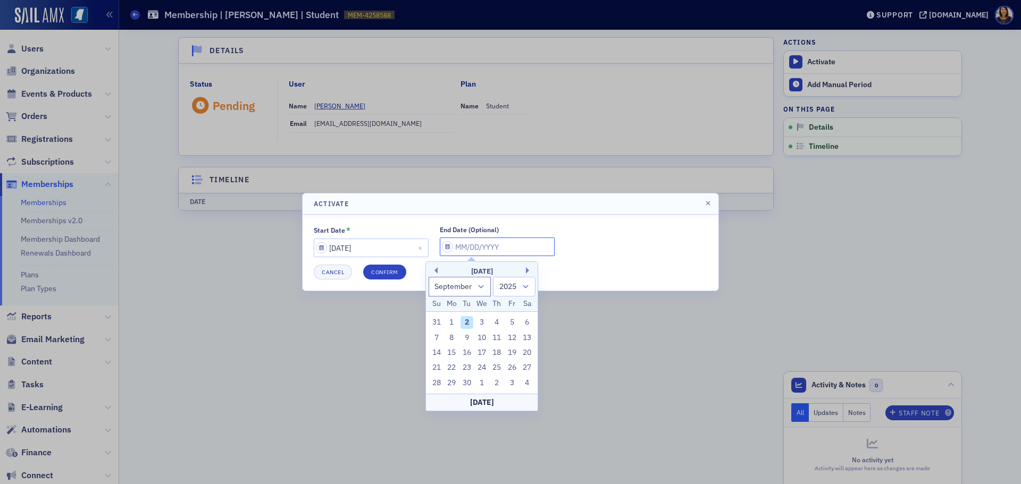
click at [466, 245] on input "End Date (Optional)" at bounding box center [497, 247] width 115 height 19
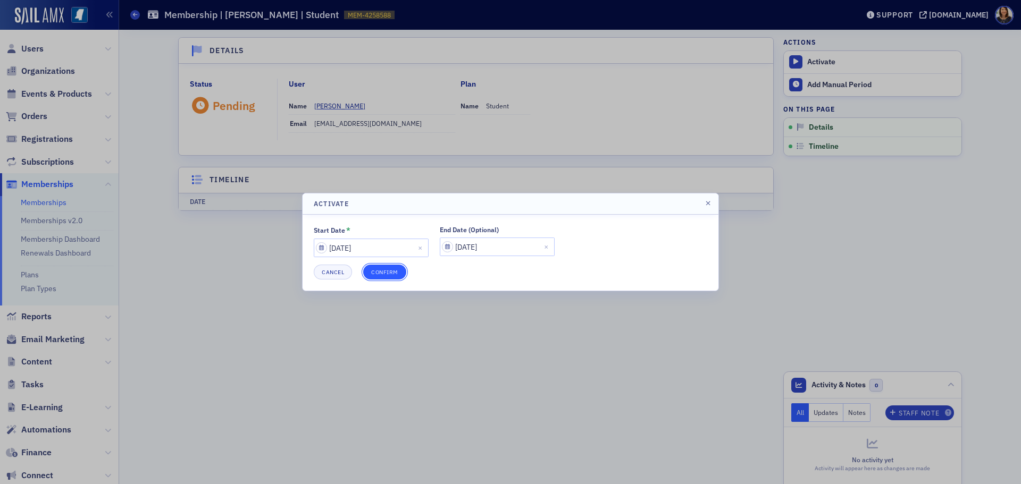
click at [385, 267] on button "Confirm" at bounding box center [384, 272] width 43 height 15
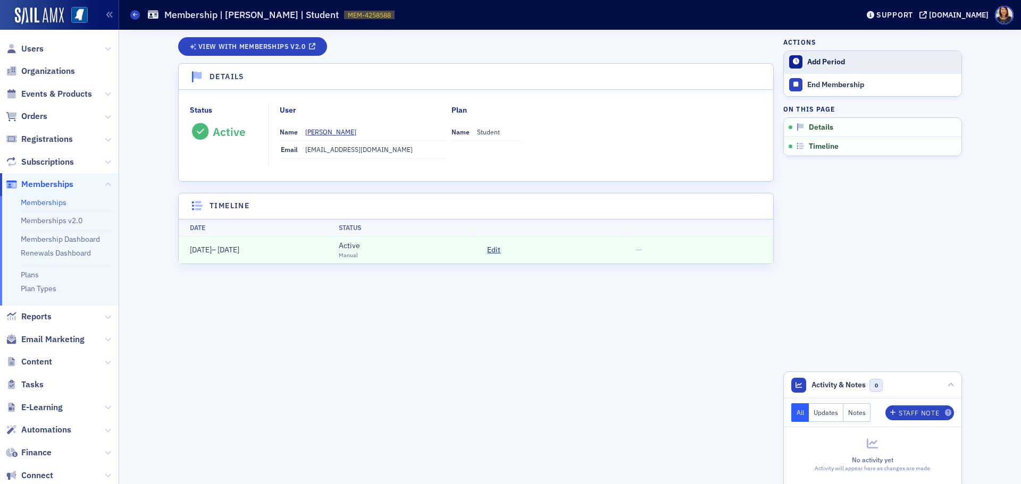
click at [825, 62] on div "Add Period" at bounding box center [881, 62] width 149 height 10
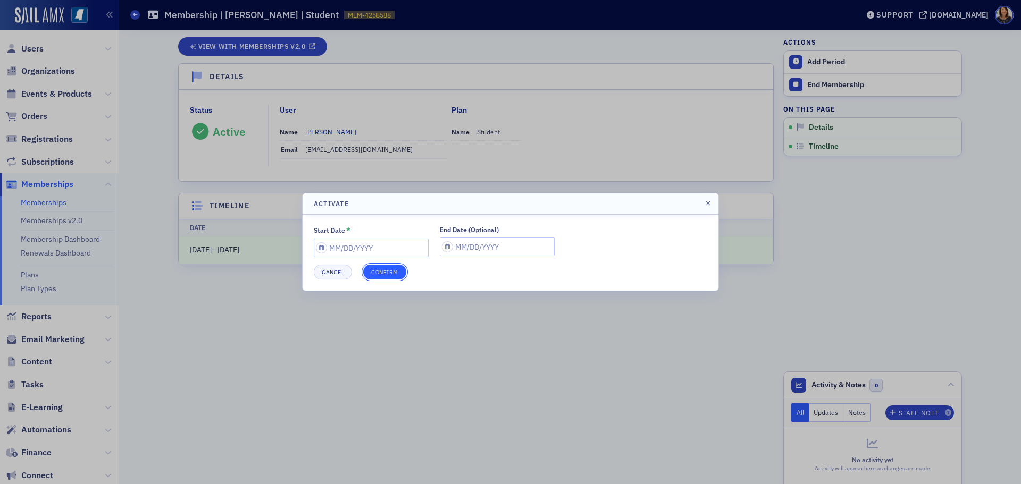
click at [385, 272] on button "Confirm" at bounding box center [384, 272] width 43 height 15
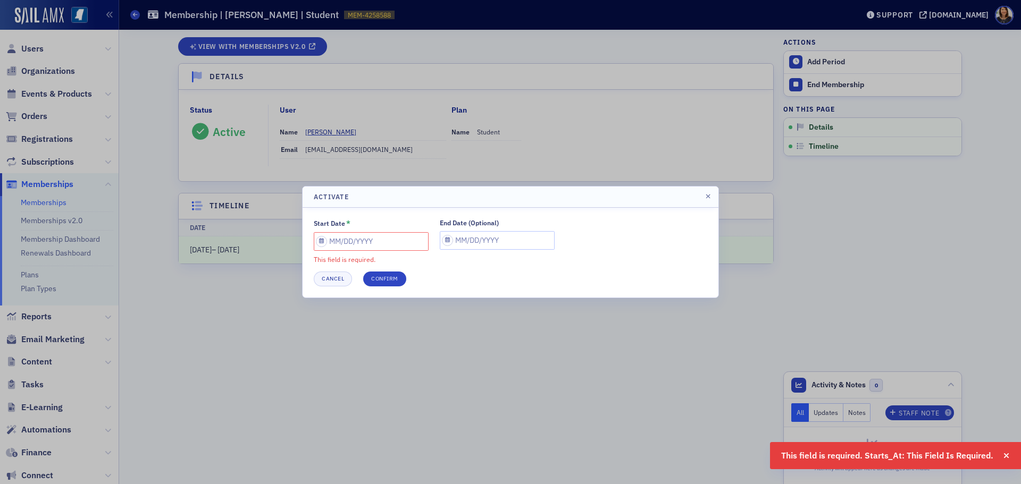
click at [382, 253] on div "Start Date * This field is required." at bounding box center [371, 241] width 115 height 45
drag, startPoint x: 447, startPoint y: 250, endPoint x: 459, endPoint y: 246, distance: 13.1
click at [452, 249] on div "End Date (Optional)" at bounding box center [497, 241] width 115 height 45
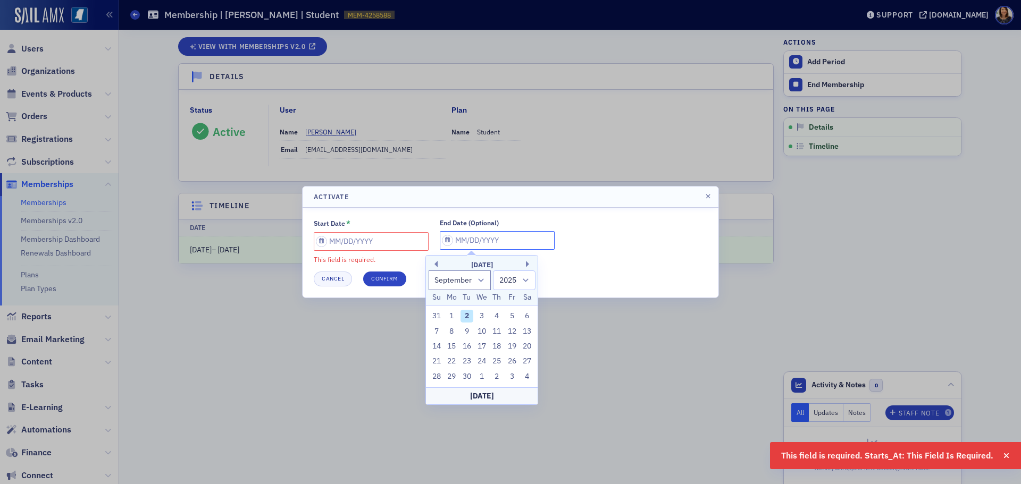
click at [462, 242] on input "End Date (Optional)" at bounding box center [497, 240] width 115 height 19
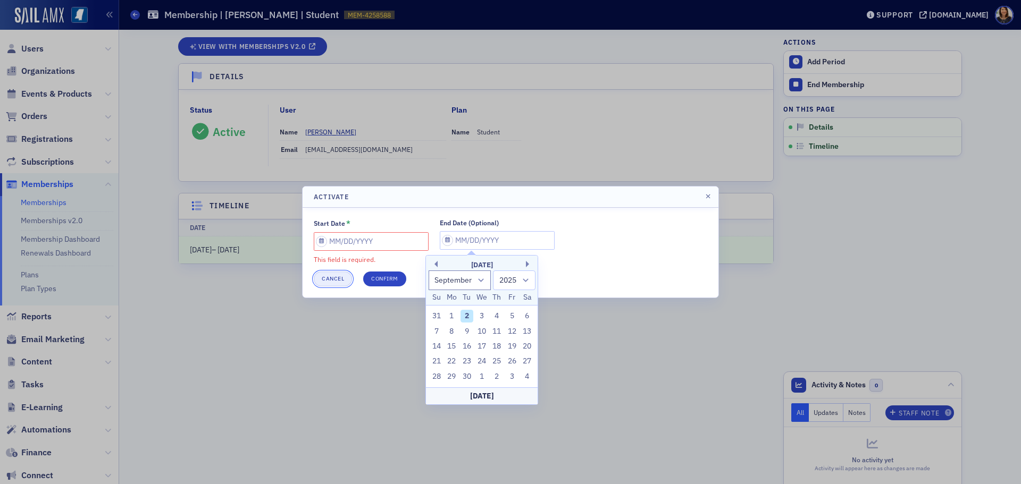
click at [323, 281] on button "Cancel" at bounding box center [333, 279] width 38 height 15
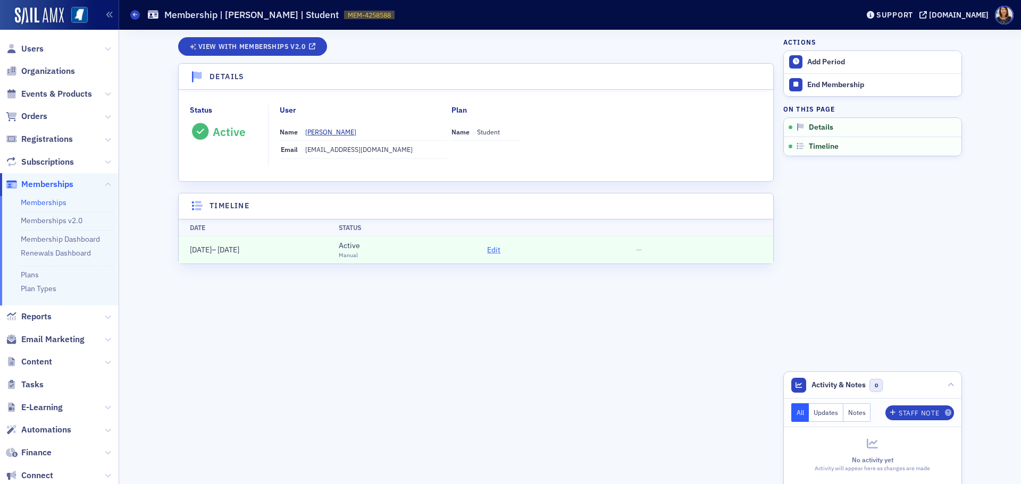
click at [490, 254] on span "Edit" at bounding box center [493, 250] width 13 height 11
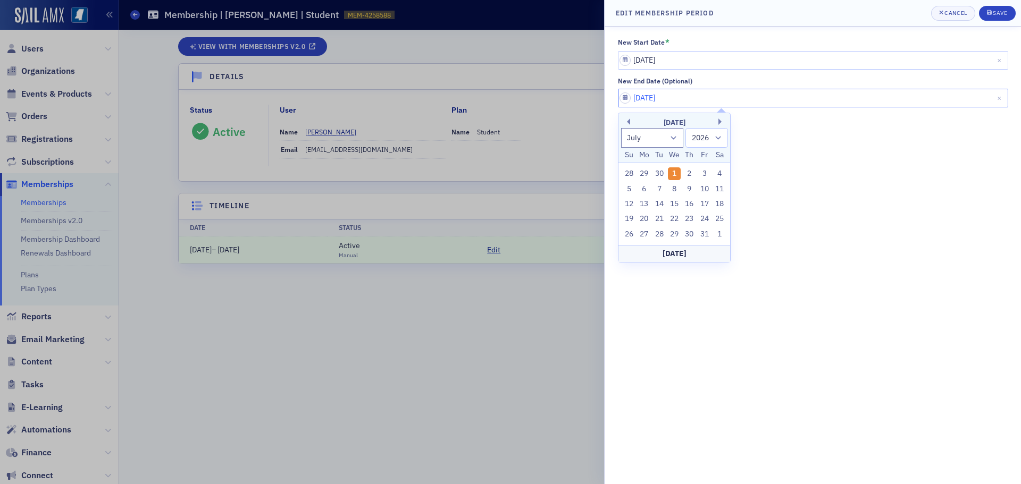
click at [691, 101] on input "[DATE]" at bounding box center [813, 98] width 390 height 19
click at [775, 145] on div "New Start Date * [DATE] New End Date (Optional) [DATE]" at bounding box center [812, 256] width 416 height 458
click at [686, 102] on input "[DATE]" at bounding box center [813, 98] width 390 height 19
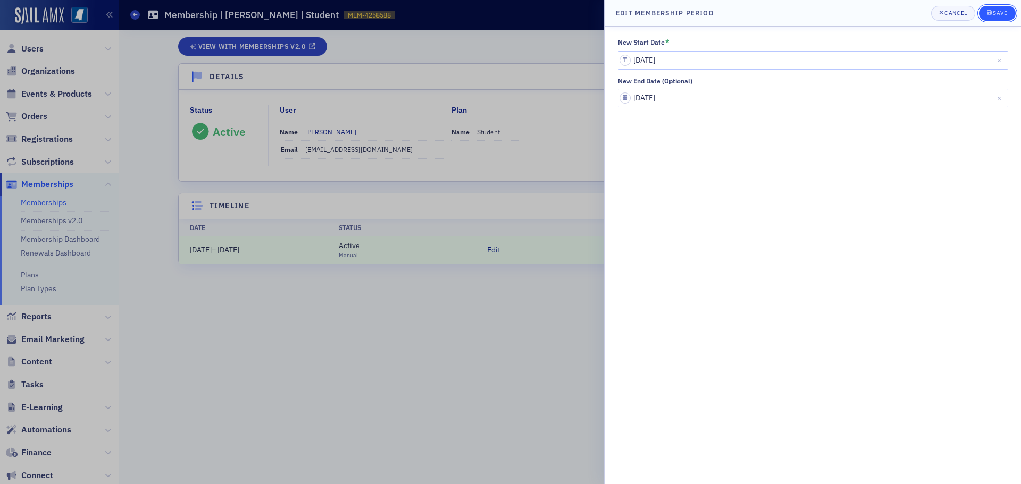
click at [1002, 15] on div "Save" at bounding box center [999, 13] width 14 height 6
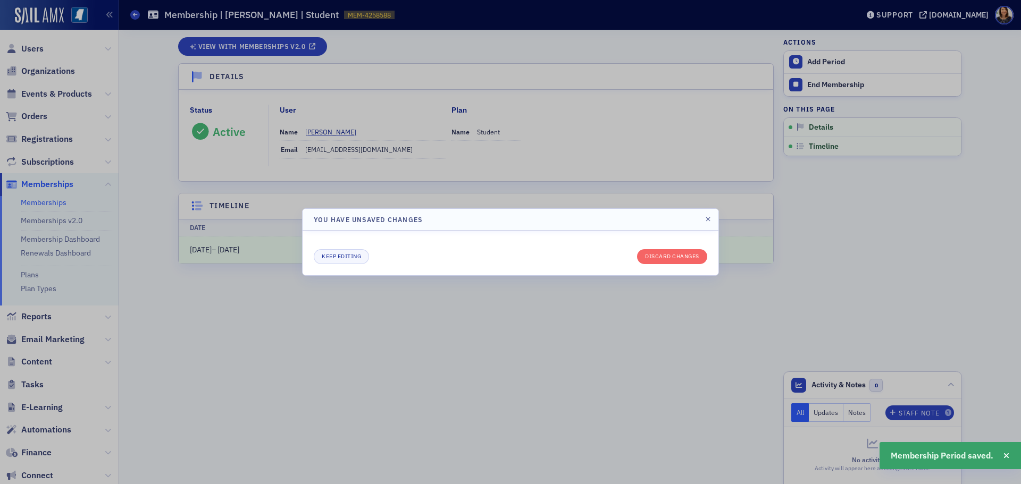
drag, startPoint x: 556, startPoint y: 310, endPoint x: 657, endPoint y: 270, distance: 109.0
click at [556, 310] on div at bounding box center [510, 242] width 1021 height 484
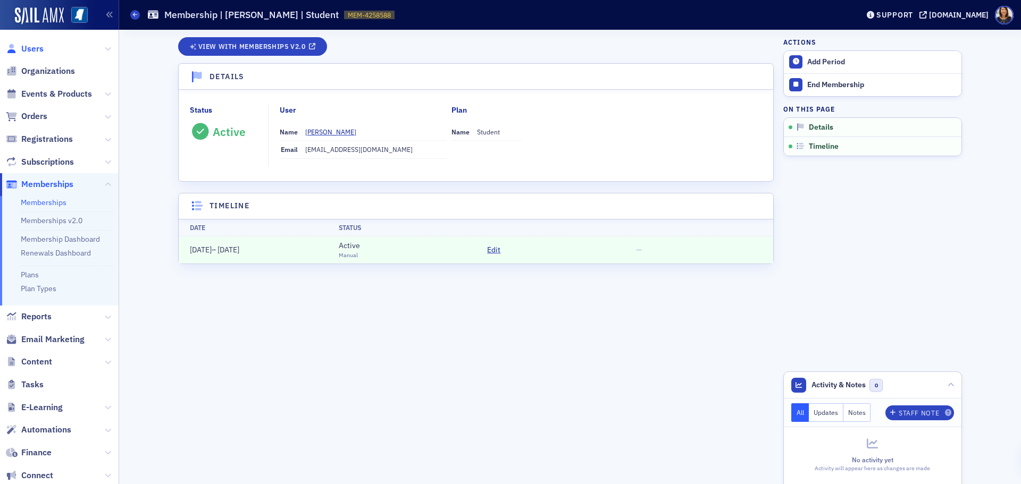
click at [41, 47] on span "Users" at bounding box center [32, 49] width 22 height 12
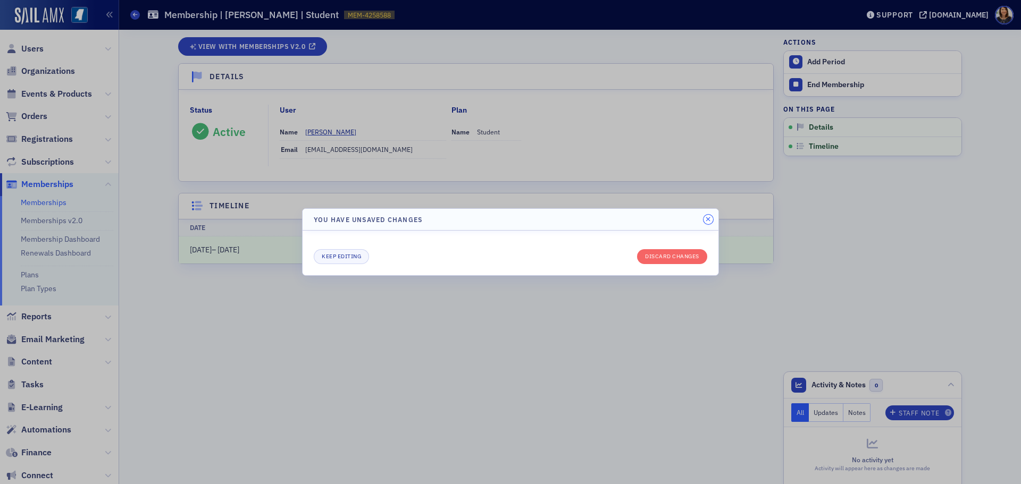
click at [712, 221] on button "button" at bounding box center [708, 220] width 10 height 10
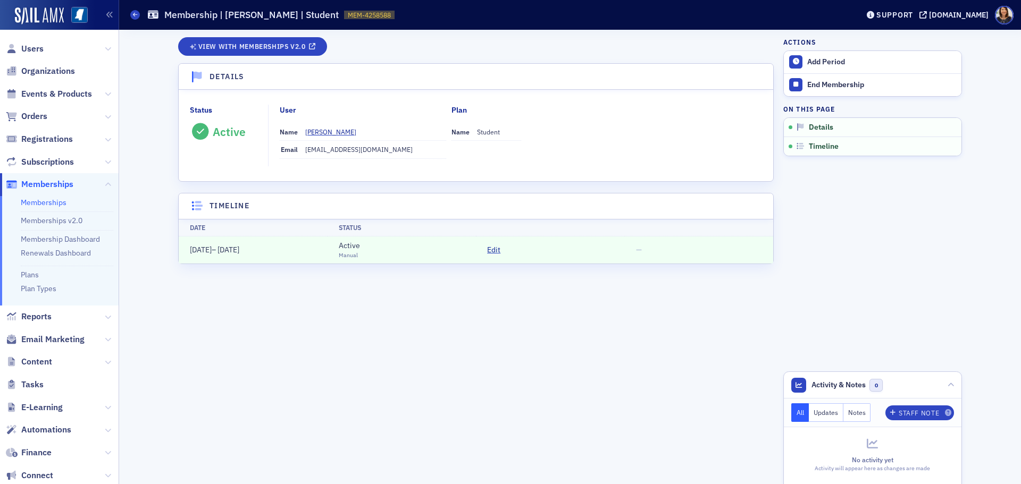
drag, startPoint x: 269, startPoint y: 326, endPoint x: 250, endPoint y: 332, distance: 19.5
click at [267, 327] on div "View with Memberships v2.0 Details Status Active User Name [PERSON_NAME] Email …" at bounding box center [475, 257] width 595 height 440
click at [28, 49] on span "Users" at bounding box center [32, 49] width 22 height 12
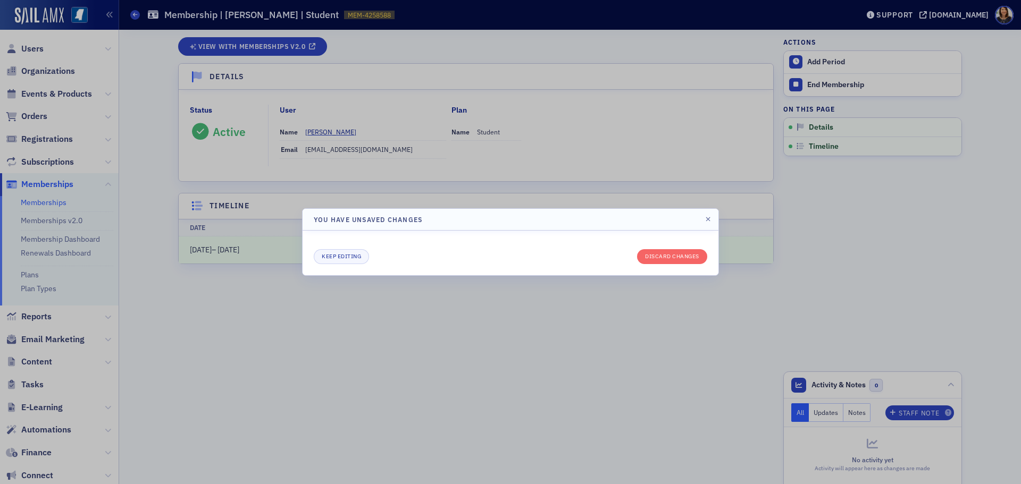
click at [644, 270] on div "Keep editing Discard changes" at bounding box center [510, 253] width 416 height 45
click at [655, 255] on button "Discard changes" at bounding box center [672, 256] width 70 height 15
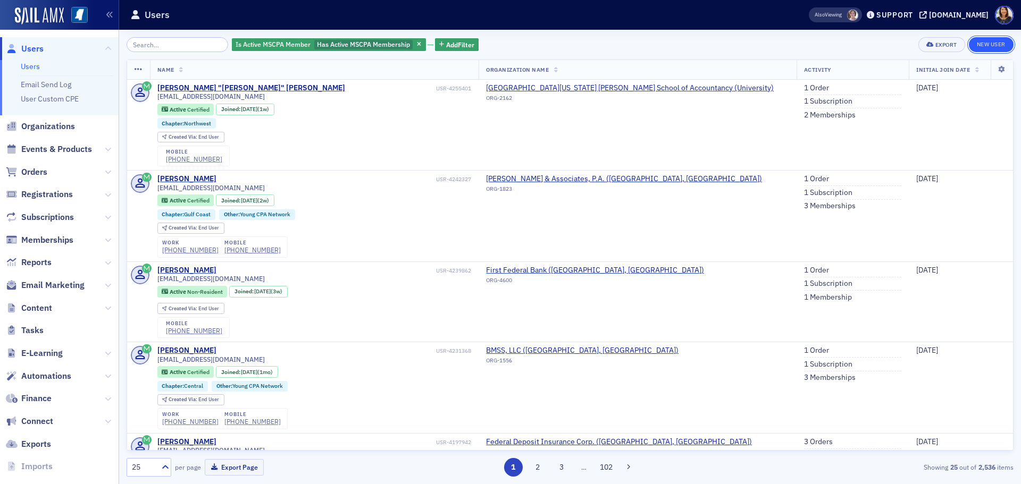
click at [990, 43] on link "New User" at bounding box center [991, 44] width 45 height 15
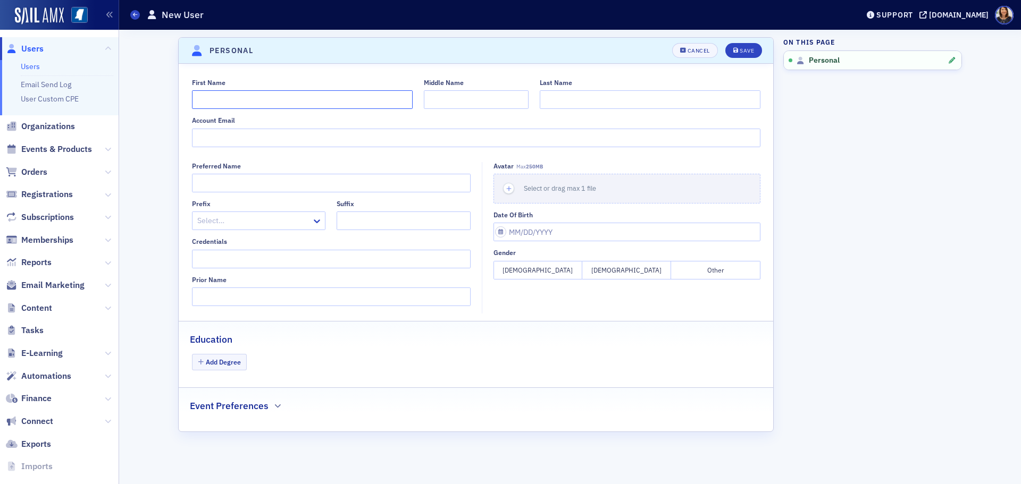
click at [298, 104] on input "First Name" at bounding box center [302, 99] width 221 height 19
click at [257, 142] on input "Account Email" at bounding box center [476, 138] width 568 height 19
click at [549, 276] on button "[DEMOGRAPHIC_DATA]" at bounding box center [537, 270] width 89 height 19
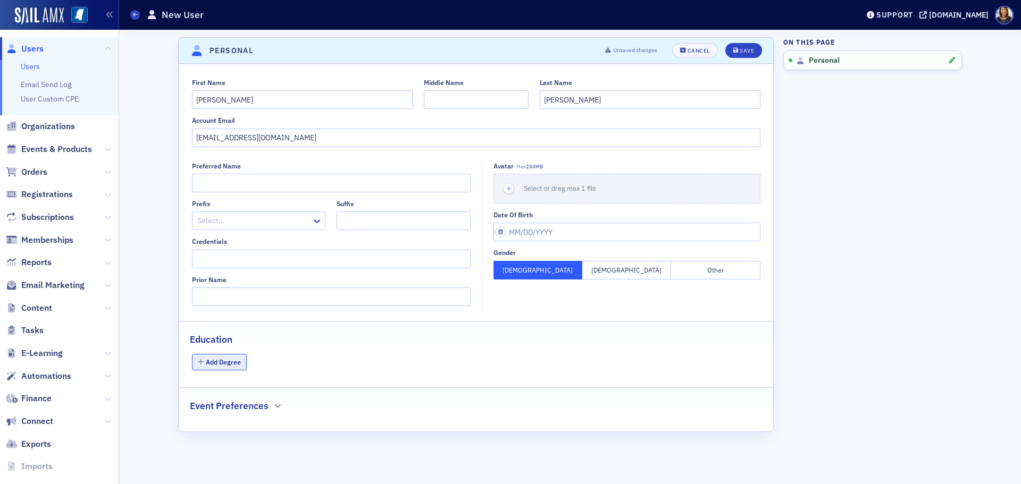
click at [203, 362] on icon "button" at bounding box center [201, 362] width 6 height 6
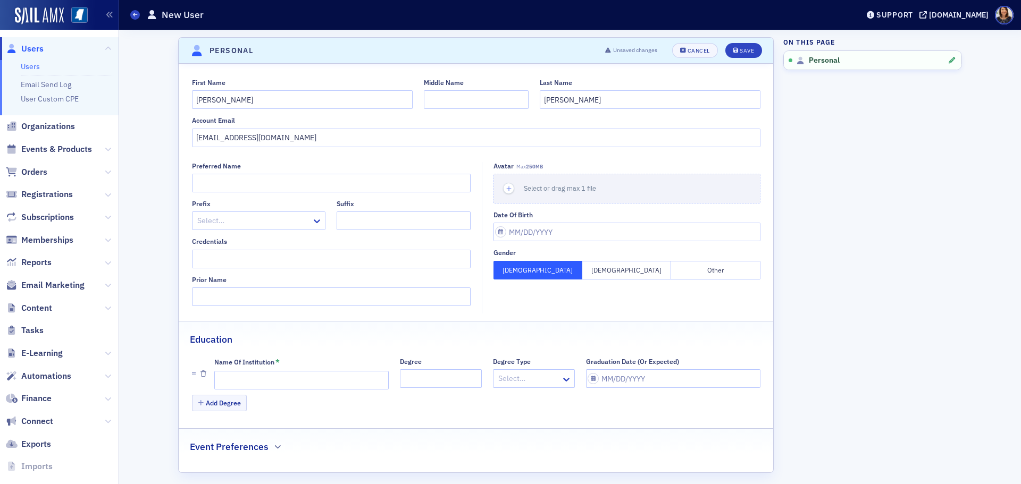
click at [289, 365] on div "Name of Institution *" at bounding box center [301, 363] width 174 height 10
click at [283, 373] on input "Name of Institution *" at bounding box center [301, 380] width 174 height 19
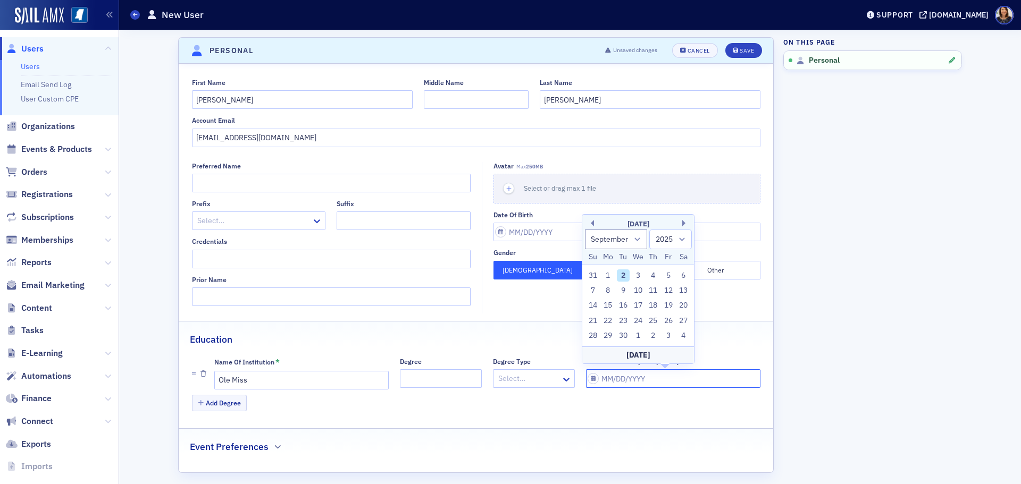
click at [603, 378] on input "Graduation Date (Or Expected)" at bounding box center [673, 378] width 174 height 19
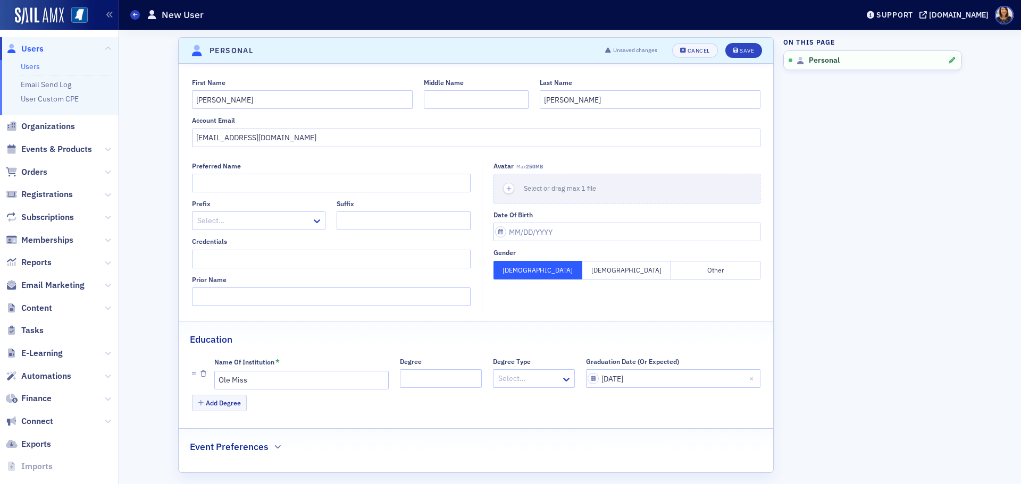
click at [290, 422] on div "First Name [PERSON_NAME] Middle Name Last Name [PERSON_NAME] Account Email [EMA…" at bounding box center [476, 268] width 594 height 409
click at [741, 48] on div "Save" at bounding box center [746, 51] width 14 height 6
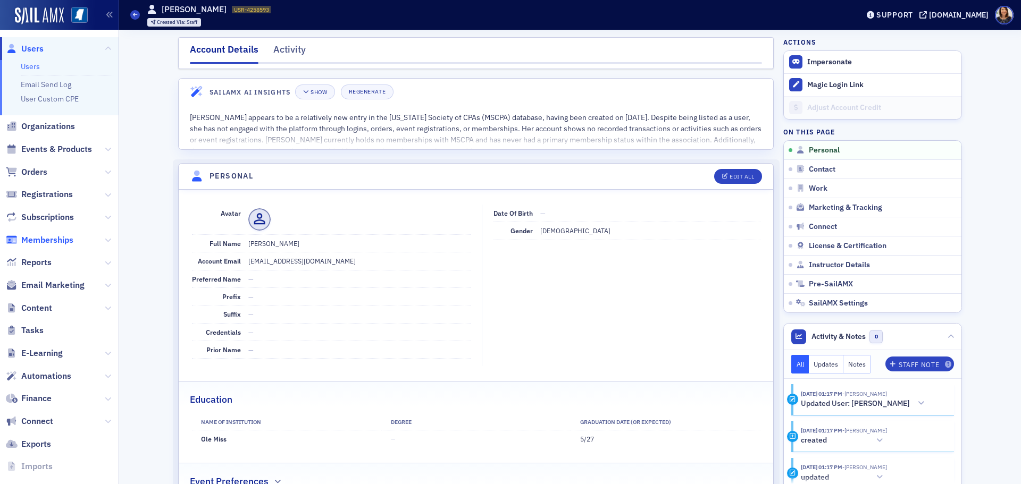
click at [49, 240] on span "Memberships" at bounding box center [47, 240] width 52 height 12
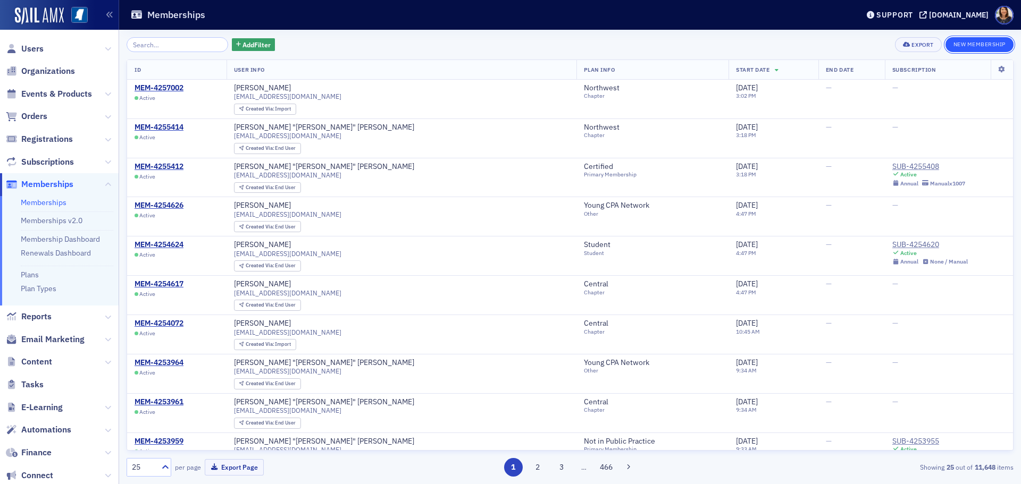
click at [968, 44] on button "New Membership" at bounding box center [979, 44] width 68 height 15
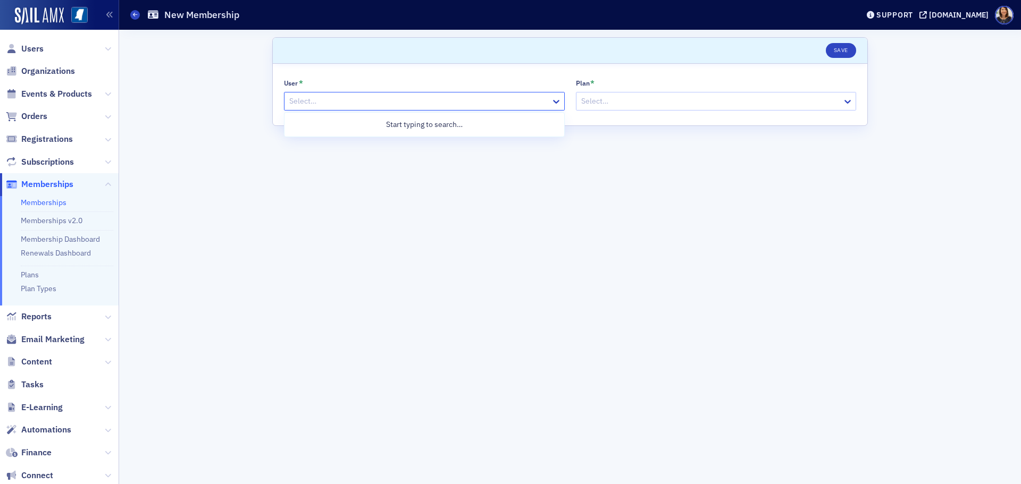
click at [350, 102] on div at bounding box center [419, 101] width 262 height 13
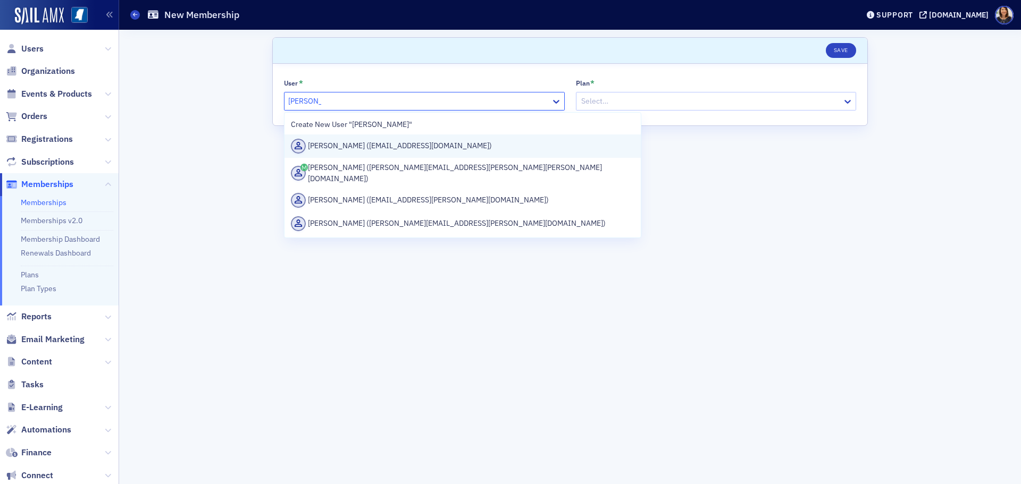
click at [371, 148] on div "[PERSON_NAME] ([EMAIL_ADDRESS][DOMAIN_NAME])" at bounding box center [462, 146] width 343 height 15
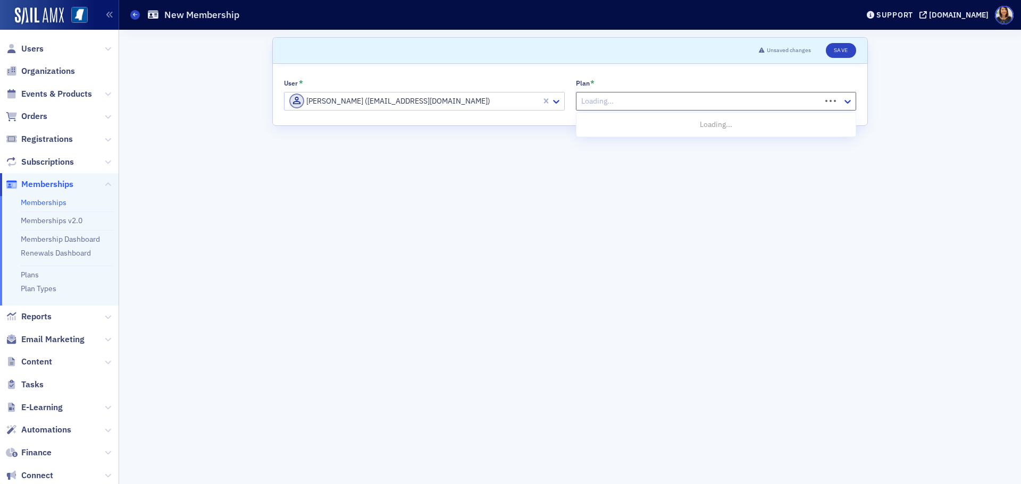
click at [675, 104] on div at bounding box center [700, 101] width 240 height 13
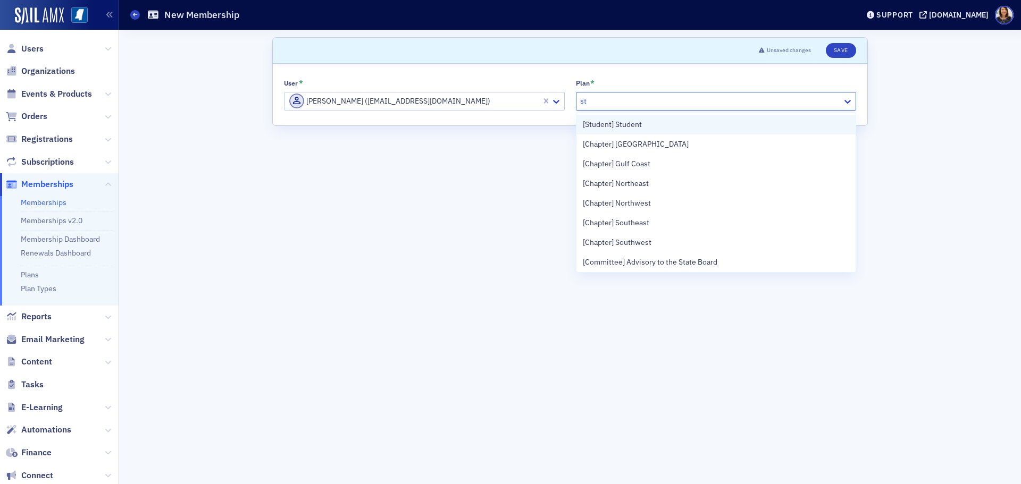
click at [638, 129] on span "[Student] Student" at bounding box center [612, 124] width 59 height 11
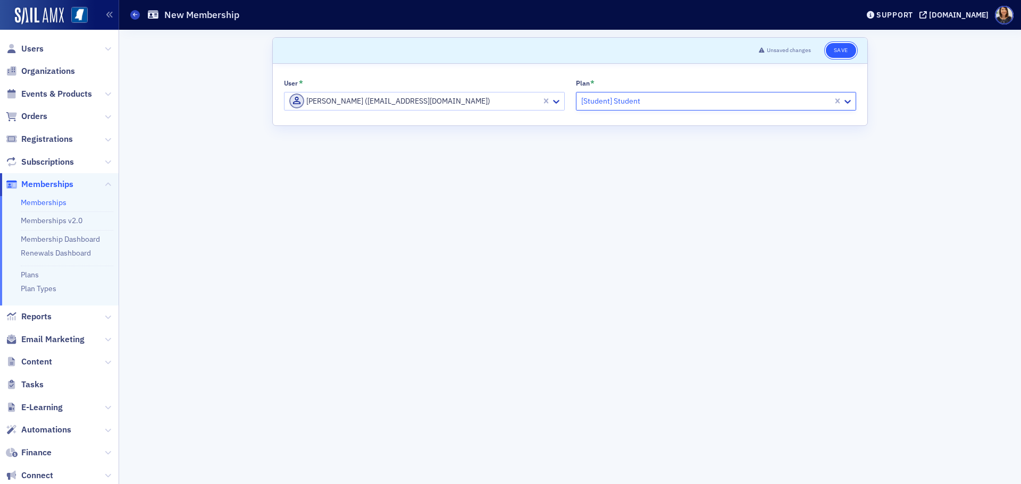
click at [843, 54] on button "Save" at bounding box center [841, 50] width 30 height 15
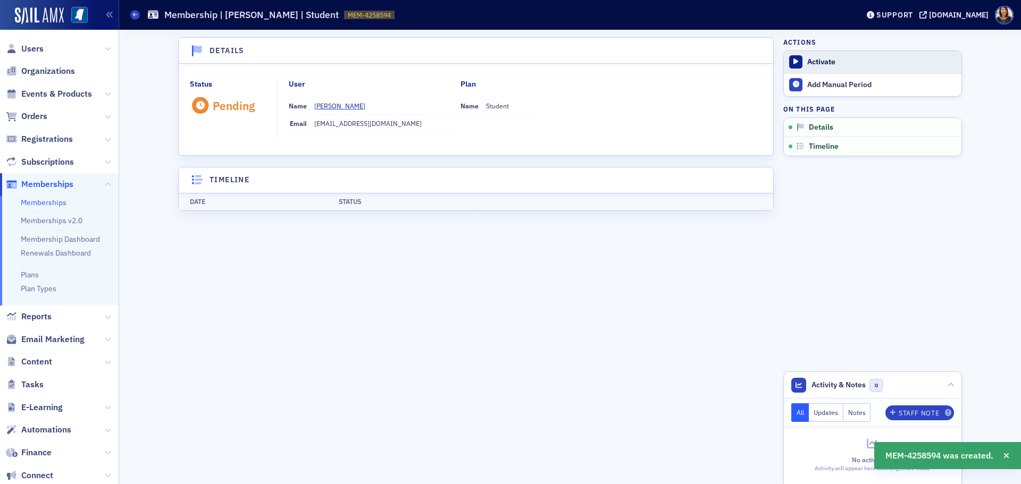
click at [816, 63] on div "Activate" at bounding box center [881, 62] width 149 height 10
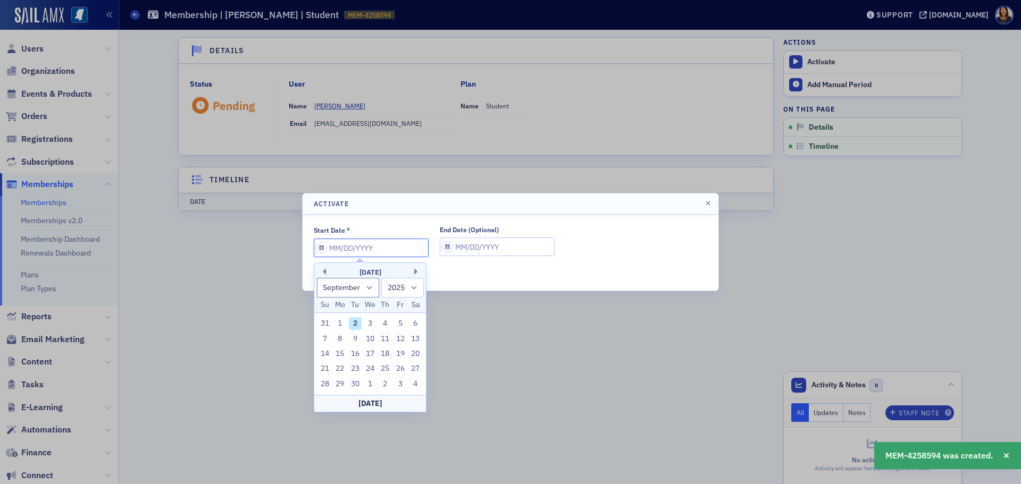
click at [394, 248] on input "Start Date *" at bounding box center [371, 248] width 115 height 19
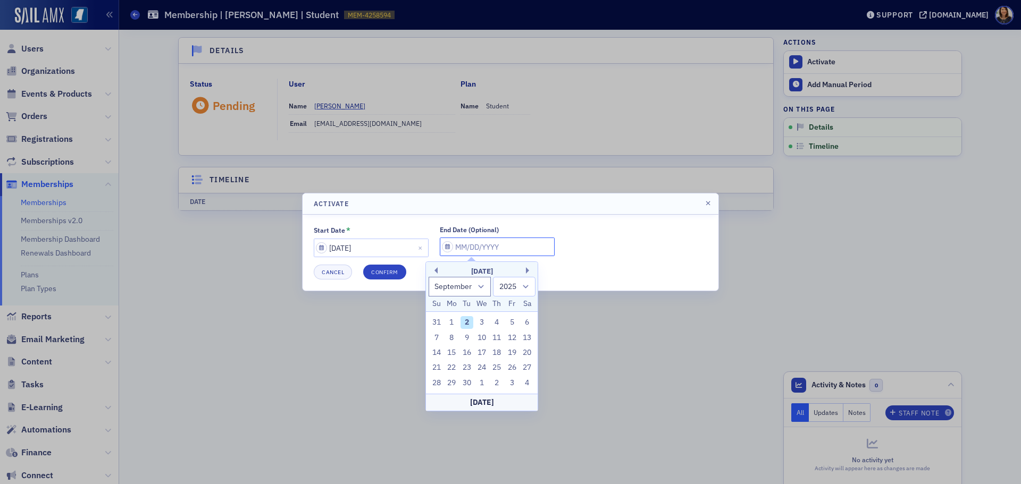
click at [481, 242] on input "End Date (Optional)" at bounding box center [497, 247] width 115 height 19
click at [383, 278] on button "Confirm" at bounding box center [384, 272] width 43 height 15
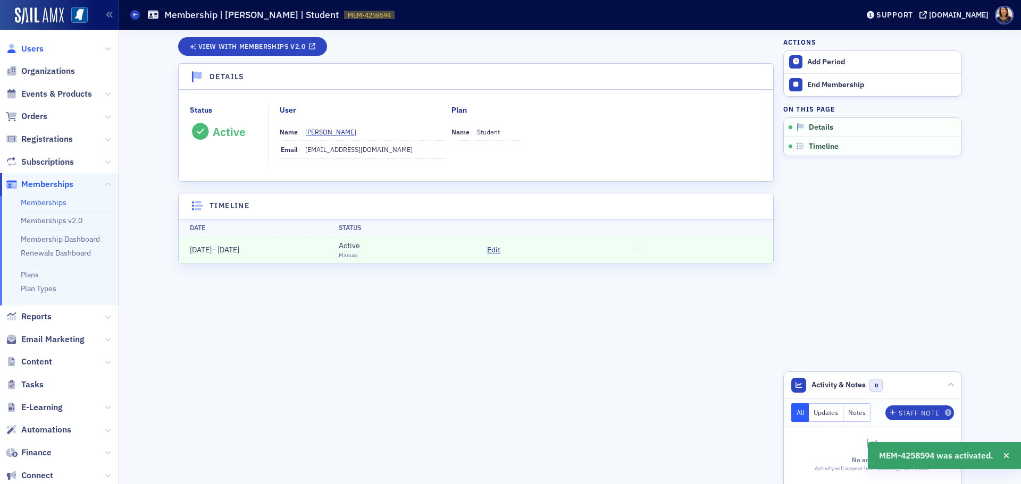
click at [35, 46] on span "Users" at bounding box center [32, 49] width 22 height 12
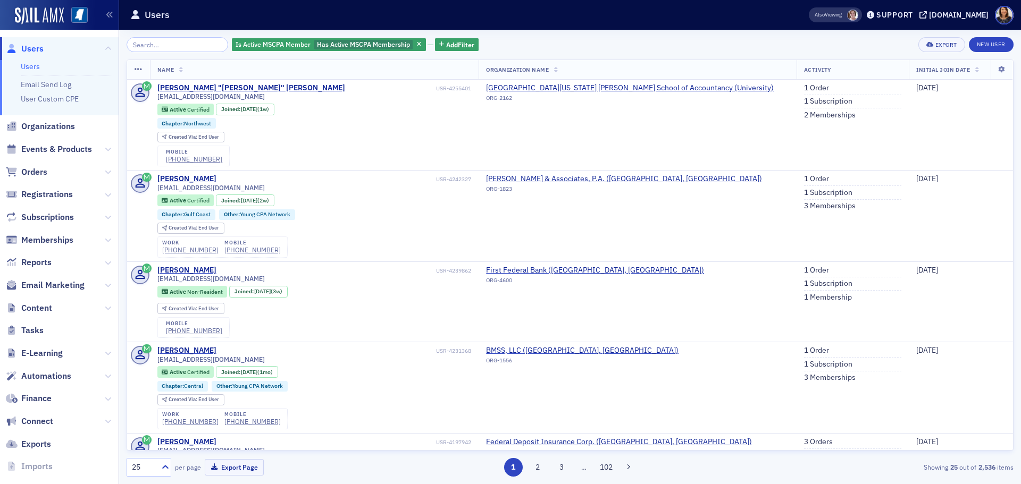
click at [196, 44] on input "search" at bounding box center [178, 44] width 102 height 15
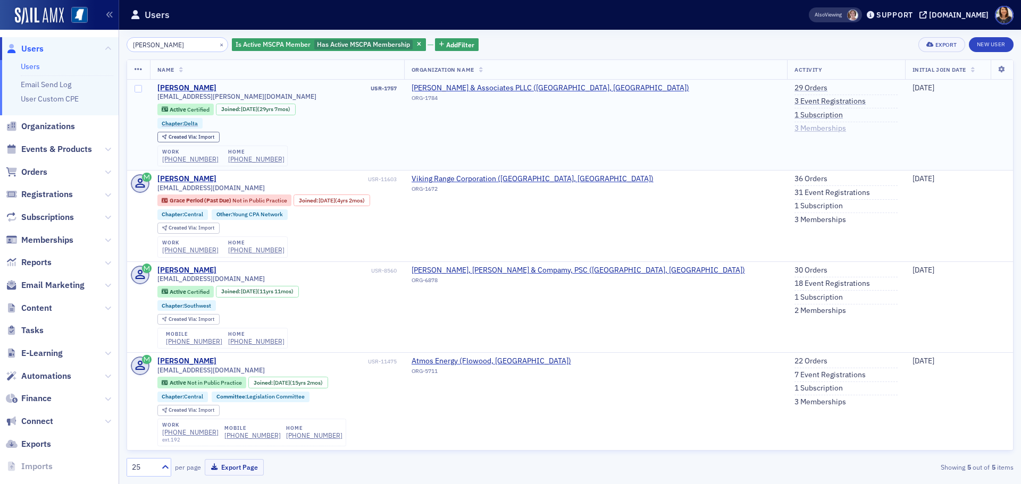
click at [794, 127] on link "3 Memberships" at bounding box center [820, 129] width 52 height 10
click at [794, 113] on link "1 Subscription" at bounding box center [818, 116] width 48 height 10
click at [197, 45] on input "[PERSON_NAME]" at bounding box center [178, 44] width 102 height 15
click at [192, 45] on input "[PERSON_NAME]" at bounding box center [178, 44] width 102 height 15
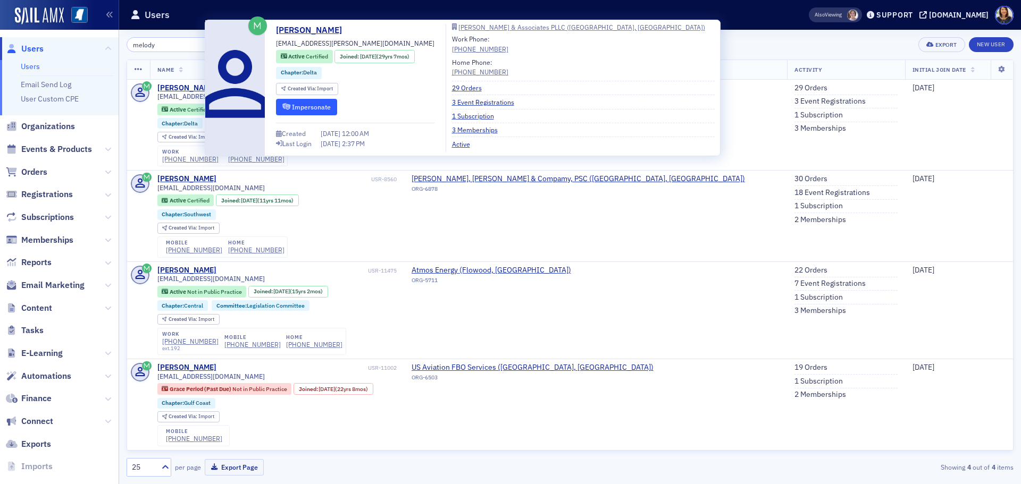
click at [318, 110] on button "Impersonate" at bounding box center [306, 107] width 61 height 16
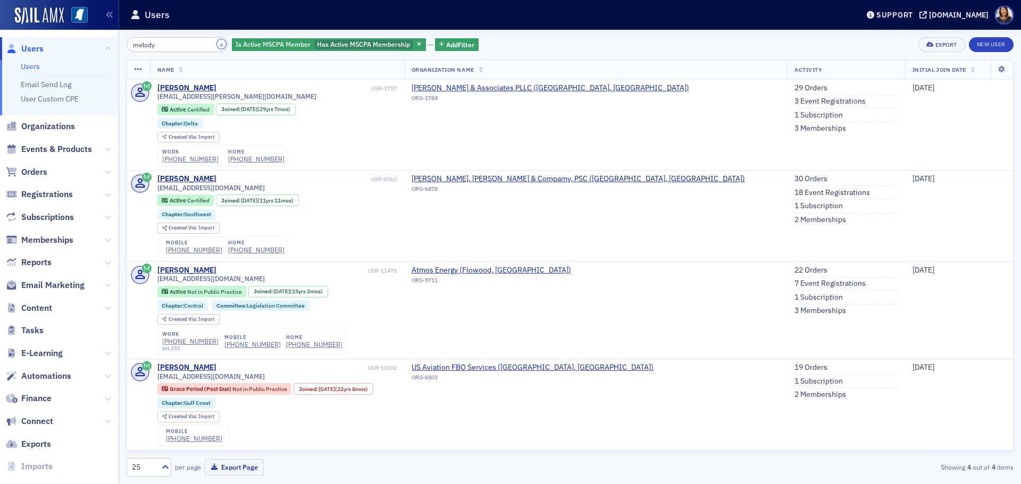
click at [217, 47] on button "×" at bounding box center [222, 44] width 10 height 10
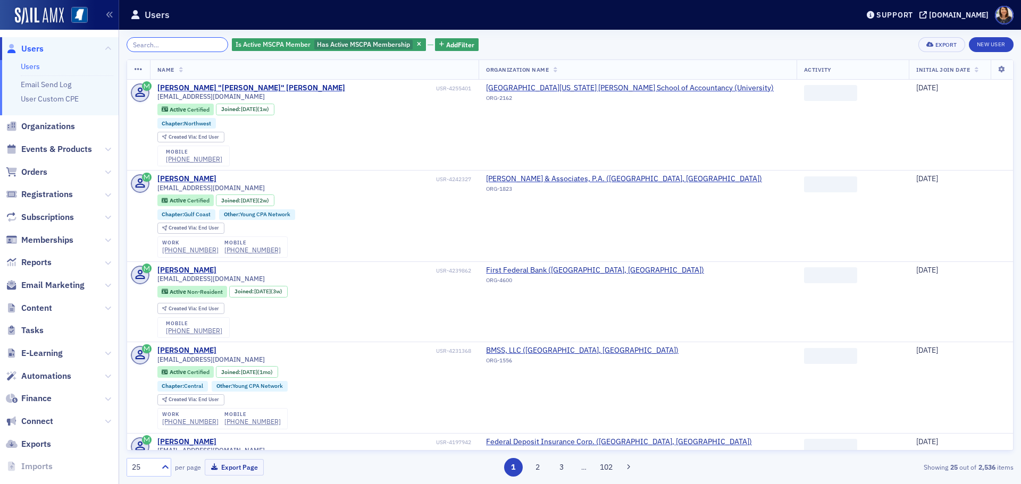
click at [189, 44] on input "search" at bounding box center [178, 44] width 102 height 15
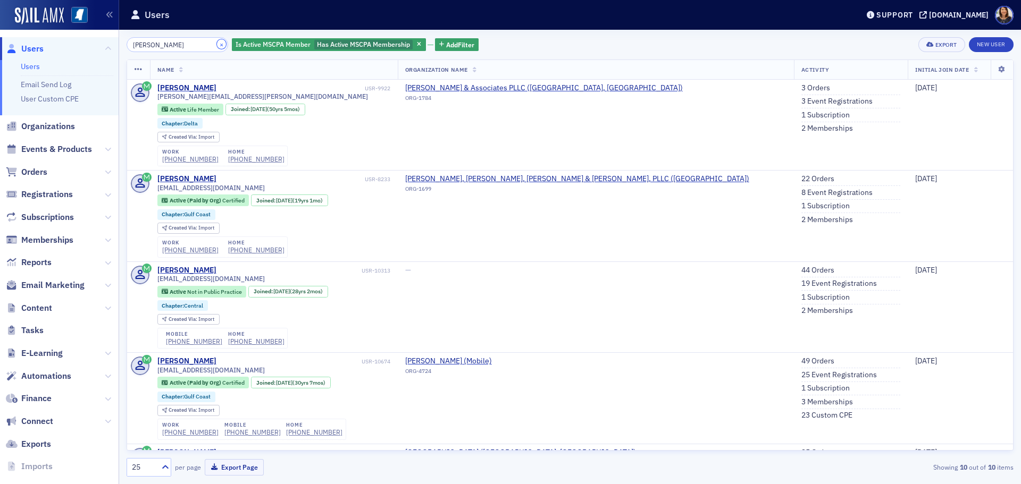
click at [217, 44] on button "×" at bounding box center [222, 44] width 10 height 10
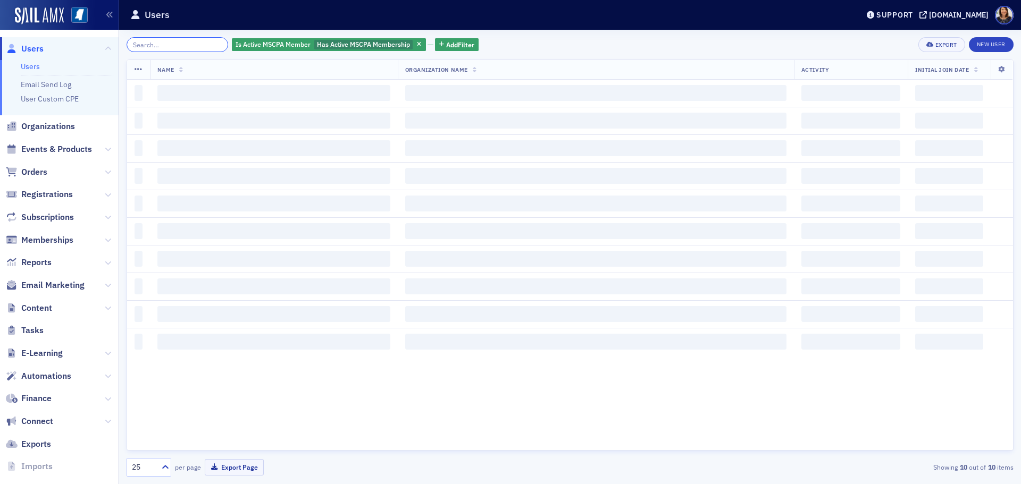
click at [197, 44] on input "search" at bounding box center [178, 44] width 102 height 15
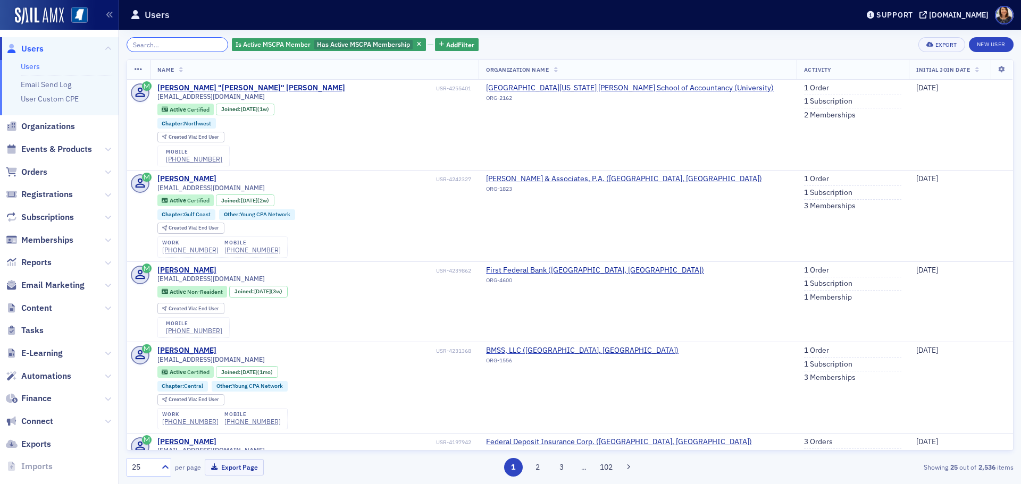
click at [178, 48] on input "search" at bounding box center [178, 44] width 102 height 15
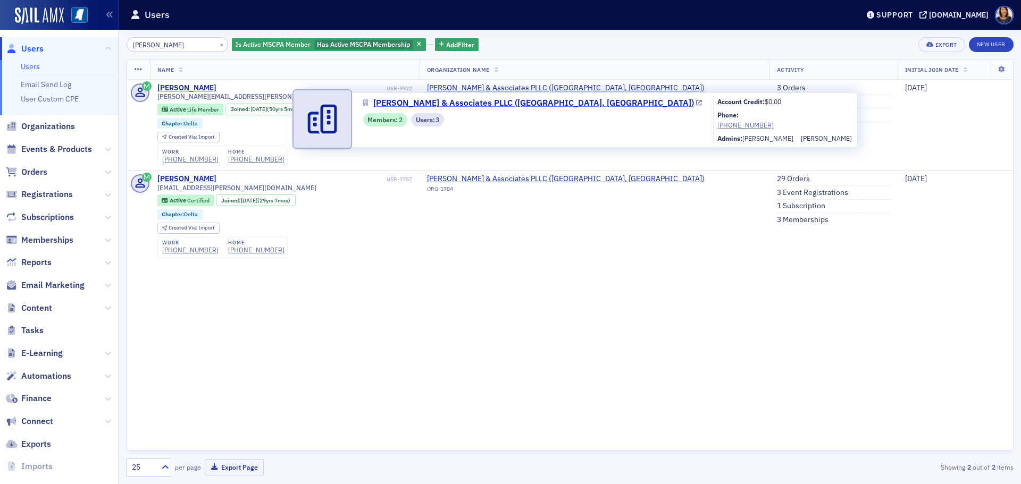
click at [468, 104] on span "[PERSON_NAME] & Associates PLLC ([GEOGRAPHIC_DATA], [GEOGRAPHIC_DATA])" at bounding box center [533, 103] width 321 height 13
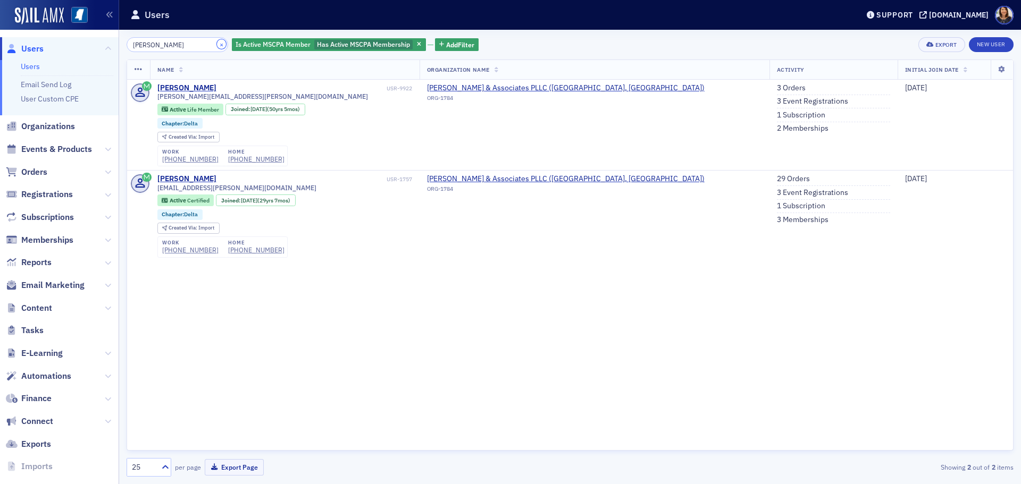
click at [217, 44] on button "×" at bounding box center [222, 44] width 10 height 10
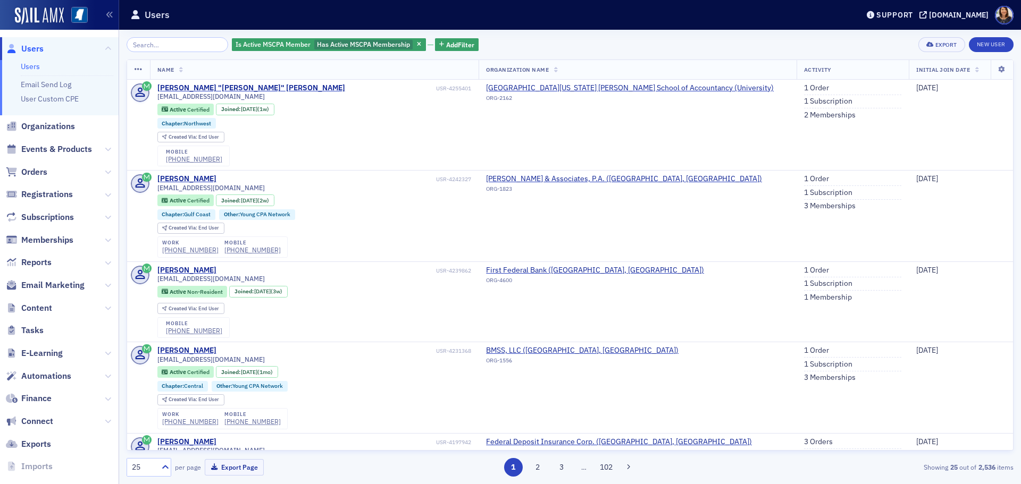
click at [33, 51] on span "Users" at bounding box center [32, 49] width 22 height 12
click at [991, 42] on link "New User" at bounding box center [991, 44] width 45 height 15
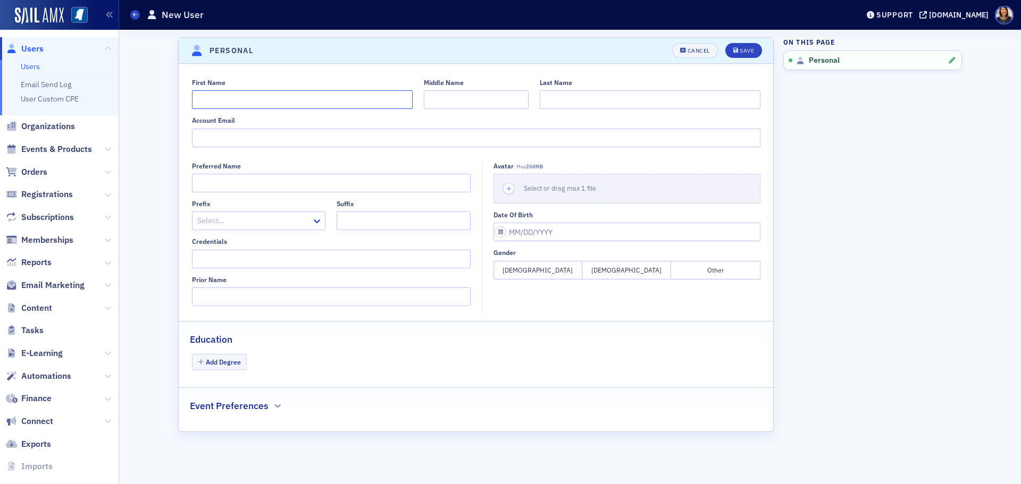
click at [276, 102] on input "First Name" at bounding box center [302, 99] width 221 height 19
click at [231, 139] on input "Account Email" at bounding box center [476, 138] width 568 height 19
click at [622, 267] on button "[DEMOGRAPHIC_DATA]" at bounding box center [626, 270] width 89 height 19
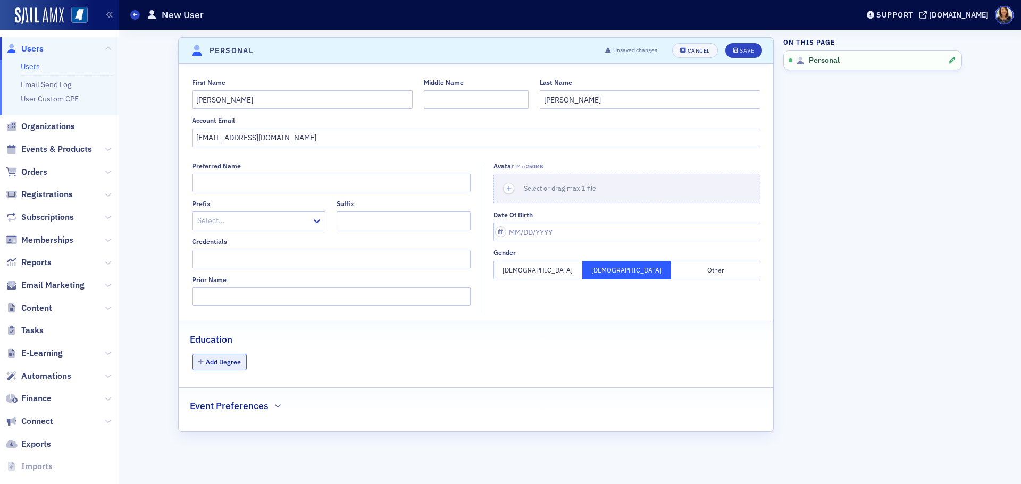
click at [227, 366] on button "Add Degree" at bounding box center [219, 362] width 55 height 16
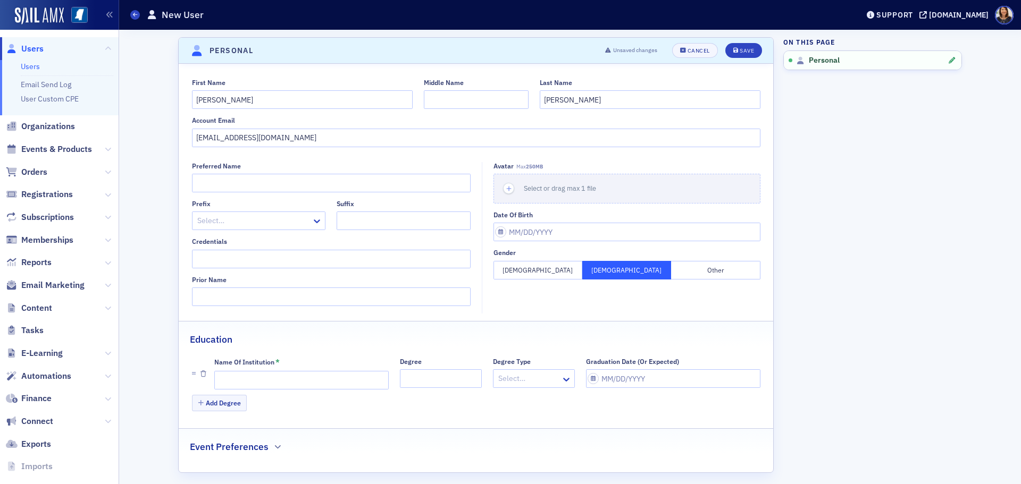
click at [280, 359] on div "Name of Institution *" at bounding box center [301, 363] width 174 height 10
click at [278, 371] on div "Name of Institution *" at bounding box center [301, 374] width 174 height 32
click at [278, 371] on input "Name of Institution *" at bounding box center [301, 380] width 174 height 19
click at [633, 364] on div "Graduation Date (Or Expected)" at bounding box center [632, 362] width 93 height 8
click at [633, 369] on input "Graduation Date (Or Expected)" at bounding box center [673, 378] width 174 height 19
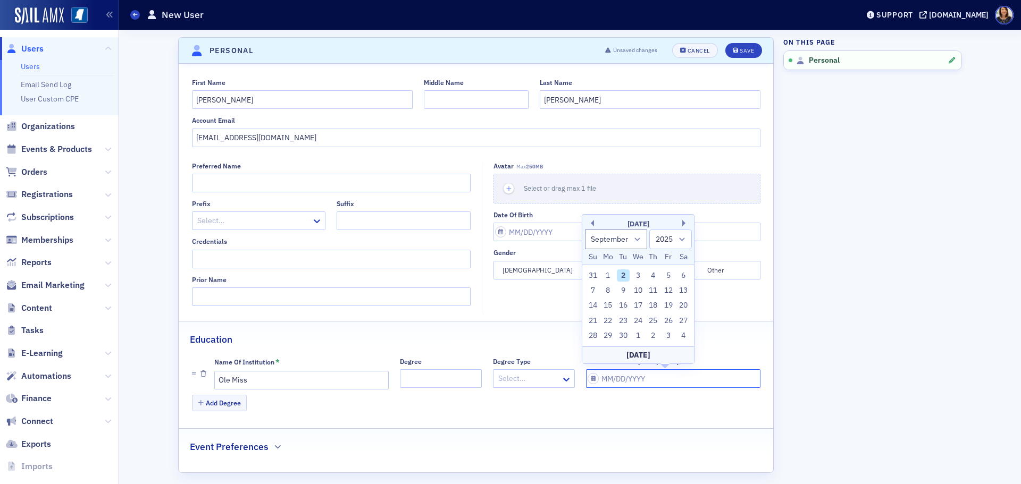
click at [630, 380] on input "Graduation Date (Or Expected)" at bounding box center [673, 378] width 174 height 19
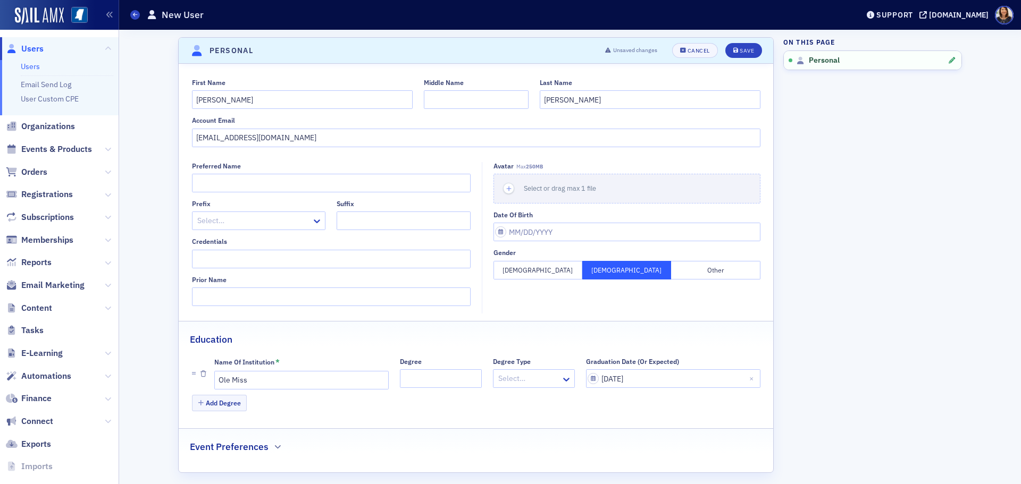
click at [423, 473] on div "First Name [PERSON_NAME] Middle Name Last Name [PERSON_NAME] Account Email [EMA…" at bounding box center [476, 268] width 594 height 409
click at [753, 50] on button "Save" at bounding box center [743, 50] width 37 height 15
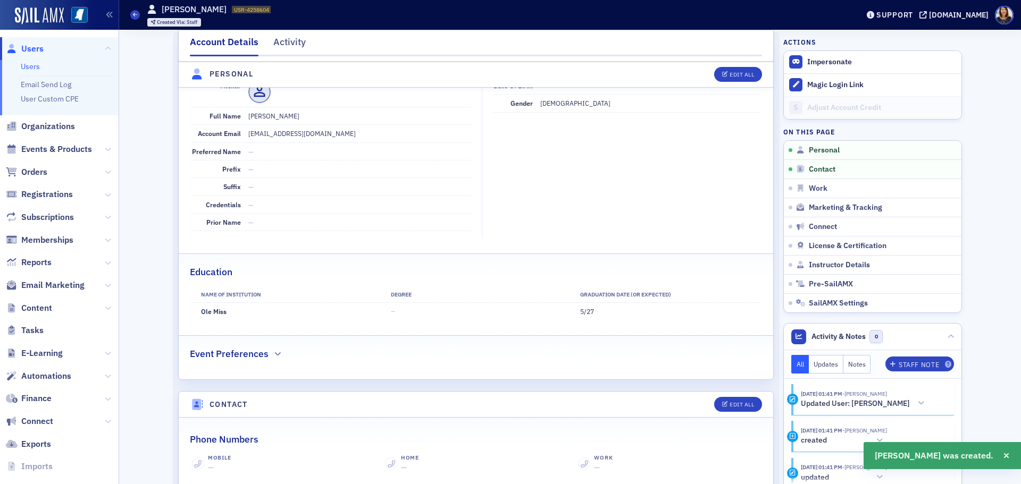
scroll to position [128, 0]
click at [47, 241] on span "Memberships" at bounding box center [47, 240] width 52 height 12
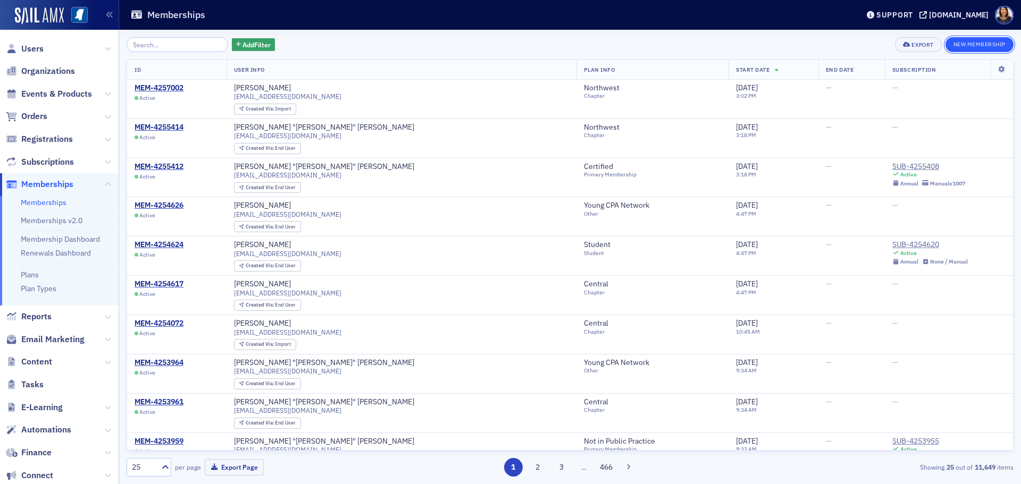
click at [962, 43] on button "New Membership" at bounding box center [979, 44] width 68 height 15
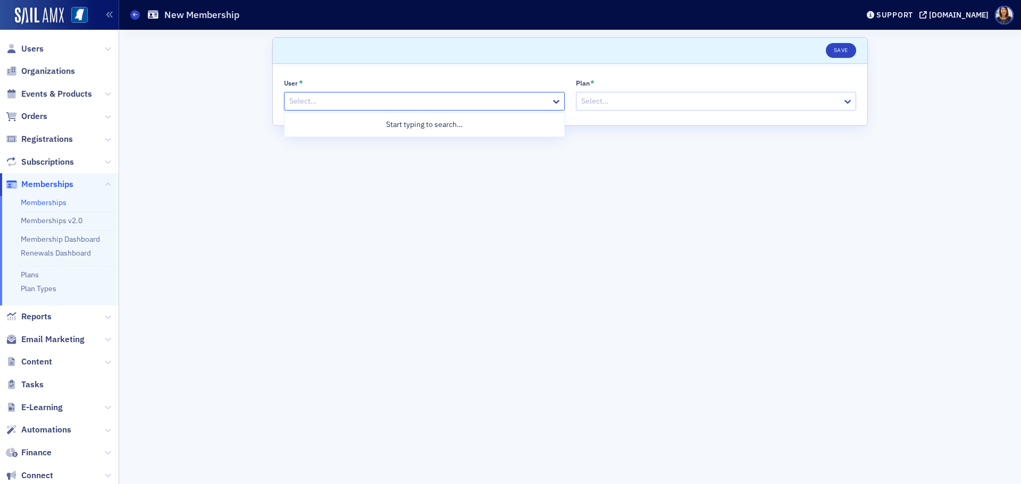
click at [374, 104] on div at bounding box center [419, 101] width 262 height 13
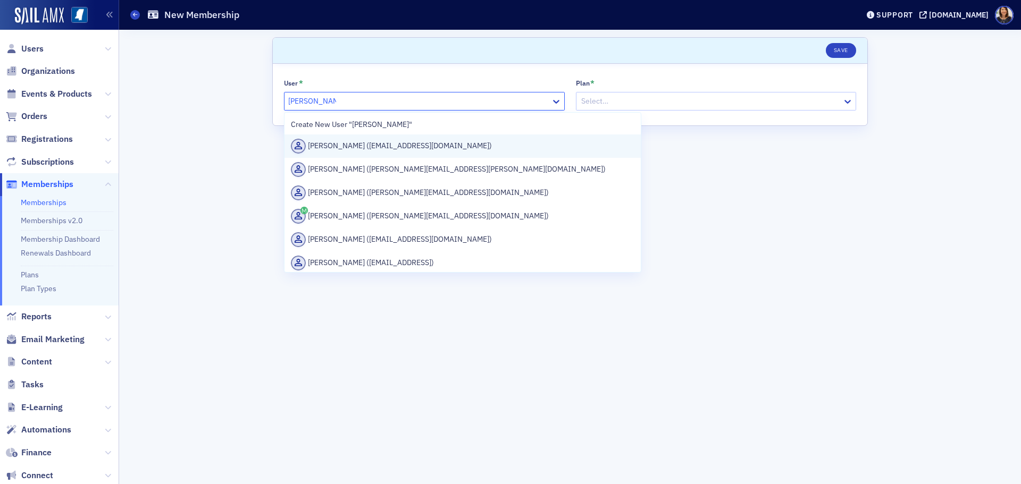
click at [408, 145] on div "[PERSON_NAME] ([EMAIL_ADDRESS][DOMAIN_NAME])" at bounding box center [462, 146] width 343 height 15
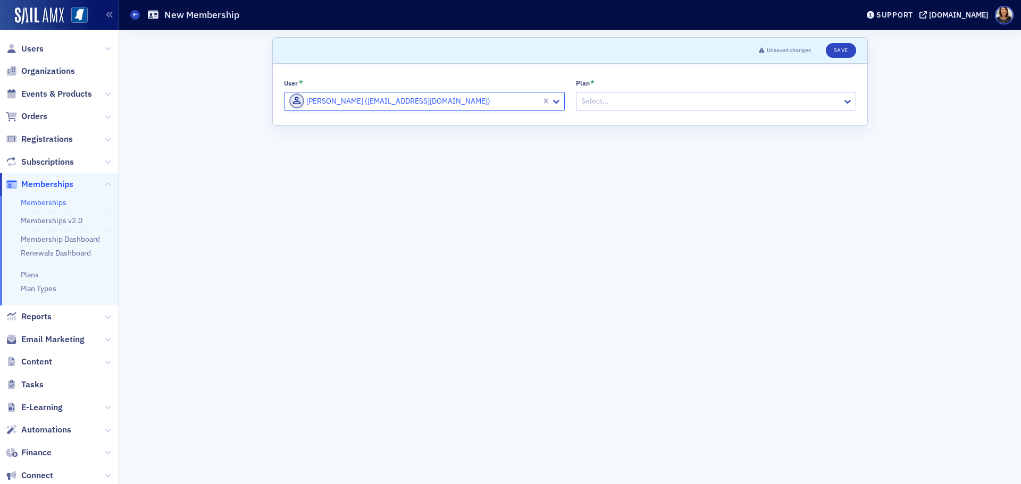
click at [653, 107] on div at bounding box center [711, 101] width 262 height 13
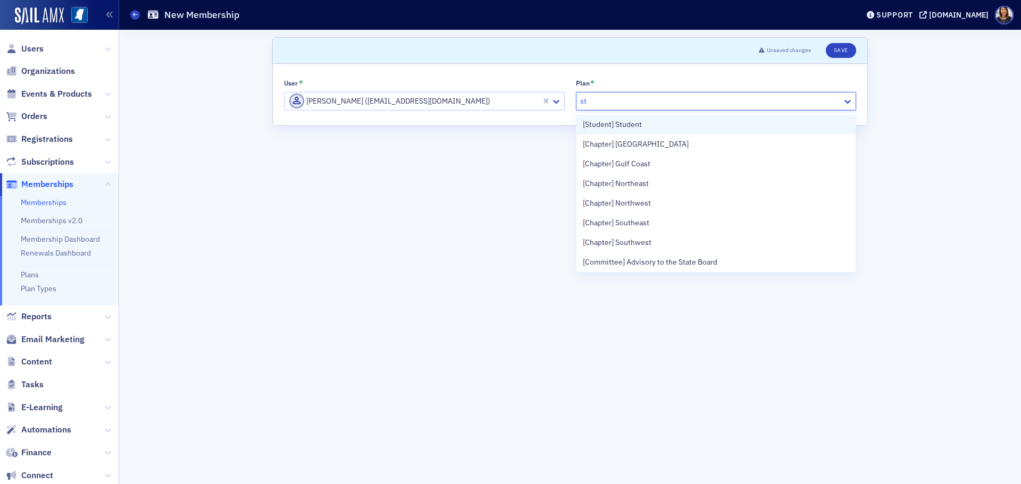
click at [642, 124] on span "[Student] Student" at bounding box center [612, 124] width 59 height 11
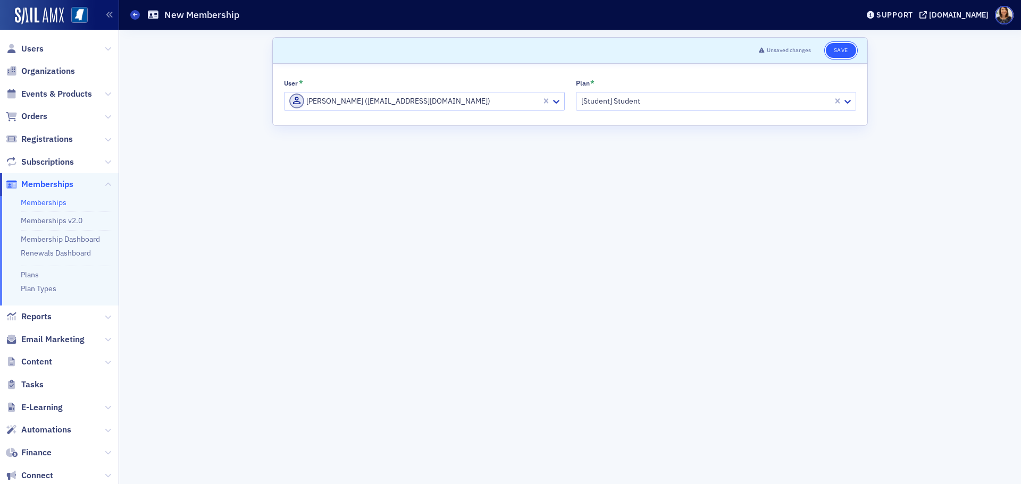
click at [836, 54] on button "Save" at bounding box center [841, 50] width 30 height 15
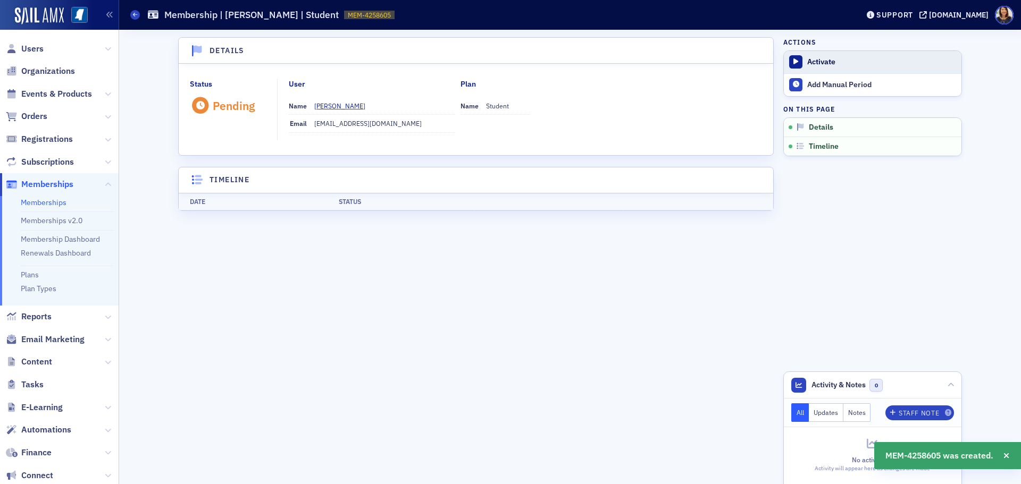
click at [822, 61] on div "Activate" at bounding box center [881, 62] width 149 height 10
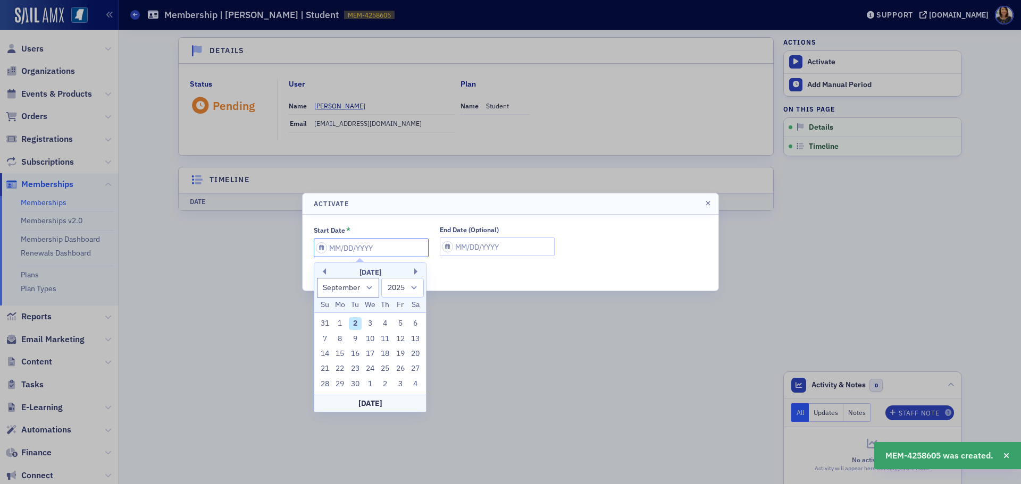
click at [371, 254] on input "Start Date *" at bounding box center [371, 248] width 115 height 19
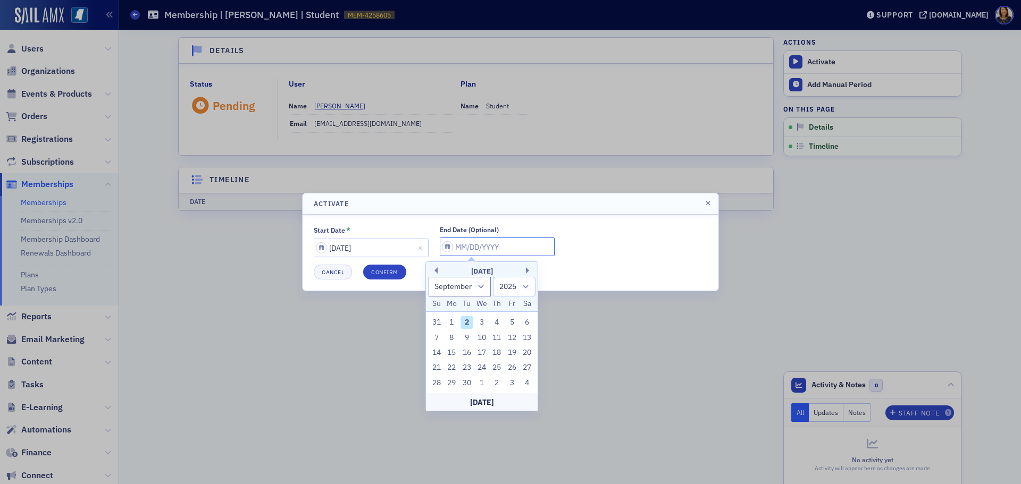
click at [474, 247] on input "End Date (Optional)" at bounding box center [497, 247] width 115 height 19
click at [384, 274] on button "Confirm" at bounding box center [384, 272] width 43 height 15
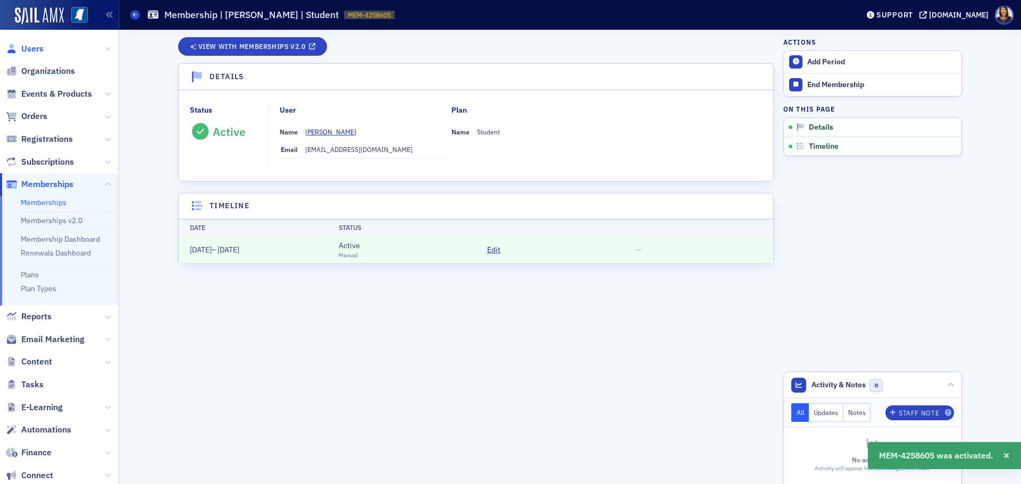
click at [32, 50] on span "Users" at bounding box center [32, 49] width 22 height 12
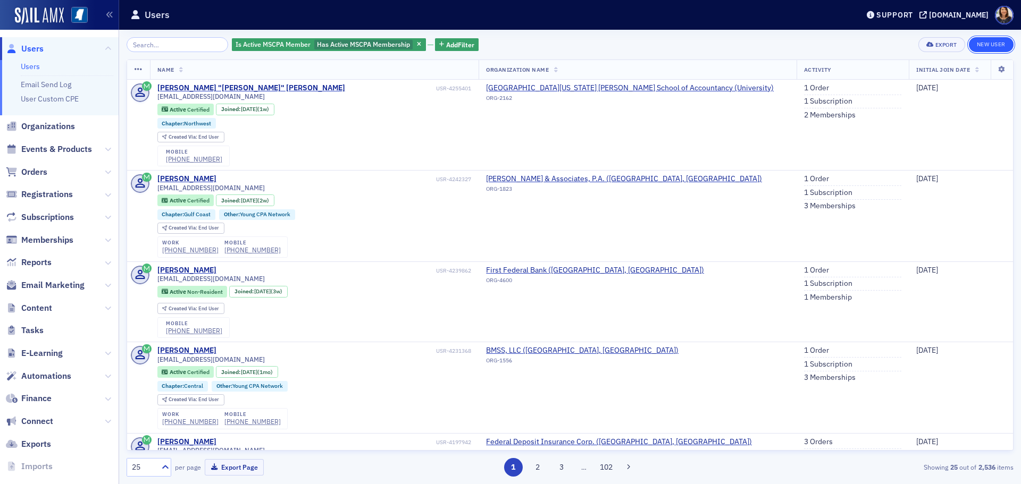
click at [990, 46] on link "New User" at bounding box center [991, 44] width 45 height 15
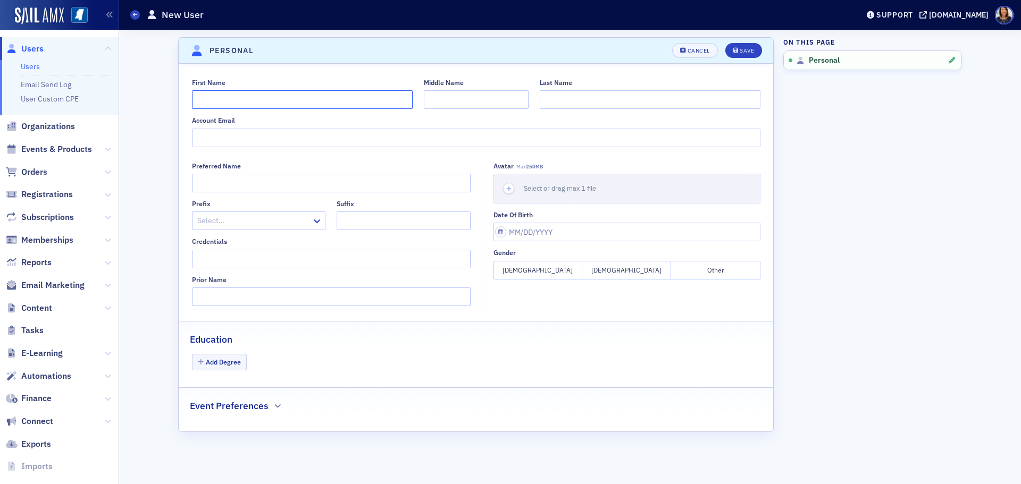
click at [286, 92] on input "First Name" at bounding box center [302, 99] width 221 height 19
click at [232, 143] on input "Account Email" at bounding box center [476, 138] width 568 height 19
click at [569, 262] on button "[DEMOGRAPHIC_DATA]" at bounding box center [537, 270] width 89 height 19
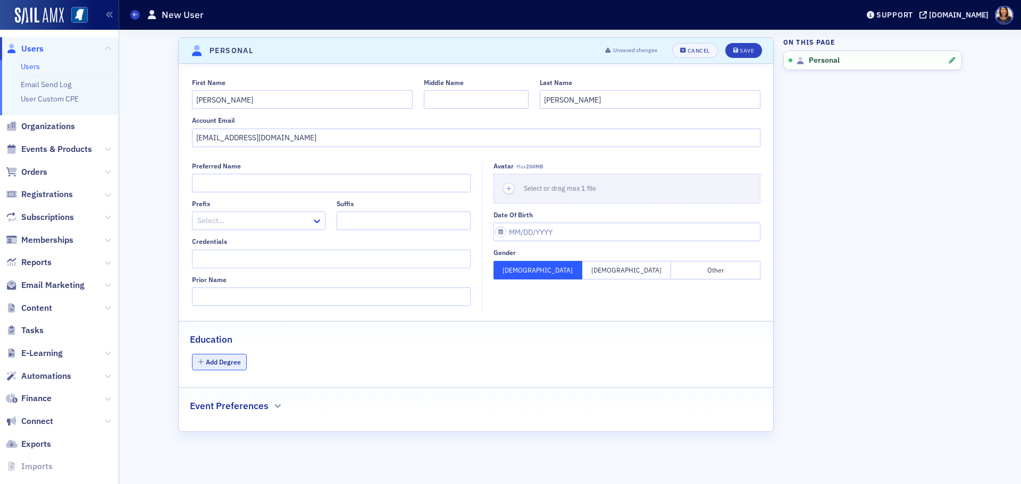
click at [218, 360] on button "Add Degree" at bounding box center [219, 362] width 55 height 16
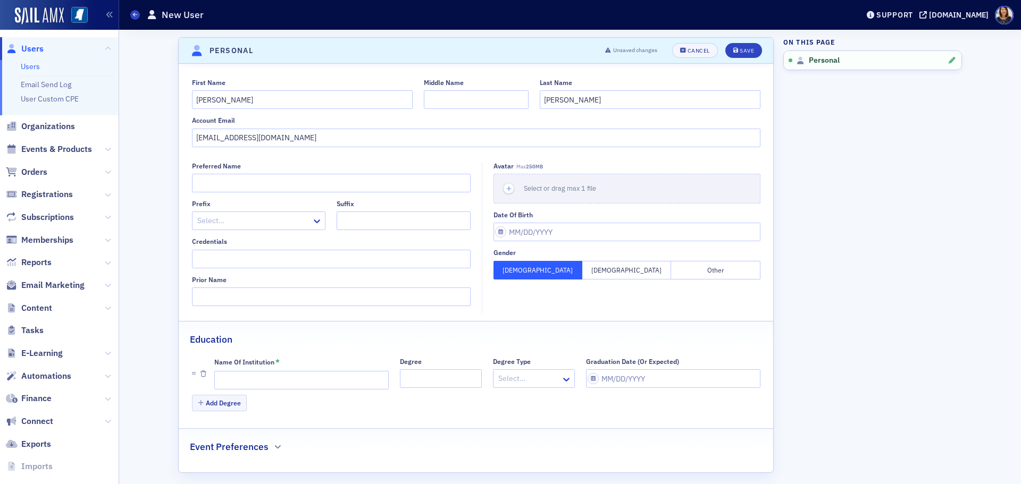
click at [231, 359] on div "Name of Institution" at bounding box center [244, 362] width 60 height 8
click at [231, 371] on input "Name of Institution *" at bounding box center [301, 380] width 174 height 19
click at [235, 370] on div "Name of Institution *" at bounding box center [301, 374] width 174 height 32
click at [232, 374] on input "Name of Institution *" at bounding box center [301, 380] width 174 height 19
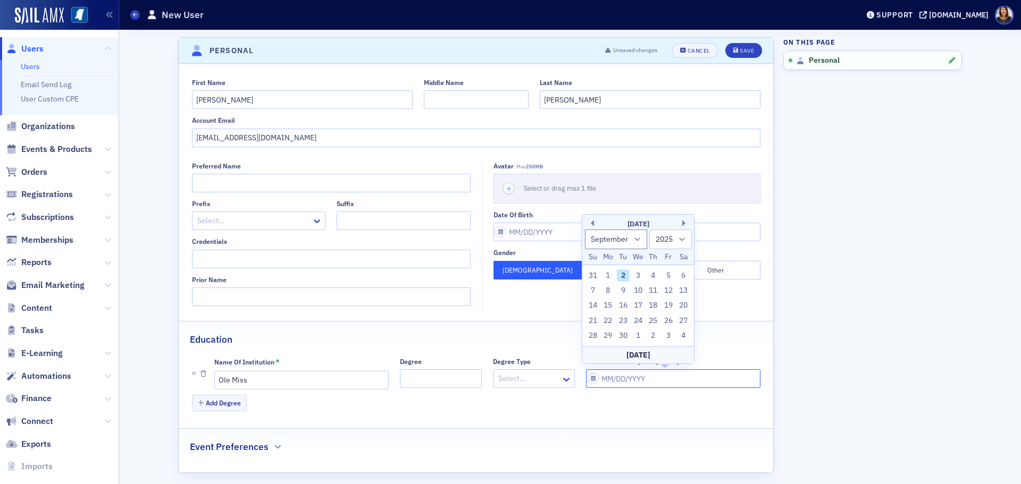
click at [642, 382] on input "Graduation Date (Or Expected)" at bounding box center [673, 378] width 174 height 19
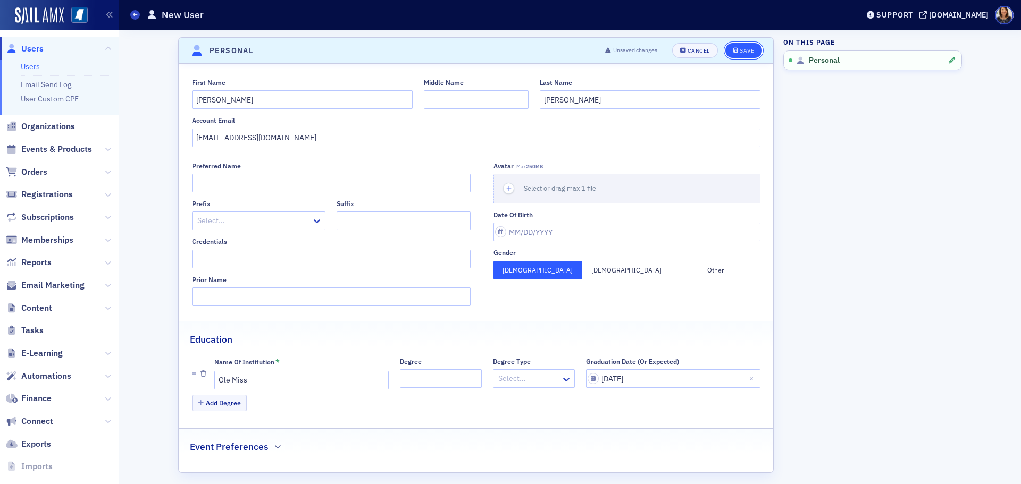
click at [739, 51] on div "Save" at bounding box center [746, 51] width 14 height 6
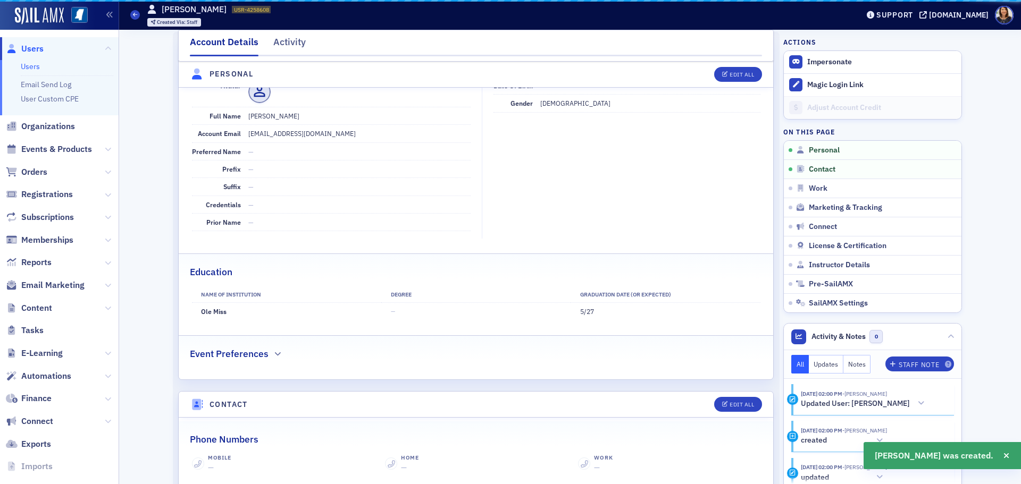
scroll to position [128, 0]
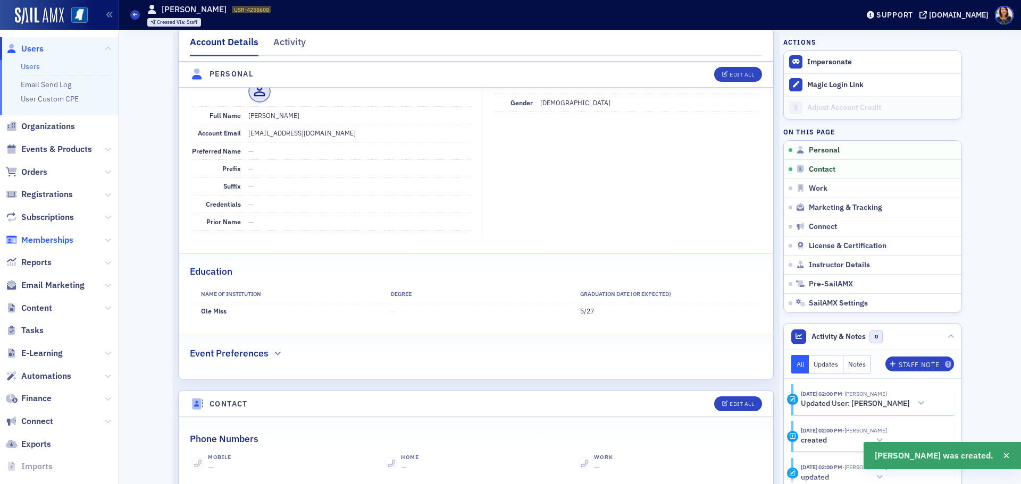
click at [58, 241] on span "Memberships" at bounding box center [47, 240] width 52 height 12
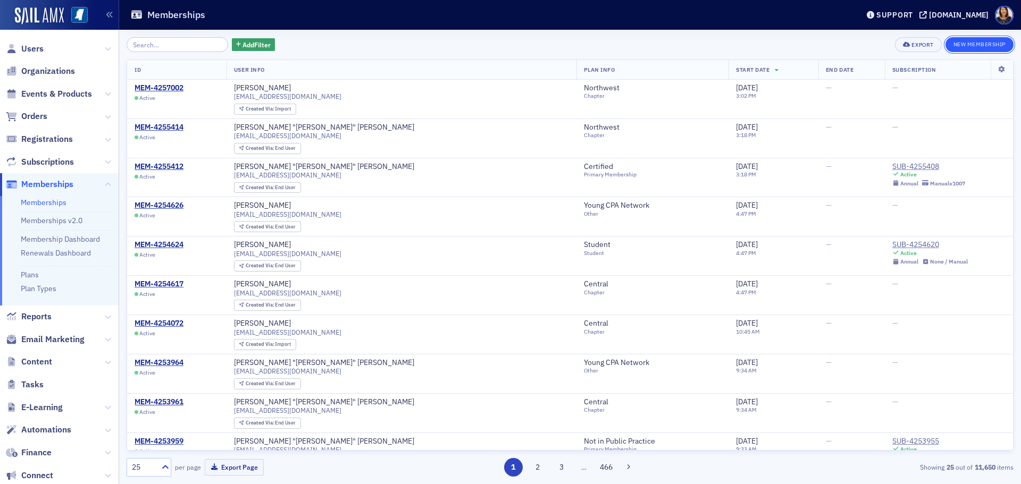
click at [969, 45] on button "New Membership" at bounding box center [979, 44] width 68 height 15
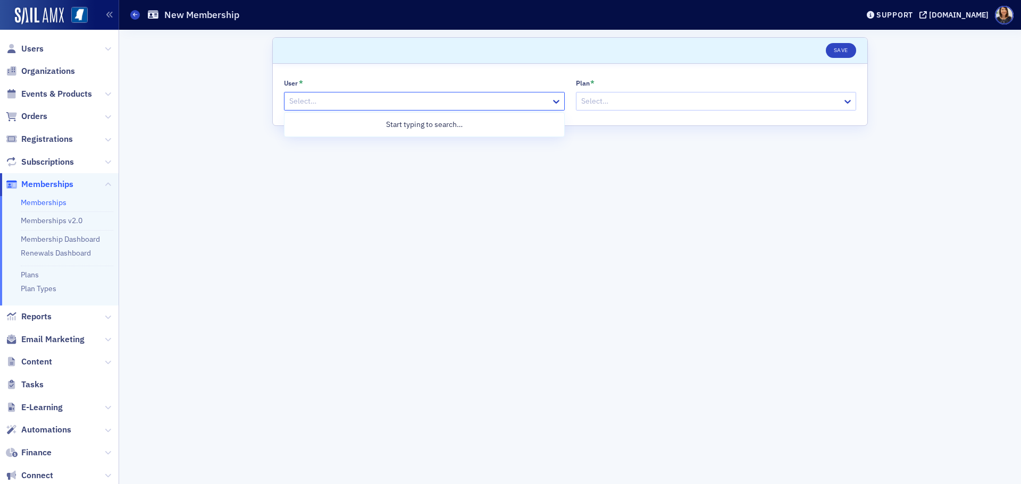
click at [322, 100] on div at bounding box center [419, 101] width 262 height 13
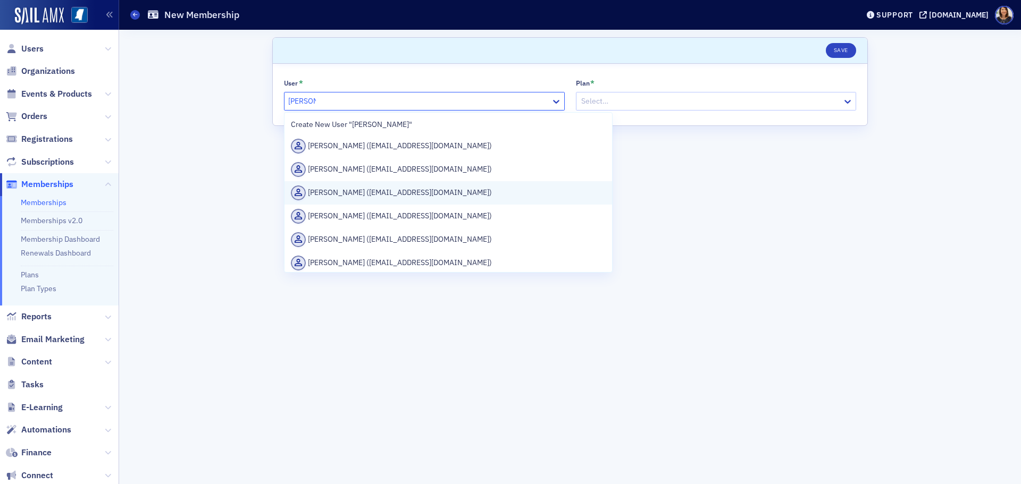
click at [373, 199] on div "[PERSON_NAME] ([EMAIL_ADDRESS][DOMAIN_NAME])" at bounding box center [448, 193] width 315 height 15
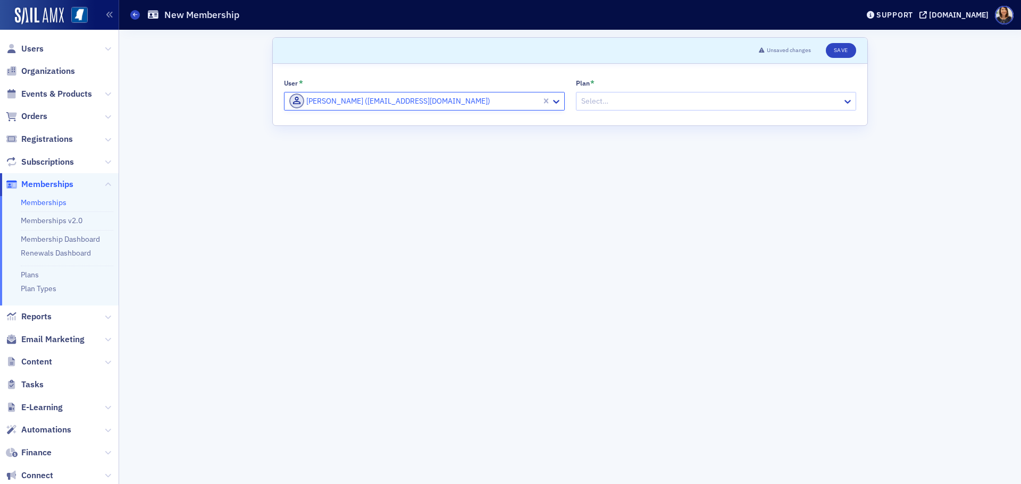
click at [672, 102] on div at bounding box center [711, 101] width 262 height 13
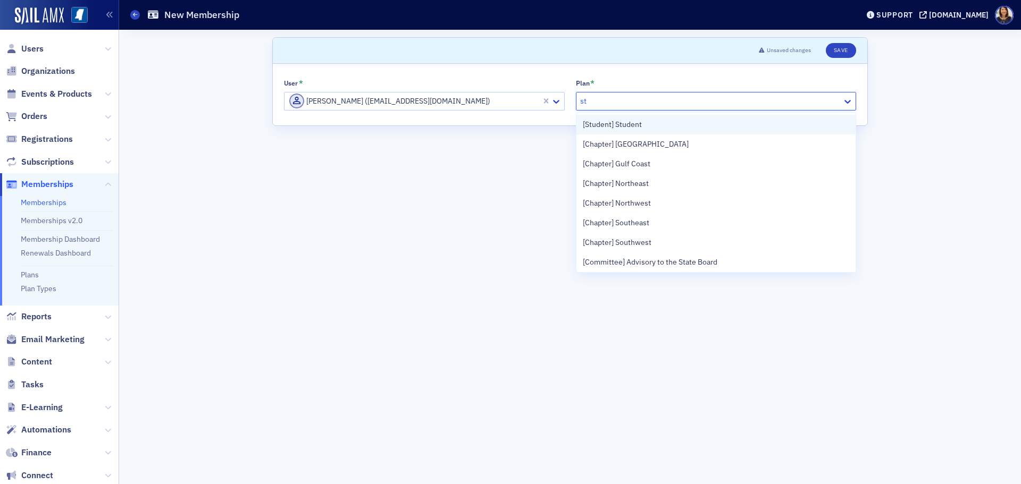
click at [632, 127] on span "[Student] Student" at bounding box center [612, 124] width 59 height 11
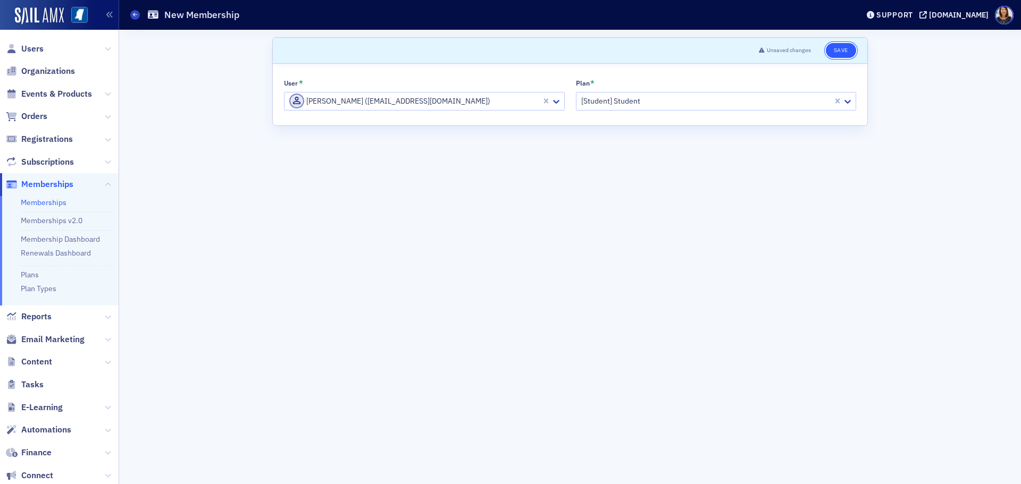
click at [845, 47] on button "Save" at bounding box center [841, 50] width 30 height 15
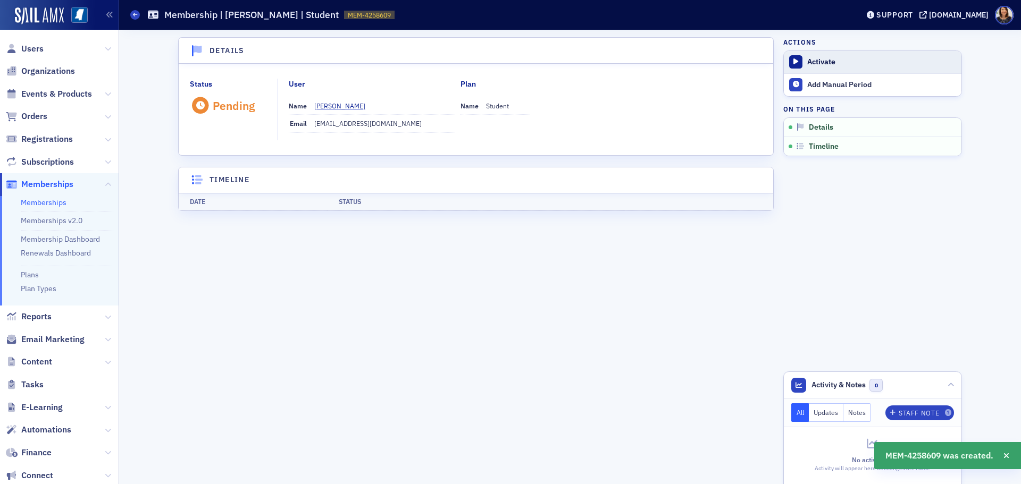
click at [810, 67] on button "Activate" at bounding box center [873, 62] width 178 height 22
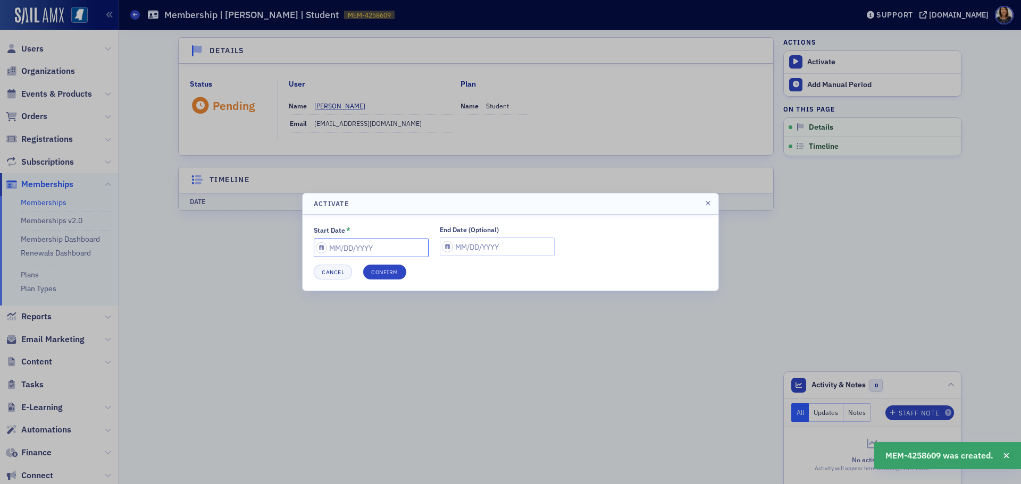
click at [348, 250] on input "Start Date *" at bounding box center [371, 248] width 115 height 19
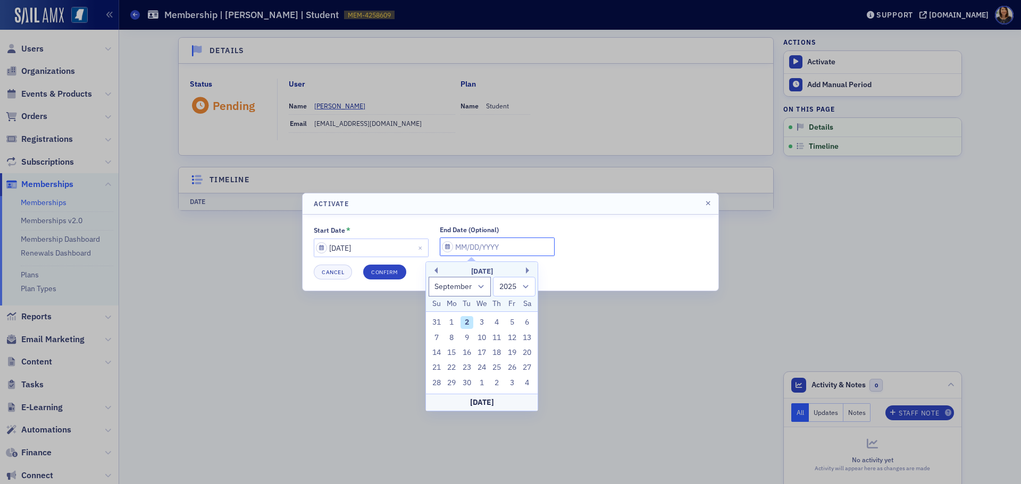
click at [492, 254] on input "End Date (Optional)" at bounding box center [497, 247] width 115 height 19
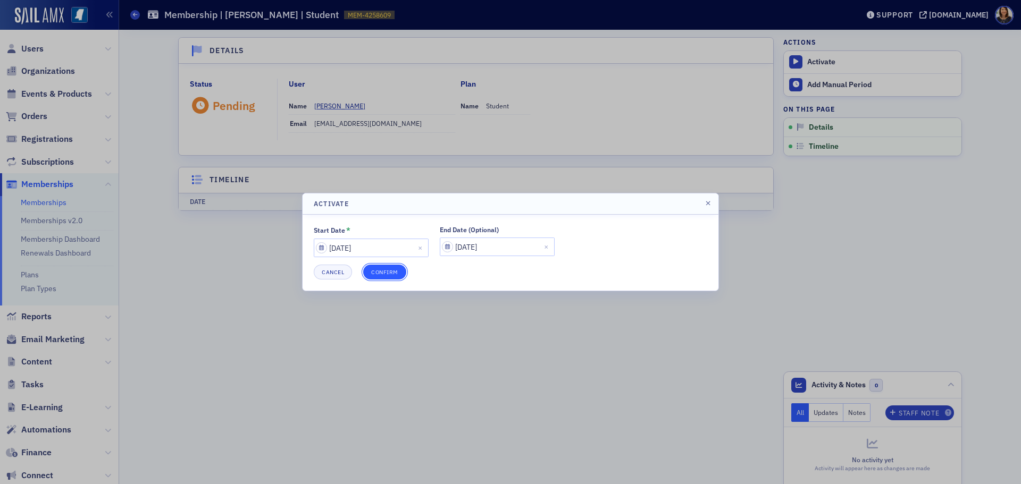
click at [381, 280] on button "Confirm" at bounding box center [384, 272] width 43 height 15
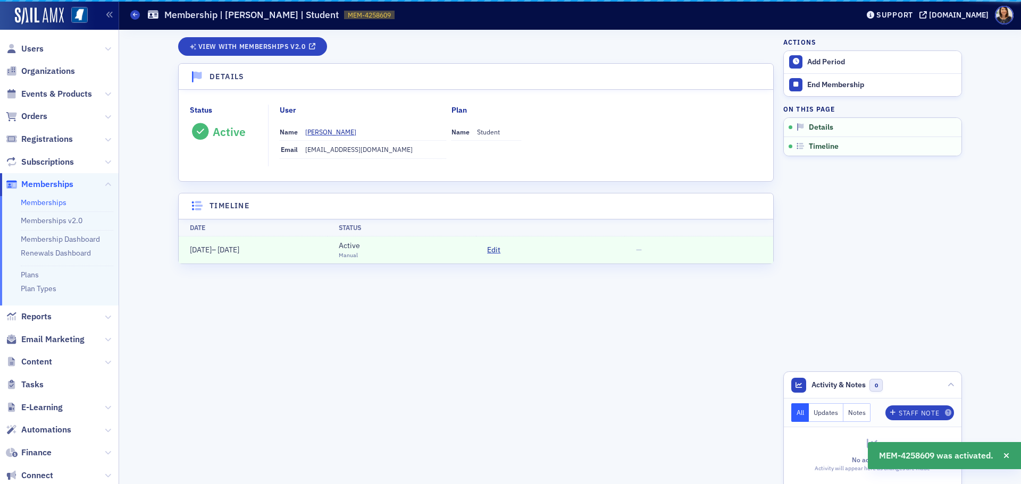
drag, startPoint x: 386, startPoint y: 275, endPoint x: 384, endPoint y: 281, distance: 5.7
click at [385, 277] on div "View with Memberships v2.0 Details Status Active User Name [PERSON_NAME] Email …" at bounding box center [475, 257] width 595 height 440
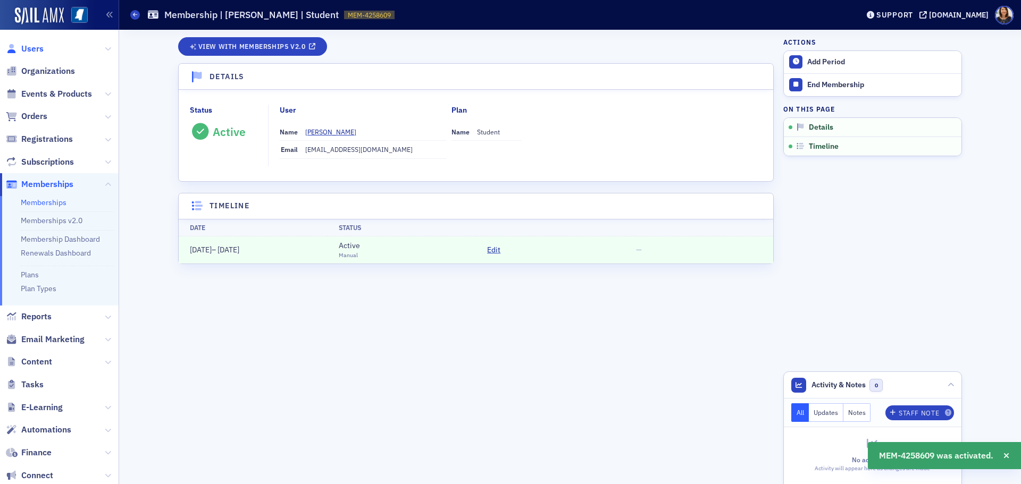
click at [28, 51] on span "Users" at bounding box center [32, 49] width 22 height 12
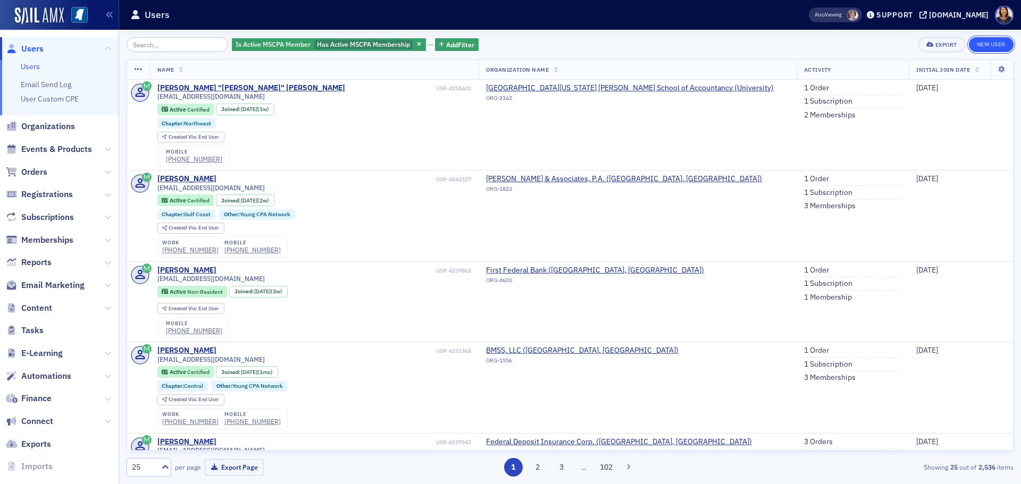
click at [991, 43] on link "New User" at bounding box center [991, 44] width 45 height 15
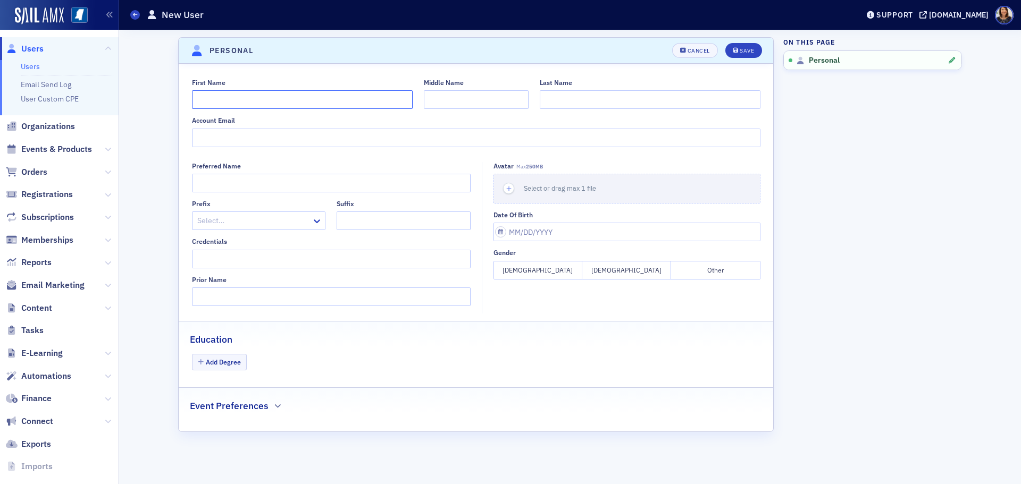
click at [243, 92] on input "First Name" at bounding box center [302, 99] width 221 height 19
click at [217, 133] on input "Account Email" at bounding box center [476, 138] width 568 height 19
click at [535, 273] on button "[DEMOGRAPHIC_DATA]" at bounding box center [537, 270] width 89 height 19
click at [619, 273] on button "[DEMOGRAPHIC_DATA]" at bounding box center [626, 270] width 89 height 19
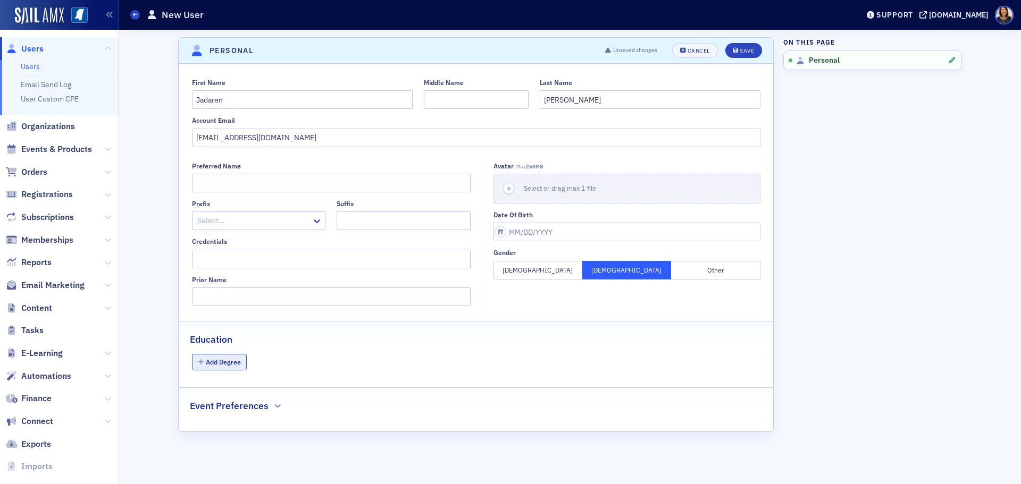
click at [233, 367] on button "Add Degree" at bounding box center [219, 362] width 55 height 16
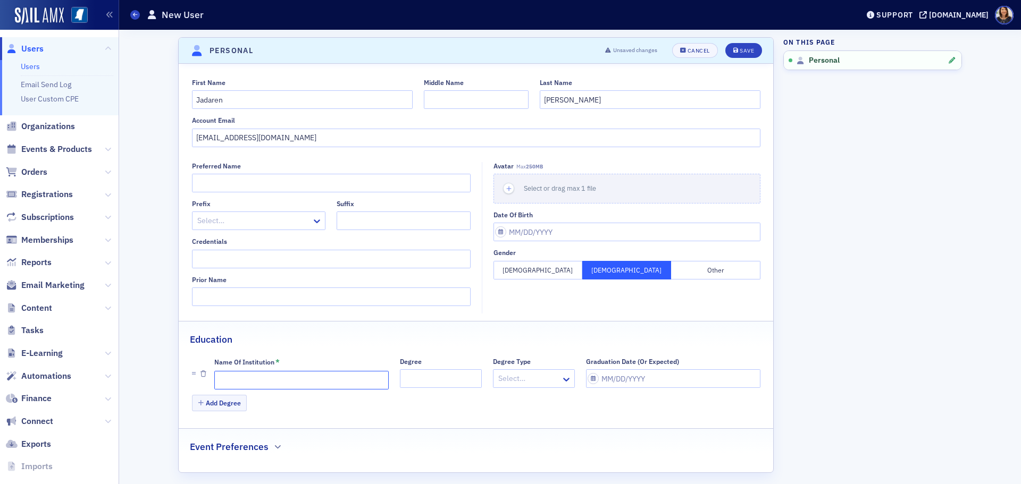
click at [249, 380] on input "Name of Institution *" at bounding box center [301, 380] width 174 height 19
click at [638, 389] on div "Graduation Date (Or Expected)" at bounding box center [673, 374] width 174 height 32
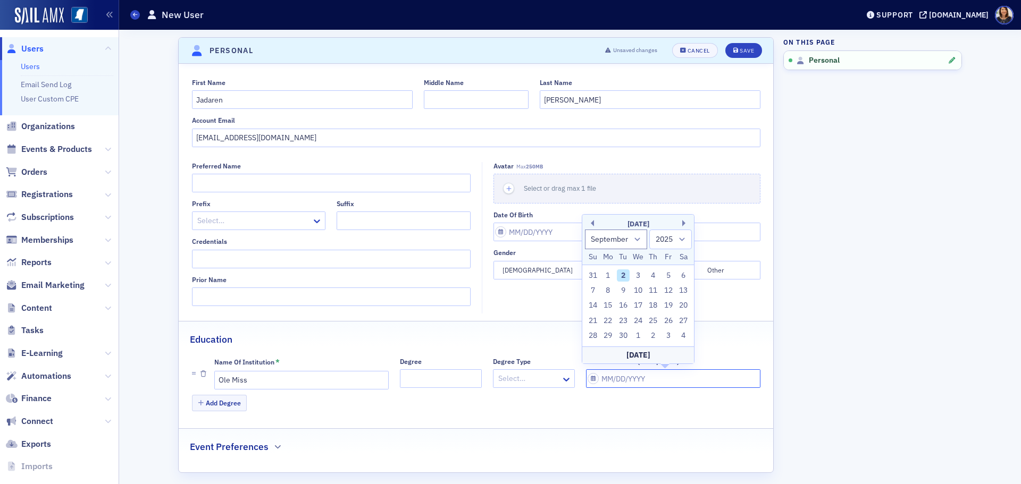
click at [636, 382] on input "Graduation Date (Or Expected)" at bounding box center [673, 378] width 174 height 19
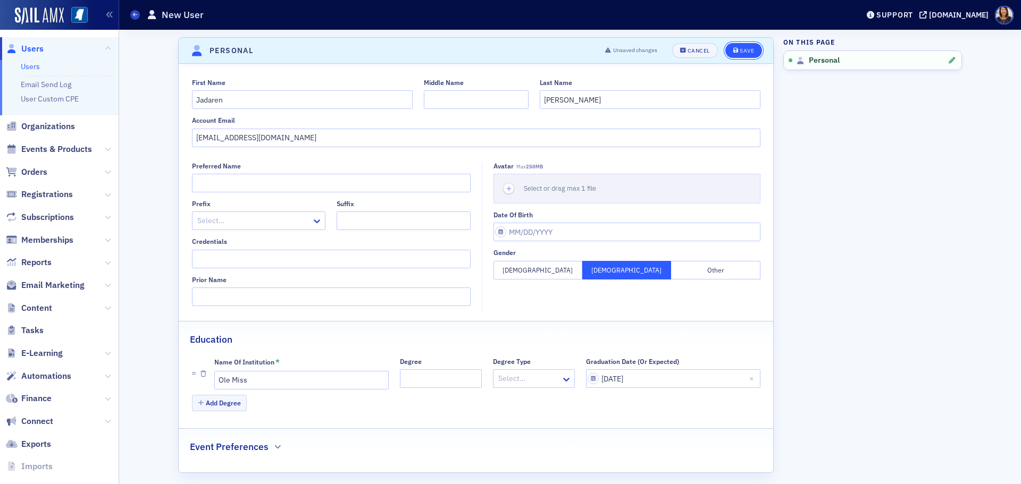
click at [739, 49] on div "Save" at bounding box center [746, 51] width 14 height 6
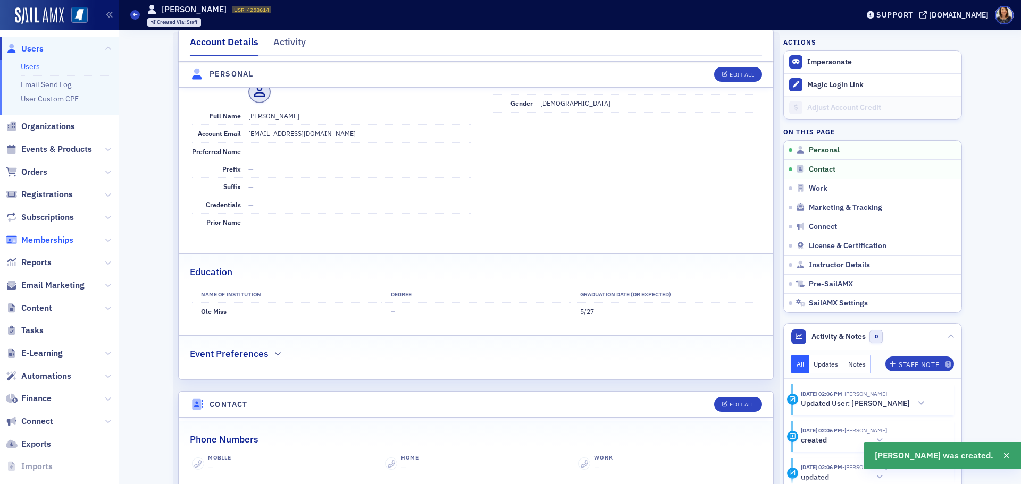
scroll to position [128, 0]
click at [53, 237] on span "Memberships" at bounding box center [47, 240] width 52 height 12
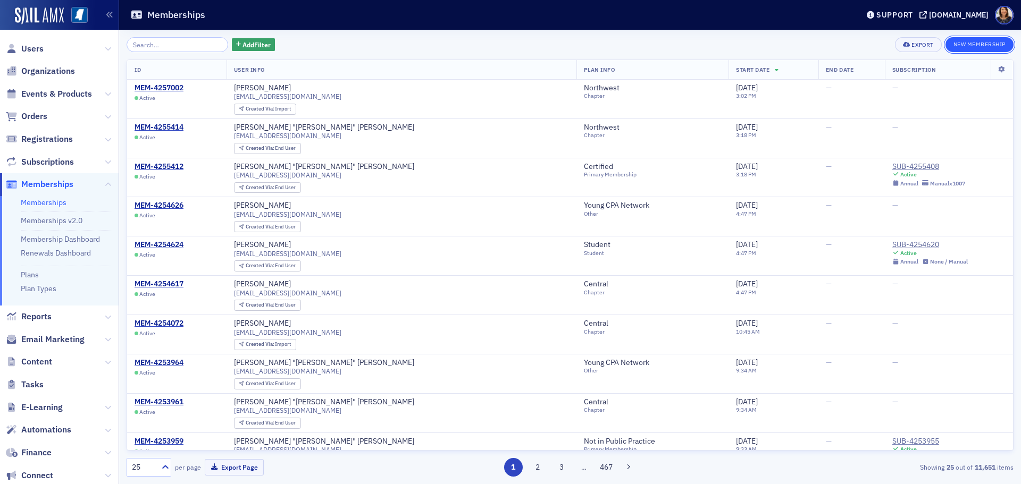
click at [963, 41] on button "New Membership" at bounding box center [979, 44] width 68 height 15
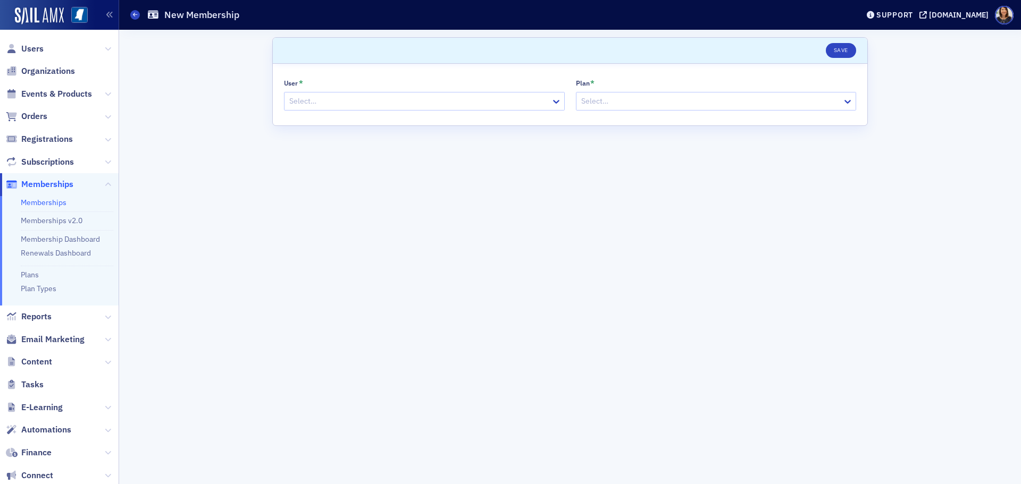
click at [348, 100] on div at bounding box center [419, 101] width 262 height 13
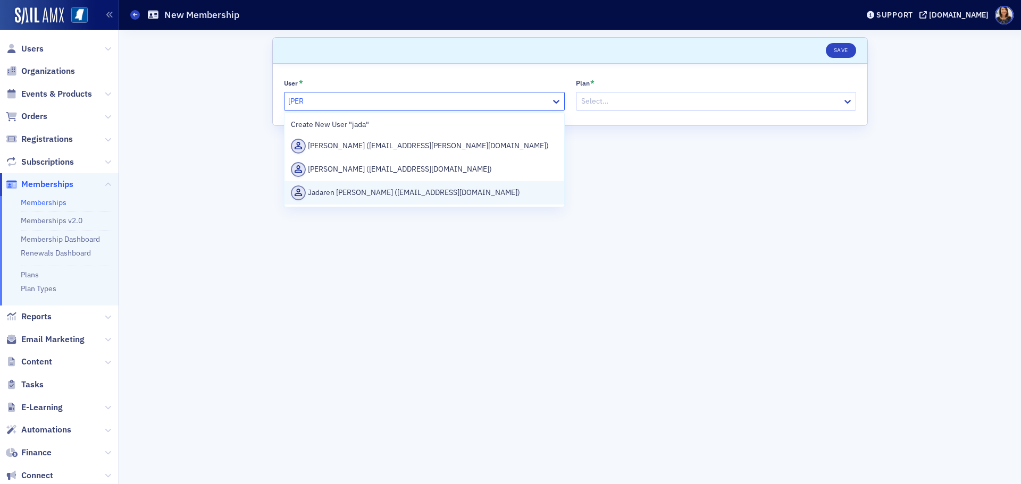
click at [366, 188] on div "Jadaren [PERSON_NAME] ([EMAIL_ADDRESS][DOMAIN_NAME])" at bounding box center [424, 193] width 267 height 15
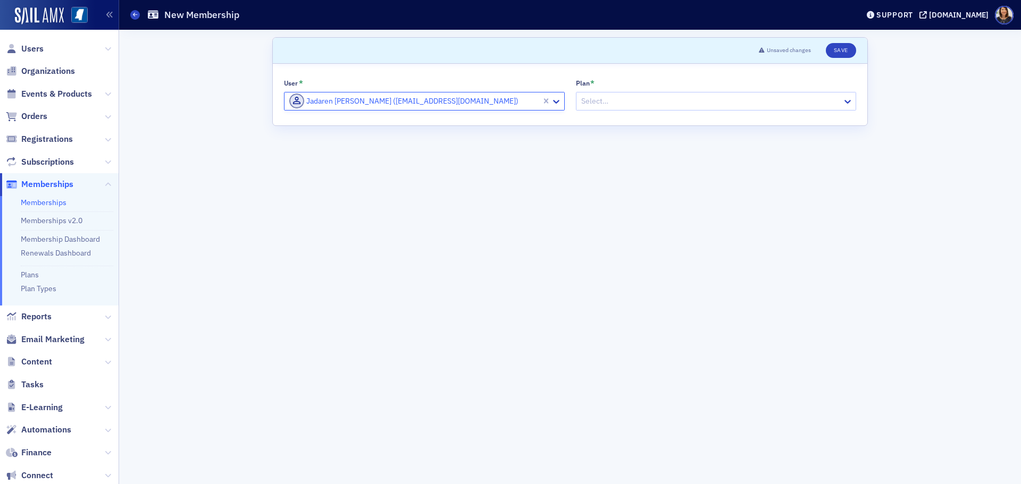
click at [653, 101] on div at bounding box center [711, 101] width 262 height 13
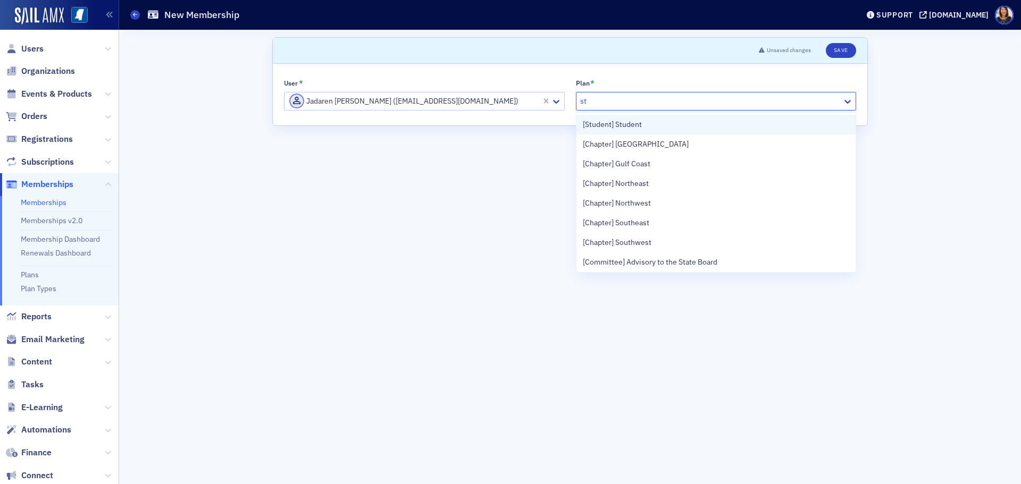
click at [630, 123] on span "[Student] Student" at bounding box center [612, 124] width 59 height 11
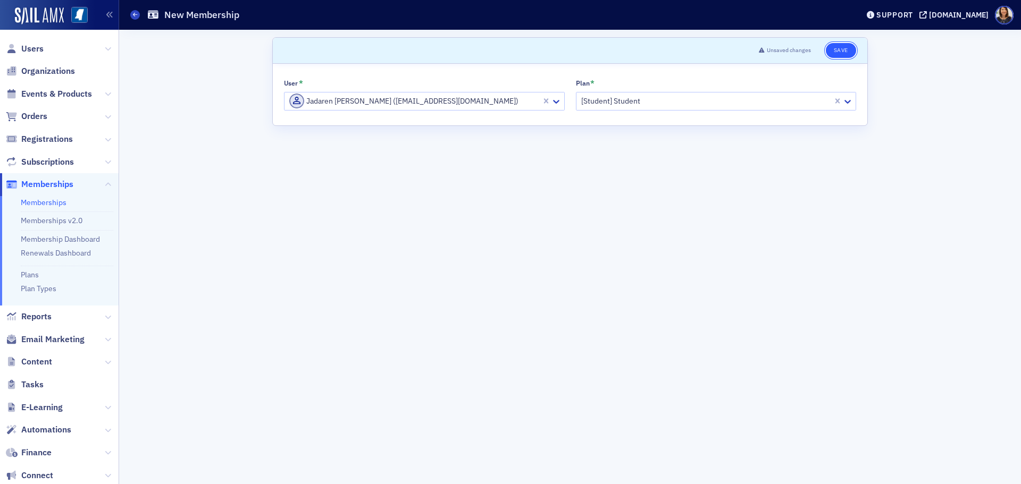
click at [836, 50] on button "Save" at bounding box center [841, 50] width 30 height 15
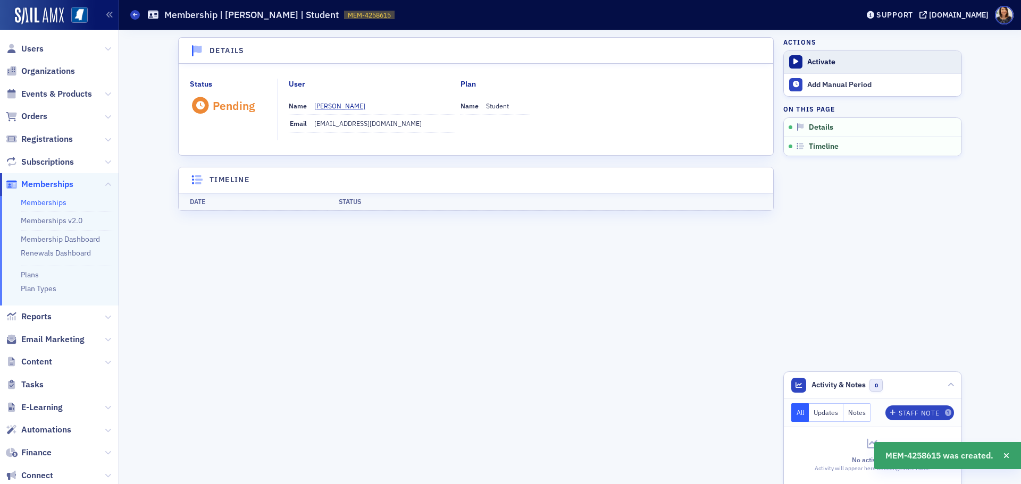
click at [826, 63] on div "Activate" at bounding box center [881, 62] width 149 height 10
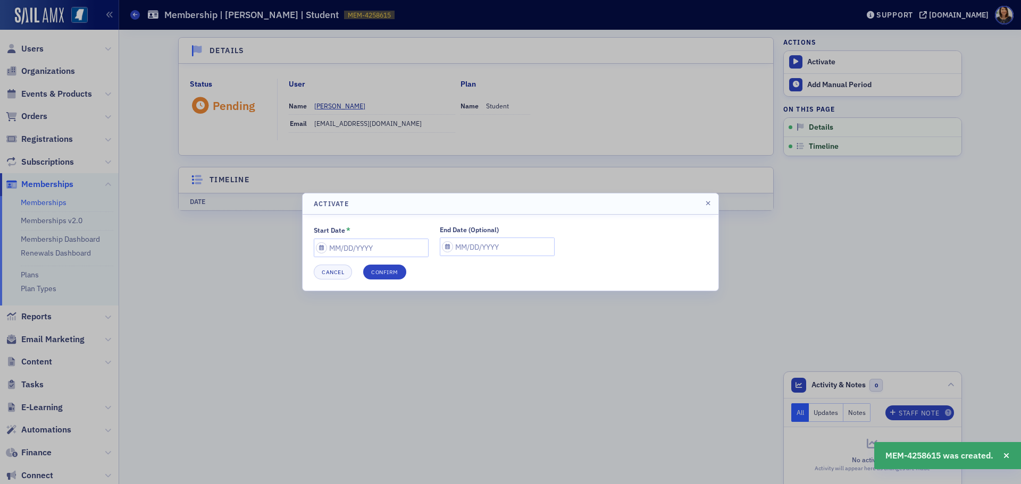
click at [392, 260] on div "Start Date * End Date (Optional) Cancel Confirm" at bounding box center [510, 253] width 393 height 54
click at [389, 254] on input "Start Date *" at bounding box center [371, 248] width 115 height 19
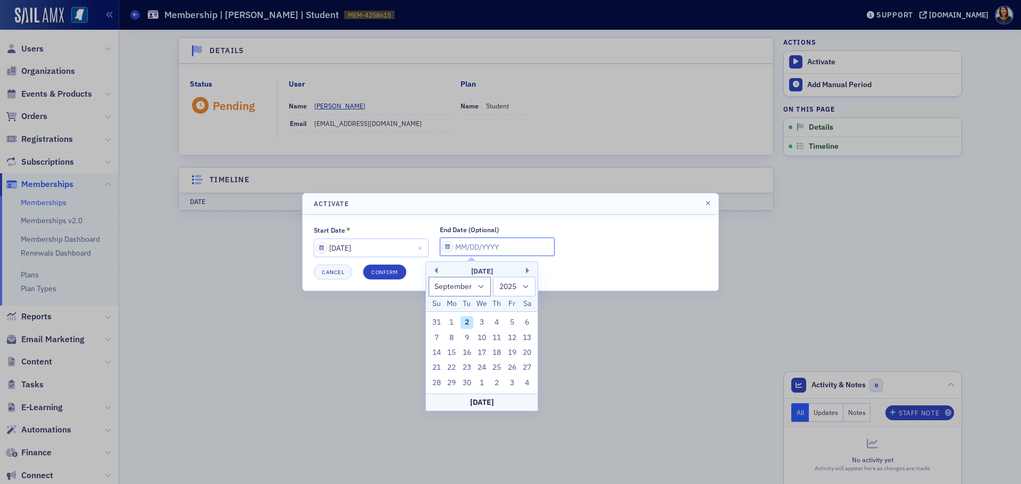
click at [466, 245] on input "End Date (Optional)" at bounding box center [497, 247] width 115 height 19
click at [386, 267] on button "Confirm" at bounding box center [384, 272] width 43 height 15
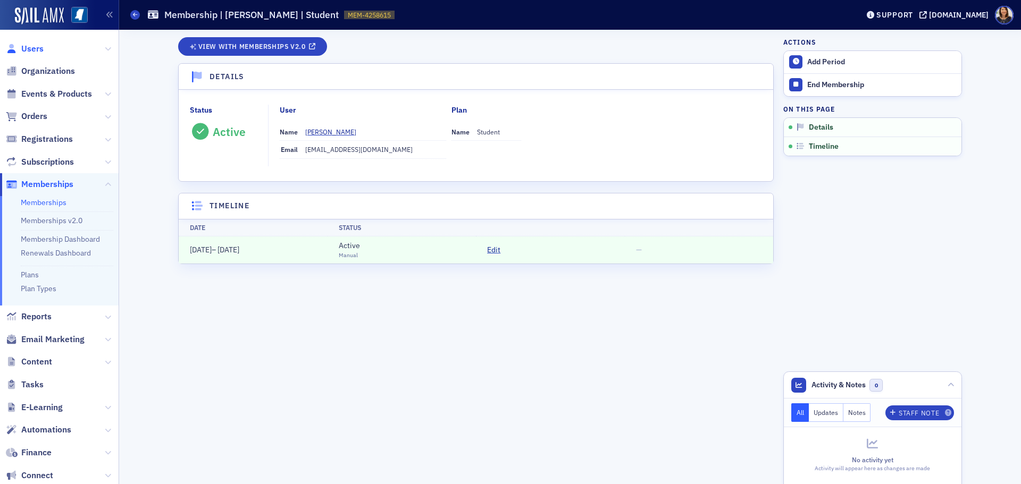
click at [38, 46] on span "Users" at bounding box center [32, 49] width 22 height 12
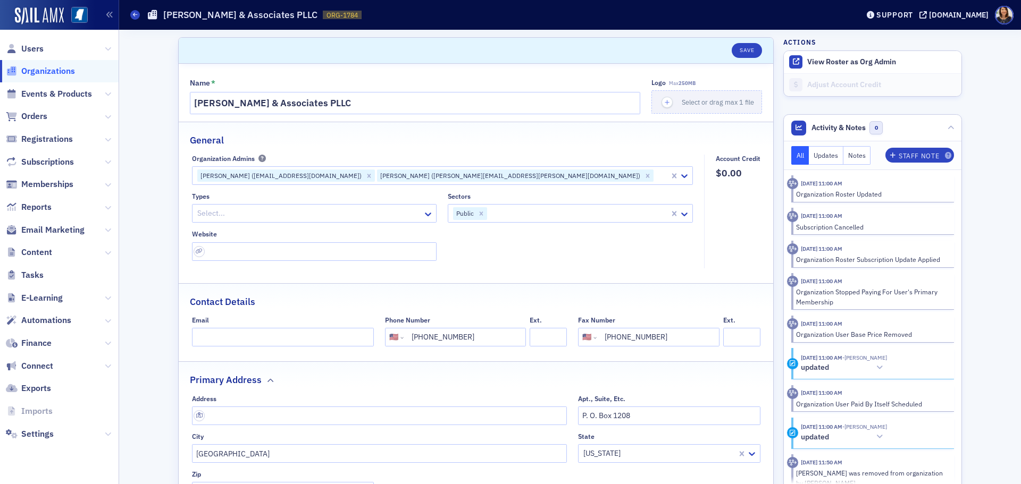
select select "US"
click at [52, 76] on span "Organizations" at bounding box center [48, 71] width 54 height 12
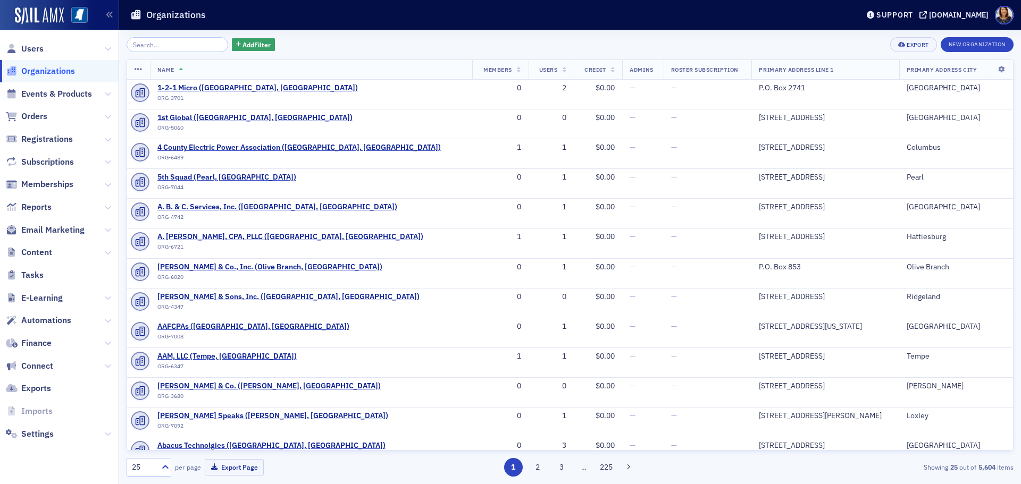
click at [172, 48] on input "search" at bounding box center [178, 44] width 102 height 15
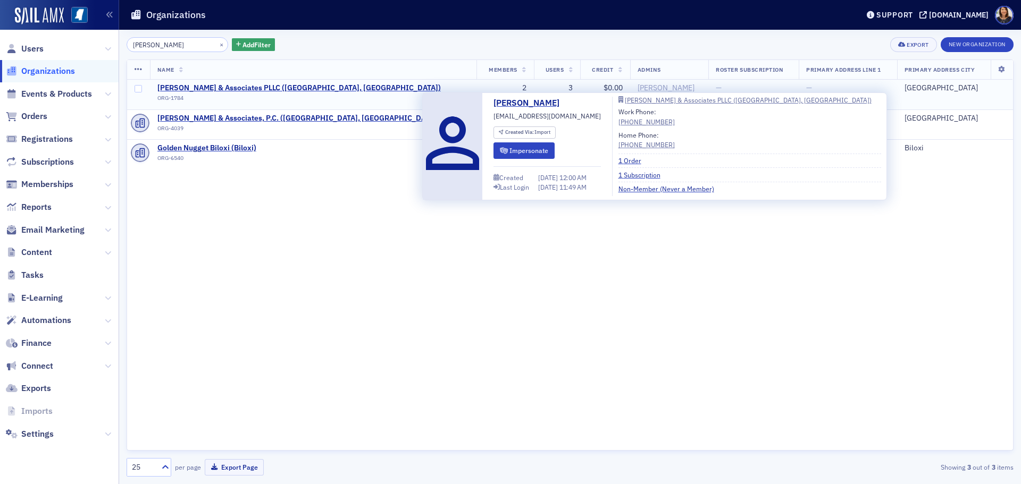
type input "barfield"
click at [637, 86] on div "[PERSON_NAME]" at bounding box center [665, 88] width 57 height 10
click at [533, 148] on button "Impersonate" at bounding box center [523, 150] width 61 height 16
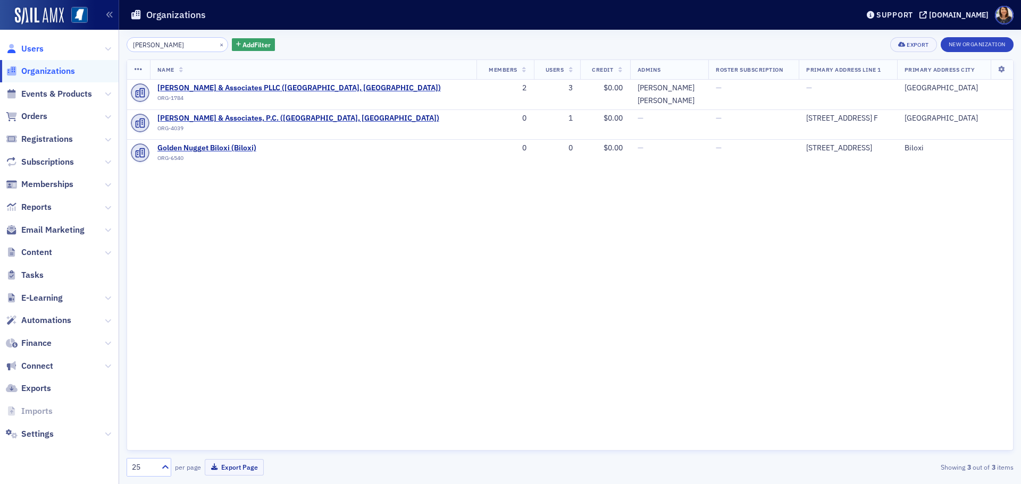
click at [30, 49] on span "Users" at bounding box center [32, 49] width 22 height 12
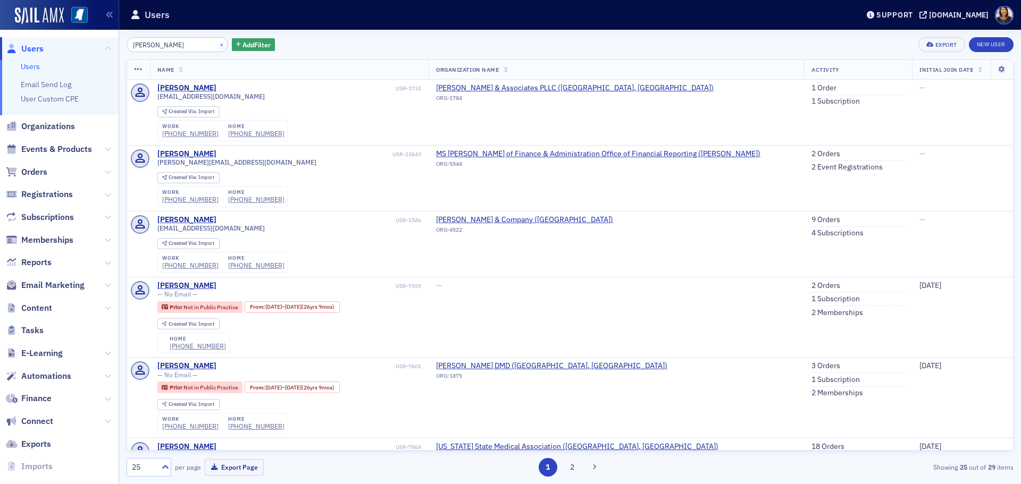
type input "[PERSON_NAME]"
click at [217, 46] on button "×" at bounding box center [222, 44] width 10 height 10
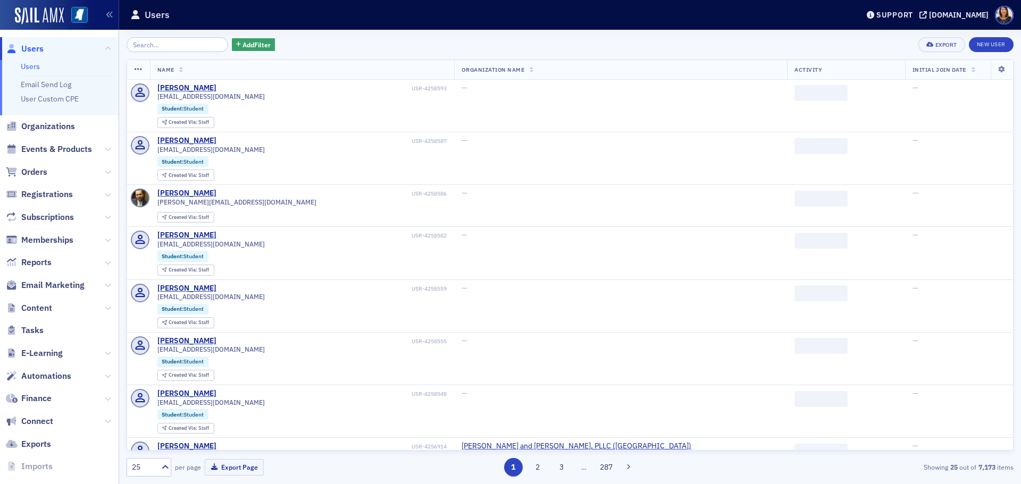
click at [340, 46] on div "Add Filter Export New User" at bounding box center [570, 44] width 887 height 15
click at [316, 33] on div "Add Filter Export New User Name Organization Name Activity Initial Join Date Al…" at bounding box center [570, 257] width 887 height 455
click at [328, 45] on div "Add Filter Export New User" at bounding box center [570, 44] width 887 height 15
click at [389, 41] on div "Add Filter Export New User" at bounding box center [570, 44] width 887 height 15
click at [196, 46] on input "search" at bounding box center [178, 44] width 102 height 15
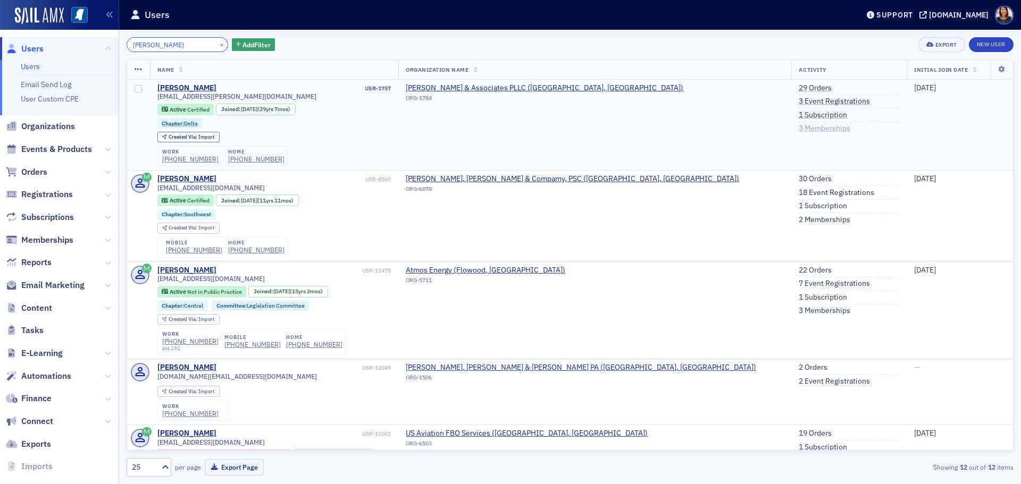
type input "[PERSON_NAME]"
click at [798, 129] on link "3 Memberships" at bounding box center [824, 129] width 52 height 10
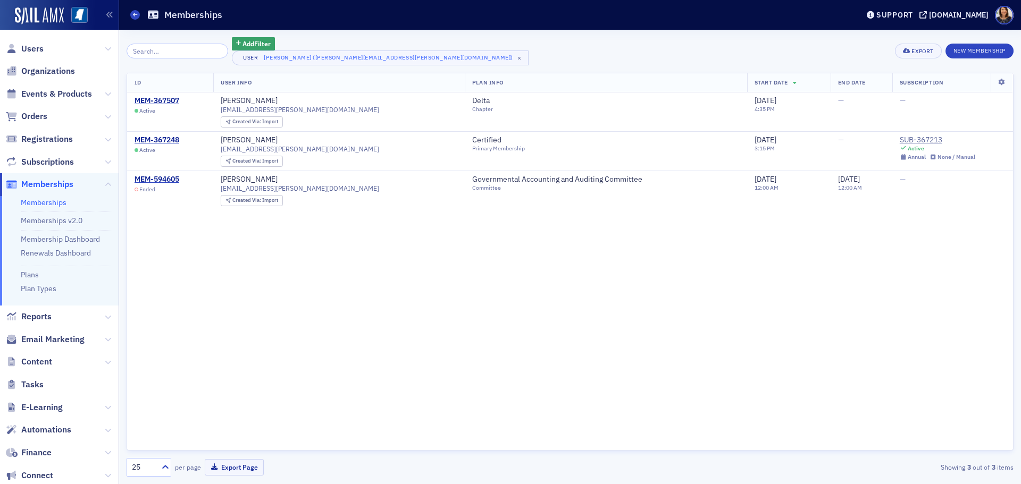
click at [487, 64] on div "Add Filter User Melody Salley (melody.salley@deltacpas.com) × Export New Member…" at bounding box center [570, 51] width 887 height 28
click at [517, 53] on div "Add Filter User Melody Salley (melody.salley@deltacpas.com) × Export New Member…" at bounding box center [570, 51] width 887 height 28
click at [28, 49] on span "Users" at bounding box center [32, 49] width 22 height 12
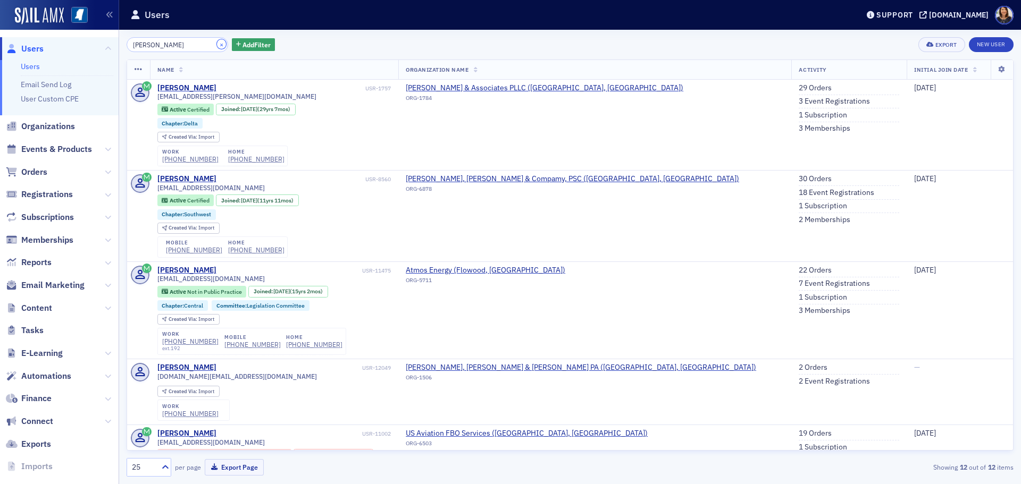
click at [217, 42] on button "×" at bounding box center [222, 44] width 10 height 10
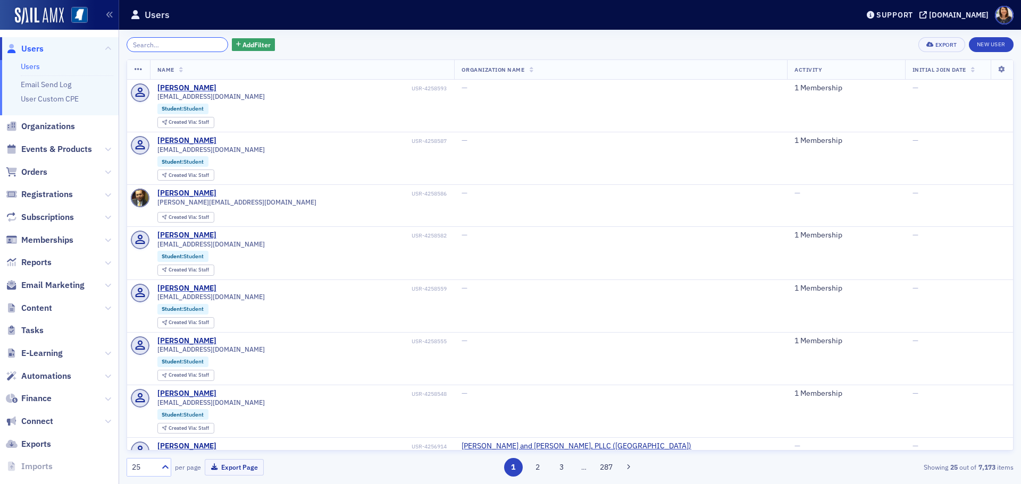
click at [169, 46] on input "search" at bounding box center [178, 44] width 102 height 15
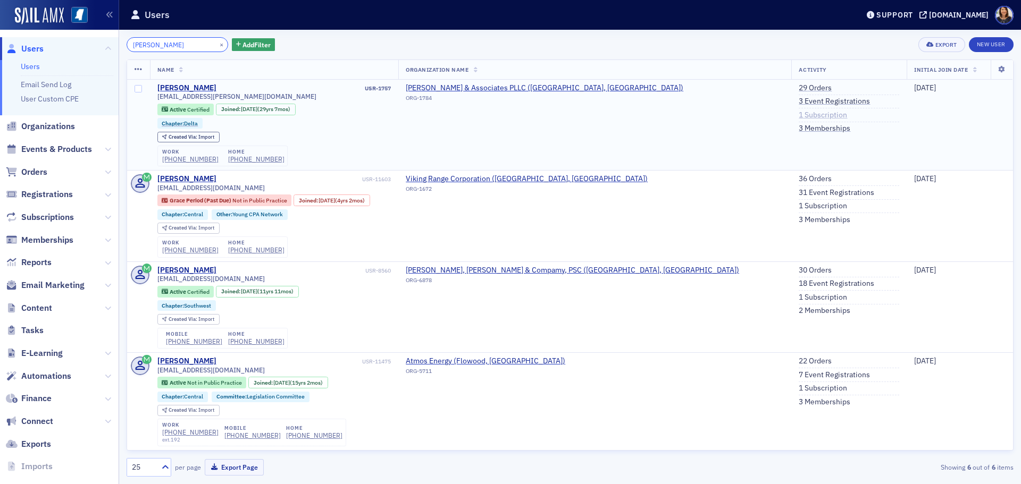
type input "[PERSON_NAME]"
click at [798, 113] on link "1 Subscription" at bounding box center [822, 116] width 48 height 10
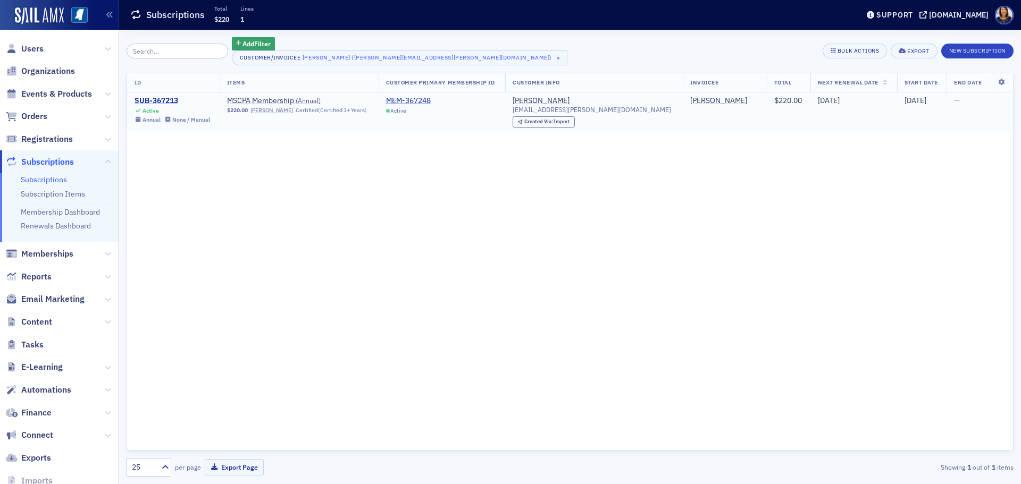
click at [166, 100] on div "SUB-367213" at bounding box center [171, 101] width 75 height 10
click at [428, 99] on div "MEM-367248" at bounding box center [408, 101] width 45 height 10
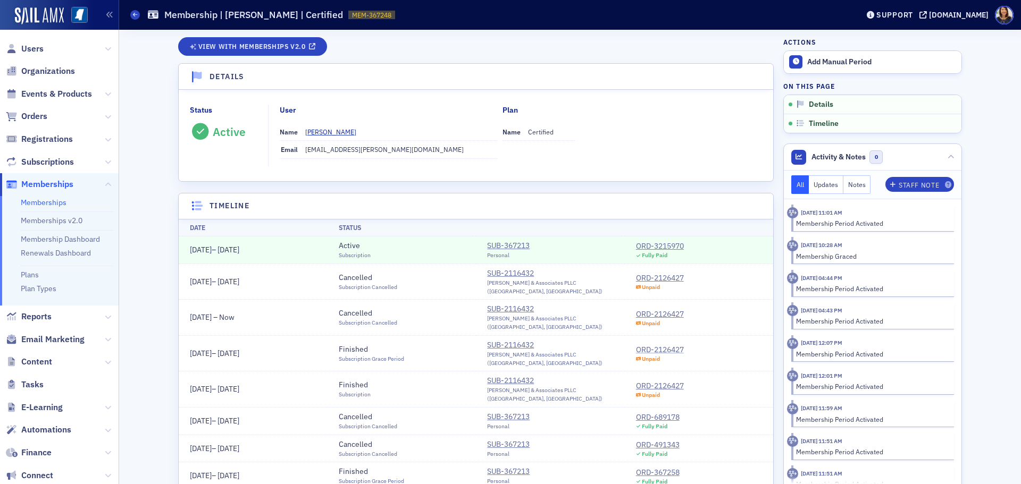
click at [654, 344] on div "ORD-2126427" at bounding box center [660, 349] width 48 height 11
click at [649, 372] on td "ORD-2126427 Unpaid" at bounding box center [699, 390] width 149 height 36
click at [645, 381] on div "ORD-2126427" at bounding box center [660, 386] width 48 height 11
click at [655, 309] on div "ORD-2126427" at bounding box center [660, 314] width 48 height 11
click at [648, 344] on div "ORD-2126427" at bounding box center [660, 349] width 48 height 11
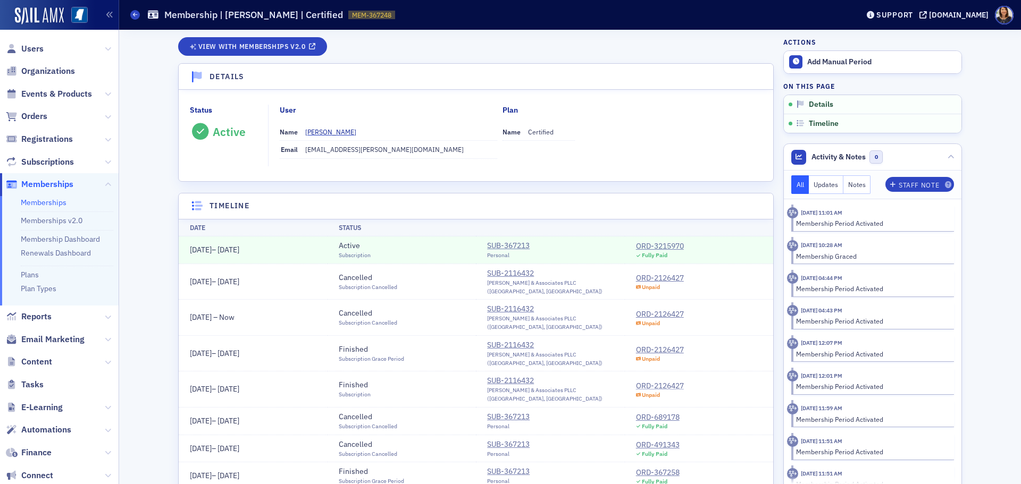
click at [663, 381] on div "ORD-2126427" at bounding box center [660, 386] width 48 height 11
click at [649, 273] on div "ORD-2126427" at bounding box center [660, 278] width 48 height 11
click at [502, 340] on div "SUB-2116432" at bounding box center [550, 345] width 127 height 11
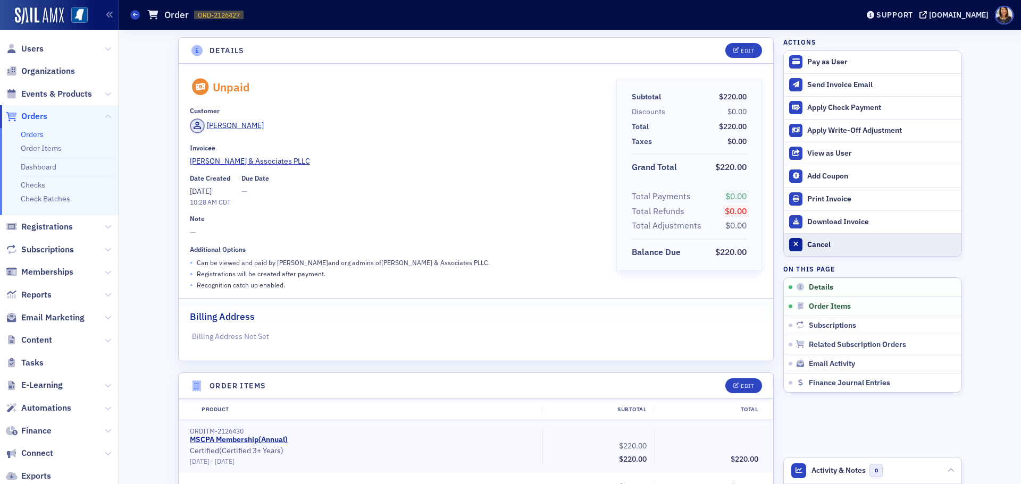
click at [807, 245] on div "Cancel" at bounding box center [881, 245] width 149 height 10
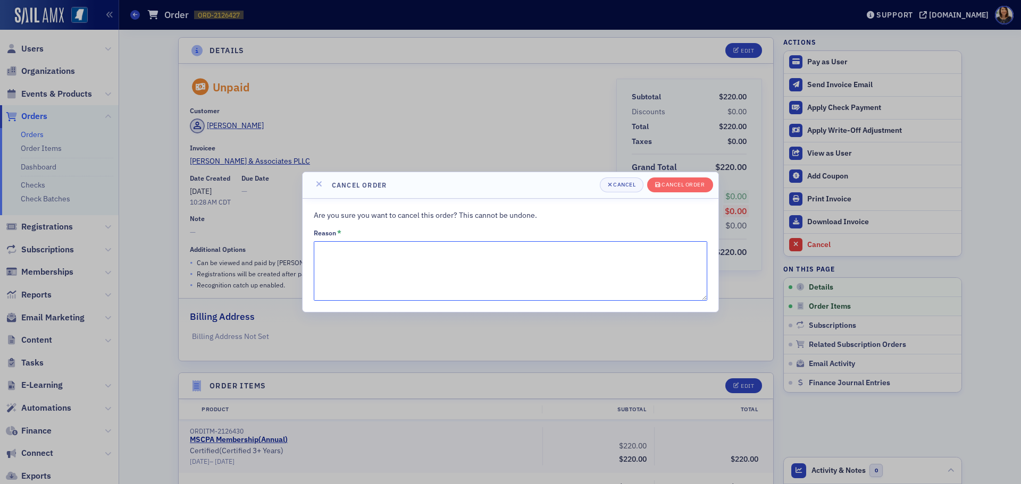
click at [508, 259] on textarea "Reason *" at bounding box center [510, 271] width 393 height 60
type textarea "duplicate"
click at [688, 182] on div "Cancel order" at bounding box center [682, 185] width 43 height 6
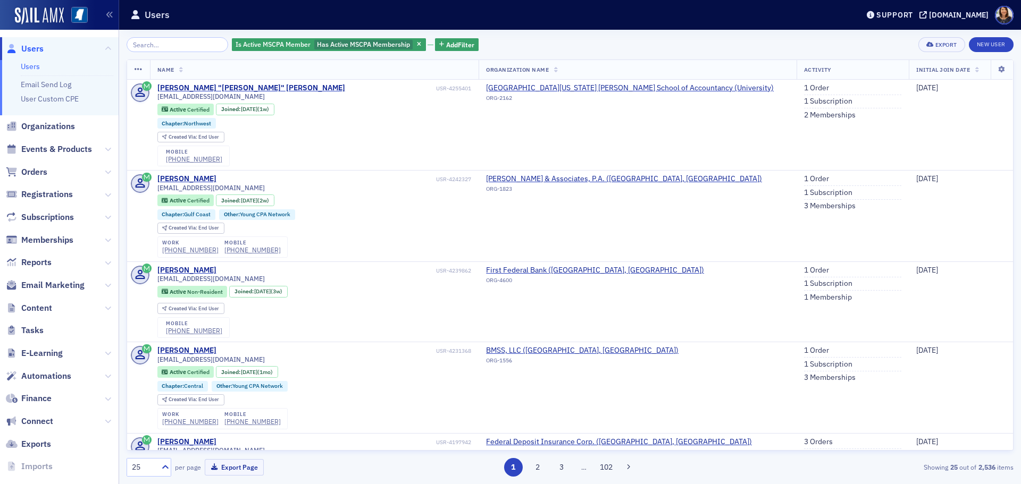
click at [624, 47] on div "Is Active MSCPA Member Has Active MSCPA Membership Add Filter Export New User" at bounding box center [570, 44] width 887 height 15
